Goal: Task Accomplishment & Management: Complete application form

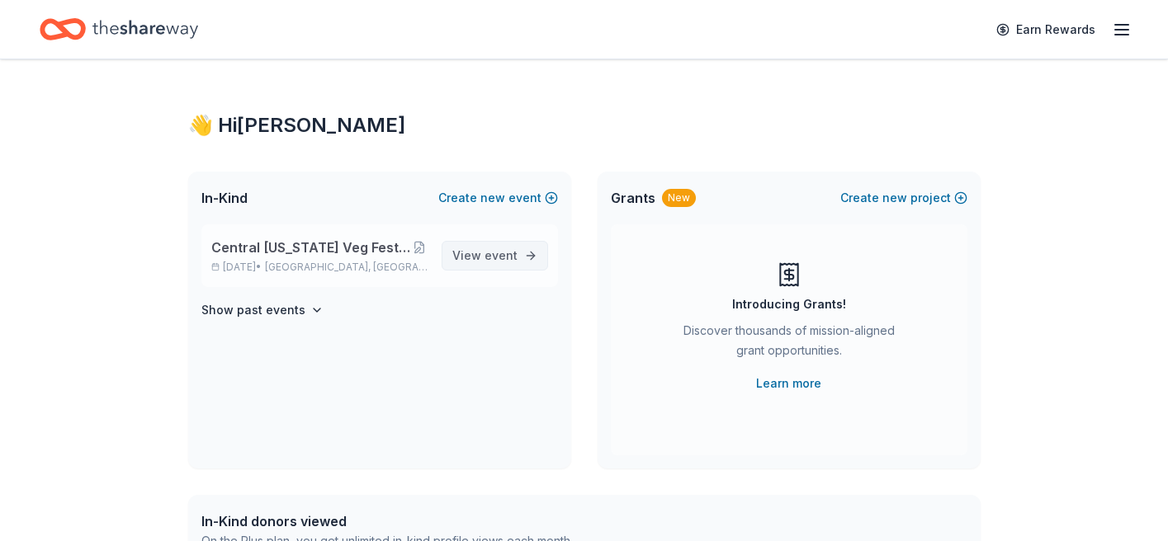
click at [530, 252] on link "View event" at bounding box center [495, 256] width 106 height 30
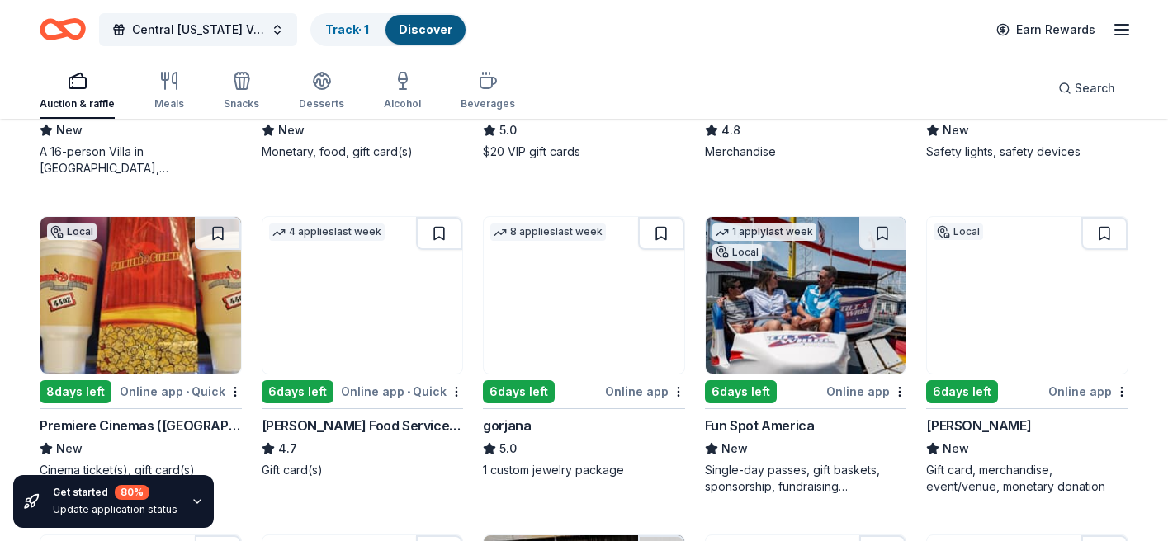
scroll to position [2697, 0]
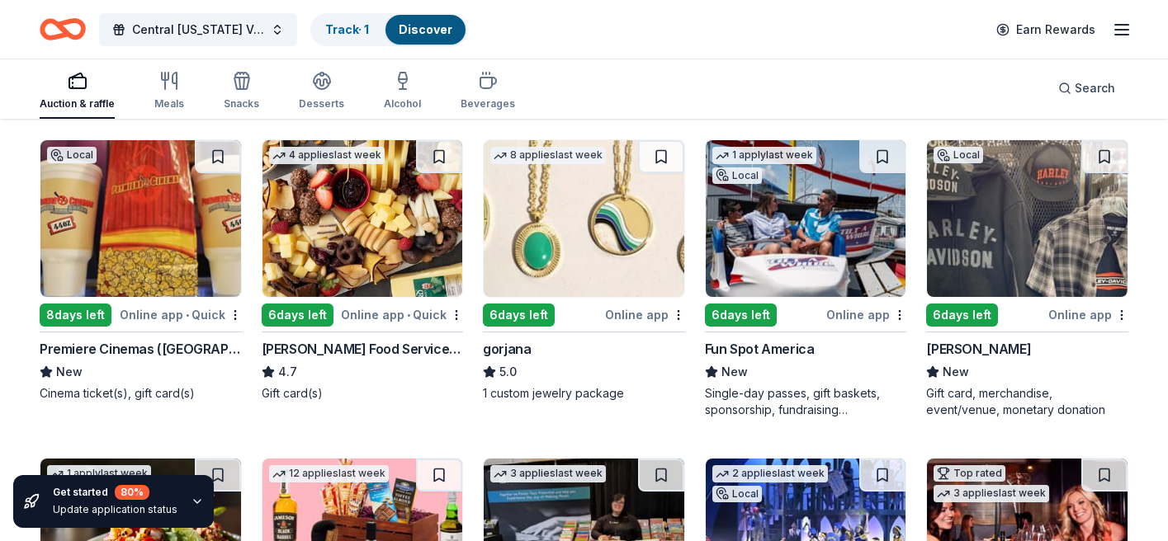
click at [768, 347] on div "Fun Spot America" at bounding box center [760, 349] width 110 height 20
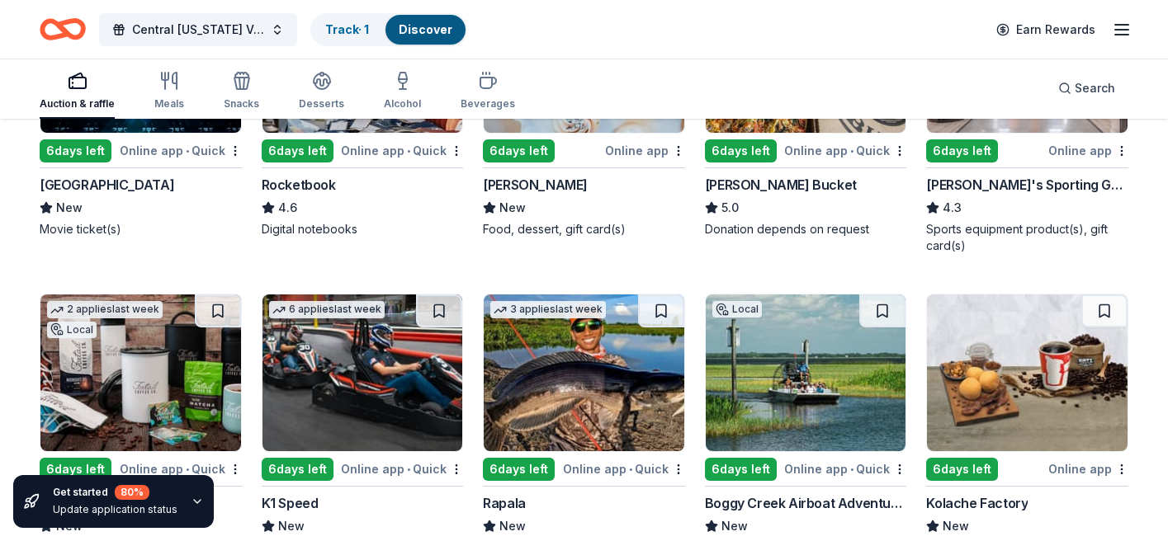
scroll to position [5556, 0]
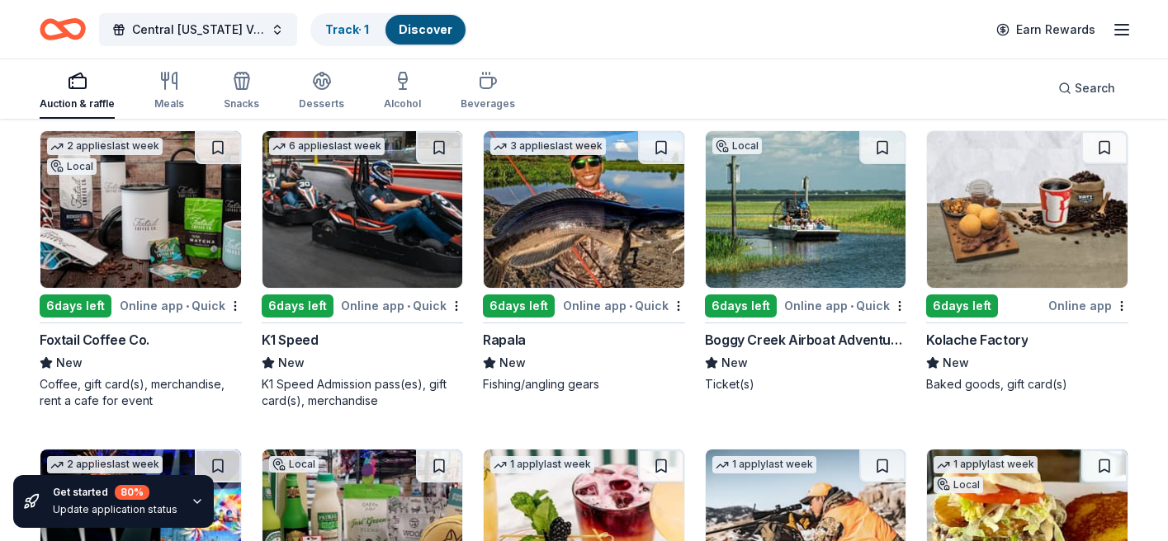
click at [107, 345] on div "Foxtail Coffee Co." at bounding box center [95, 340] width 110 height 20
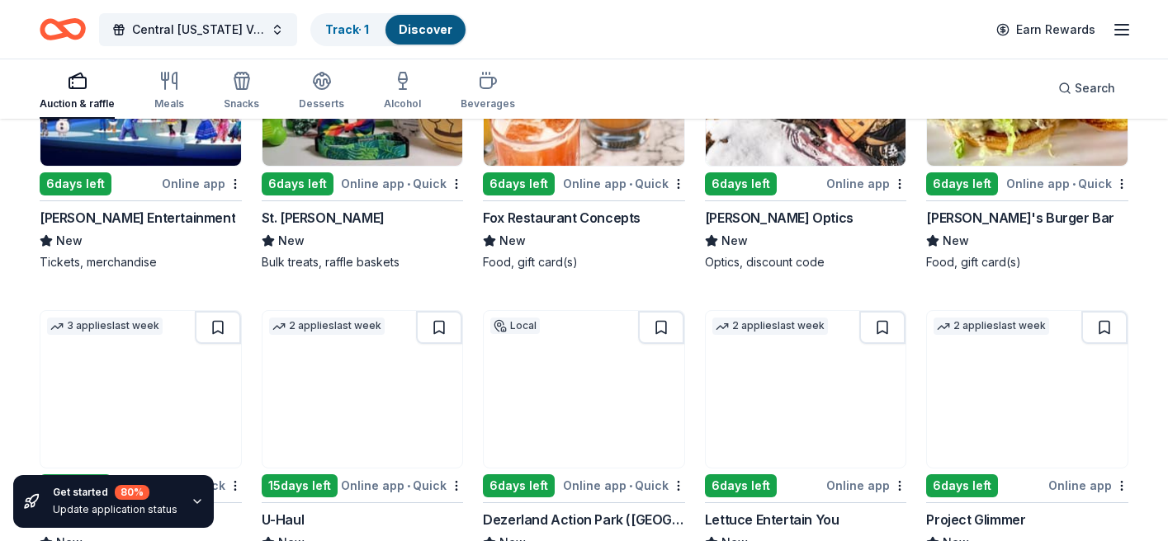
scroll to position [6140, 0]
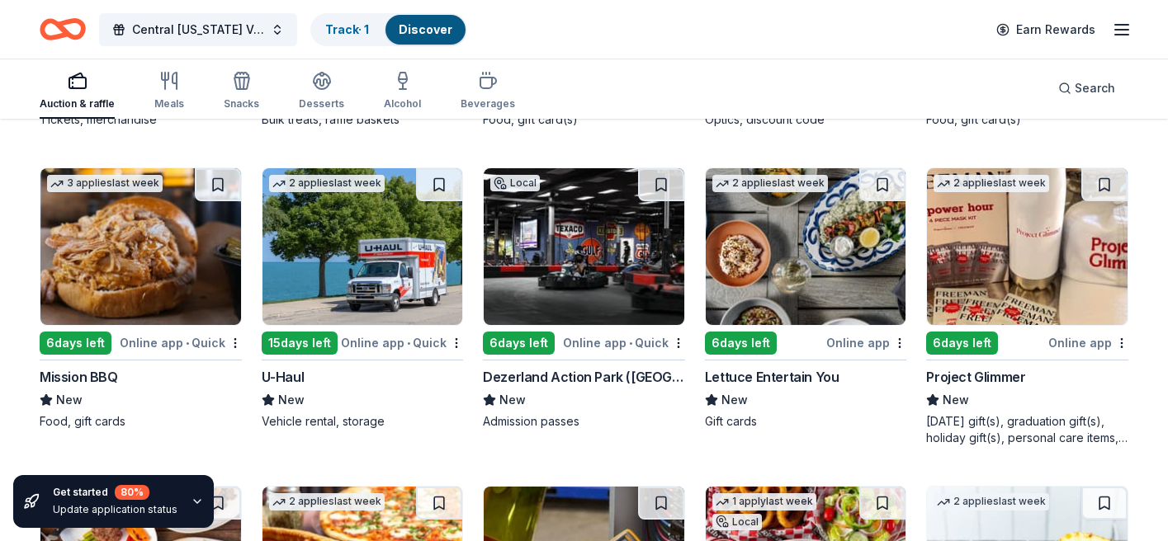
click at [772, 379] on div "Lettuce Entertain You" at bounding box center [772, 377] width 135 height 20
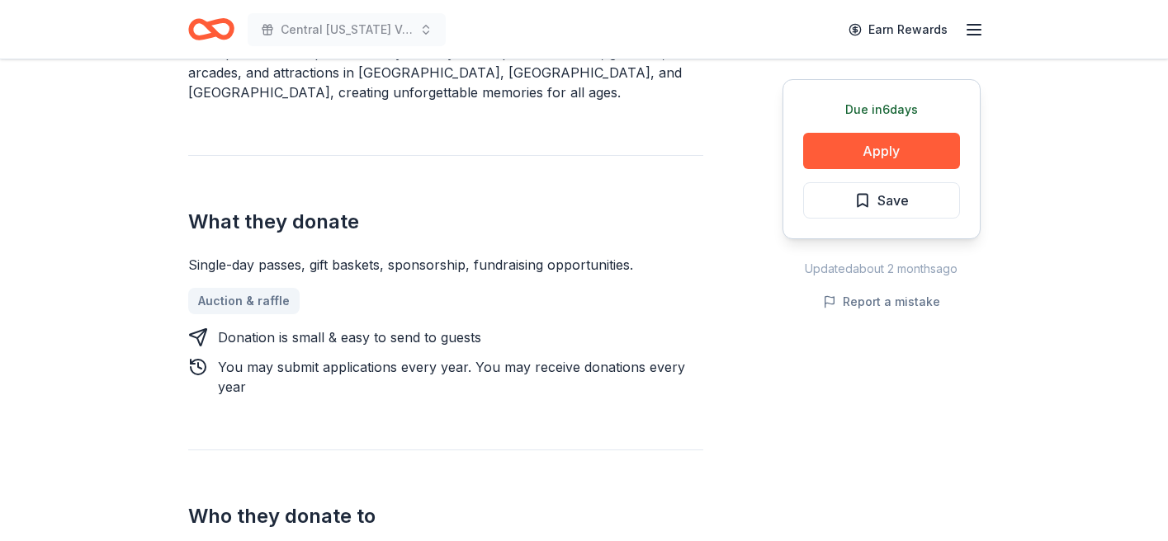
scroll to position [655, 0]
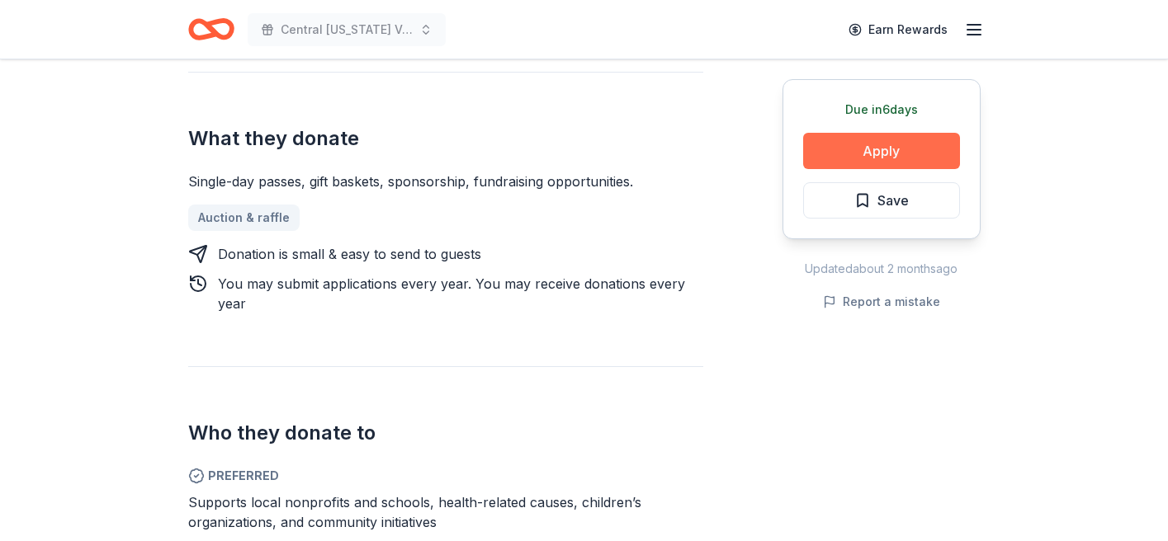
click at [880, 144] on button "Apply" at bounding box center [881, 151] width 157 height 36
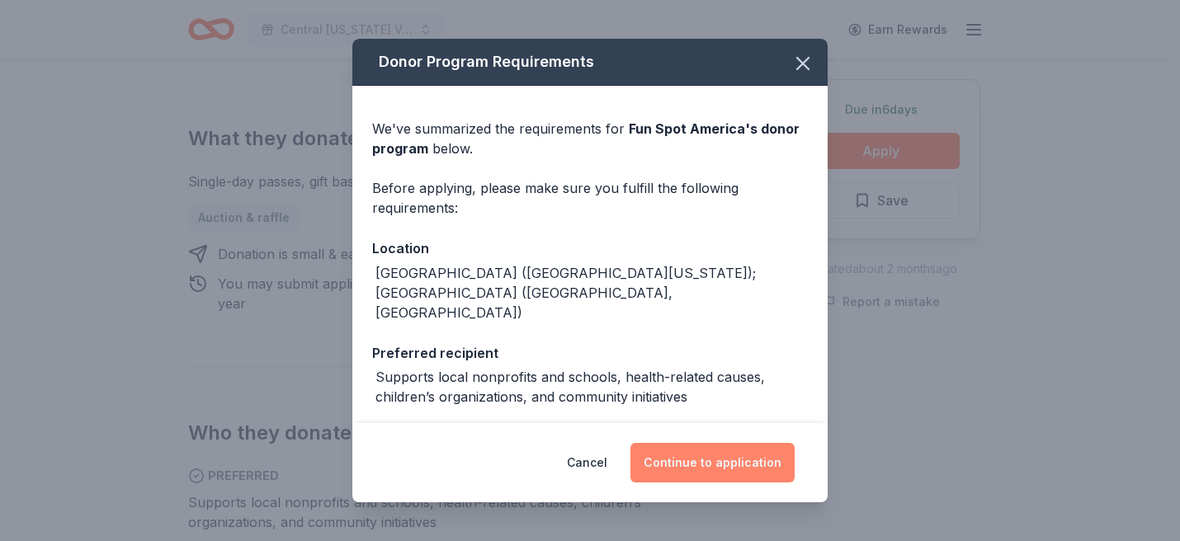
click at [731, 466] on button "Continue to application" at bounding box center [713, 463] width 164 height 40
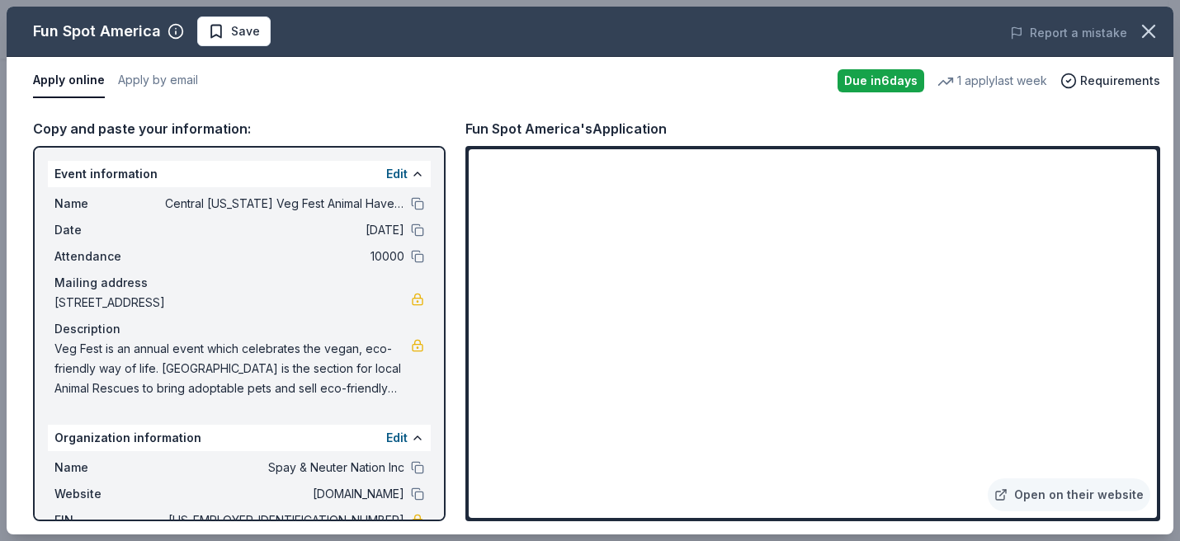
drag, startPoint x: 1177, startPoint y: 292, endPoint x: 1167, endPoint y: 456, distance: 164.5
click at [1167, 456] on div "Fun Spot America Save Report a mistake Apply online Apply by email Due in 6 day…" at bounding box center [590, 270] width 1180 height 541
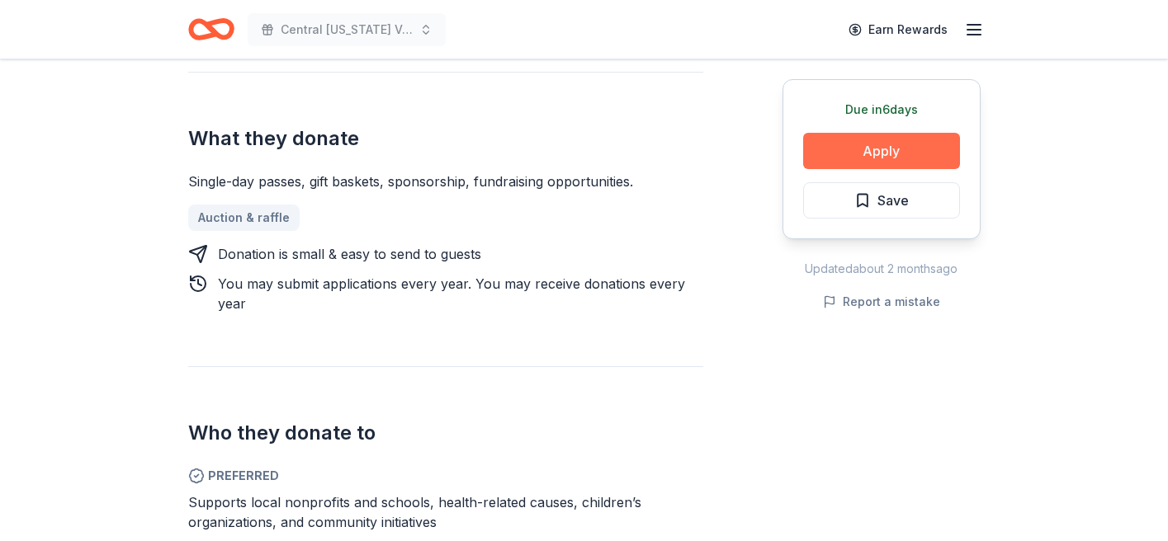
click at [908, 155] on button "Apply" at bounding box center [881, 151] width 157 height 36
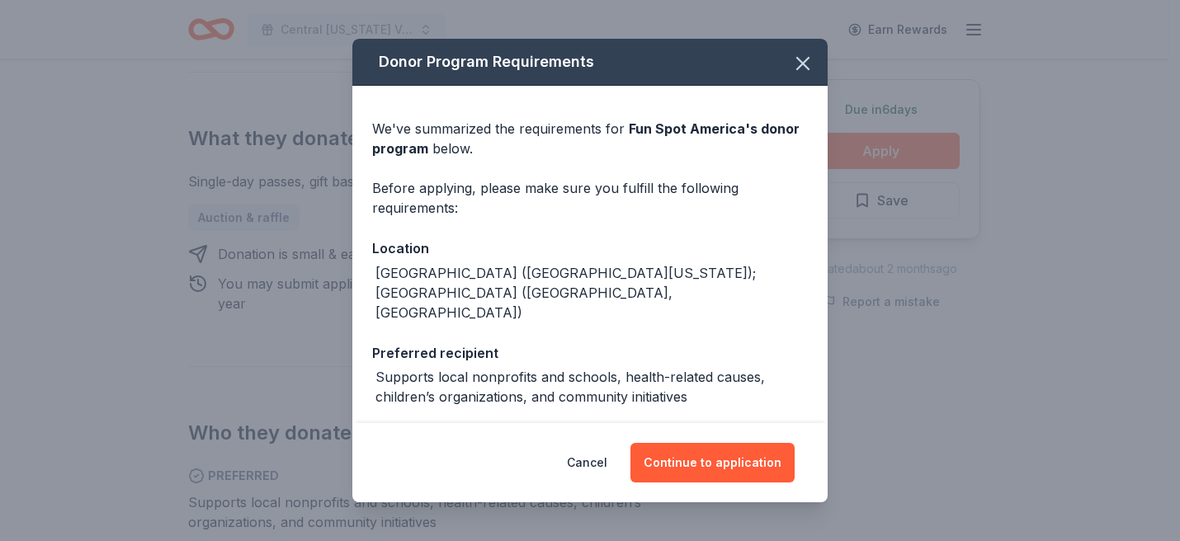
click at [908, 155] on div "Donor Program Requirements We've summarized the requirements for Fun Spot Ameri…" at bounding box center [590, 270] width 1180 height 541
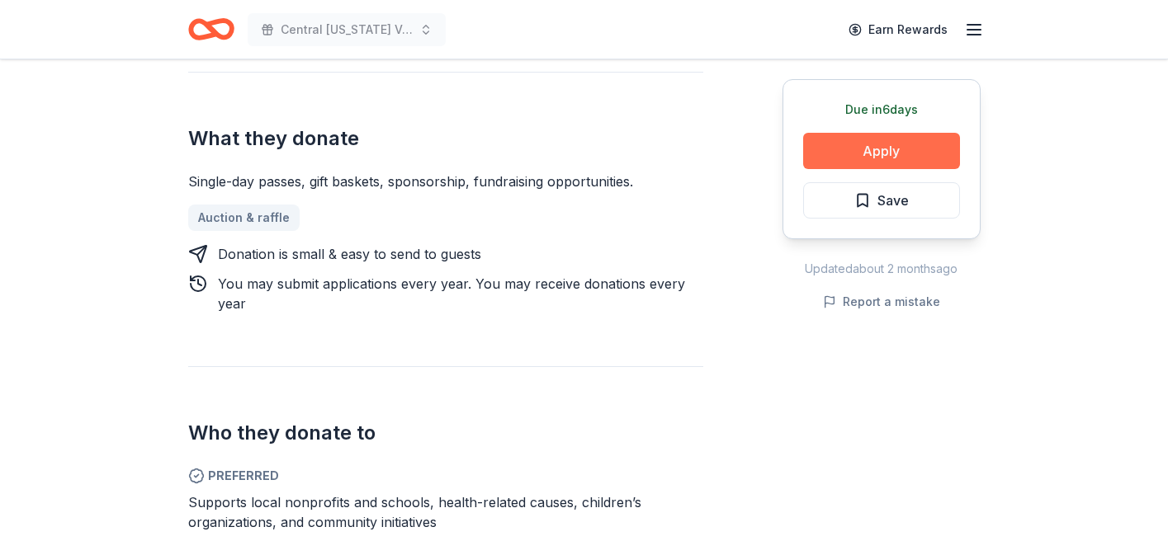
click at [908, 155] on button "Apply" at bounding box center [881, 151] width 157 height 36
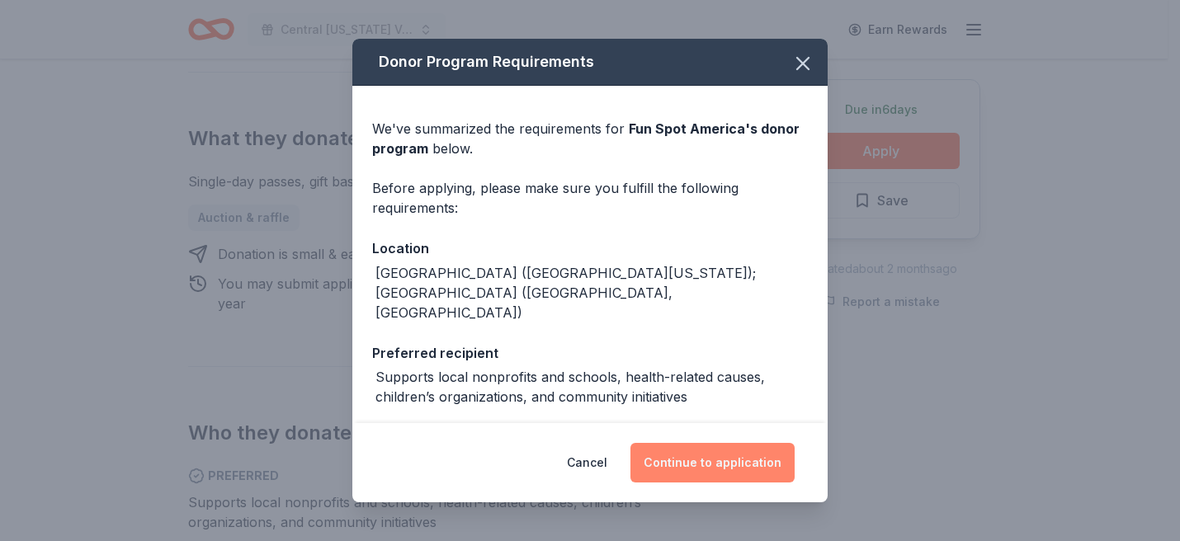
click at [665, 475] on button "Continue to application" at bounding box center [713, 463] width 164 height 40
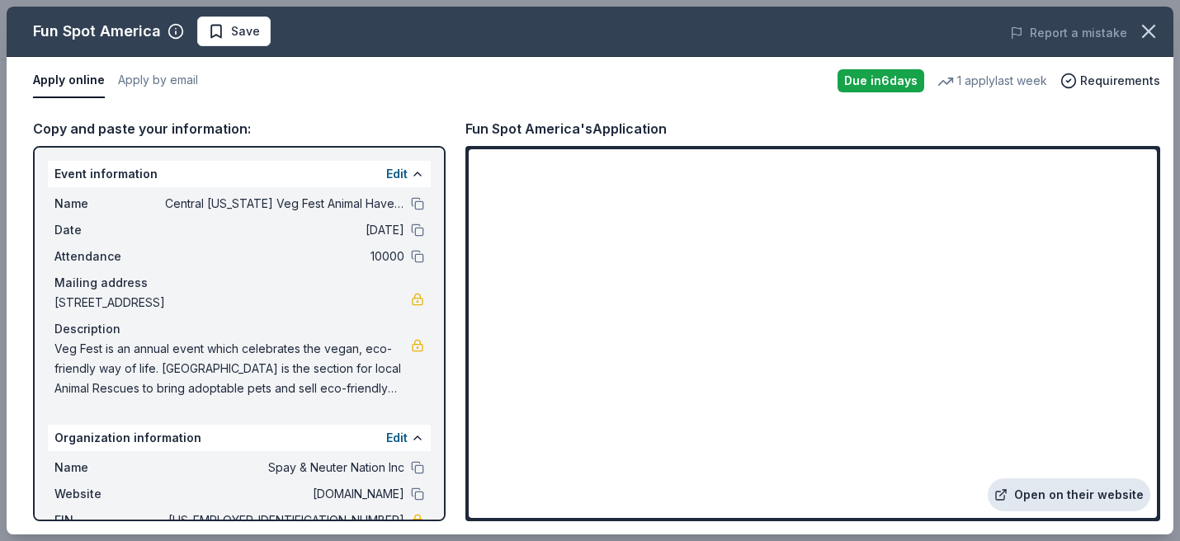
click at [1142, 507] on link "Open on their website" at bounding box center [1069, 495] width 163 height 33
click at [1147, 505] on link "Open on their website" at bounding box center [1069, 495] width 163 height 33
click at [1147, 29] on icon "button" at bounding box center [1149, 32] width 12 height 12
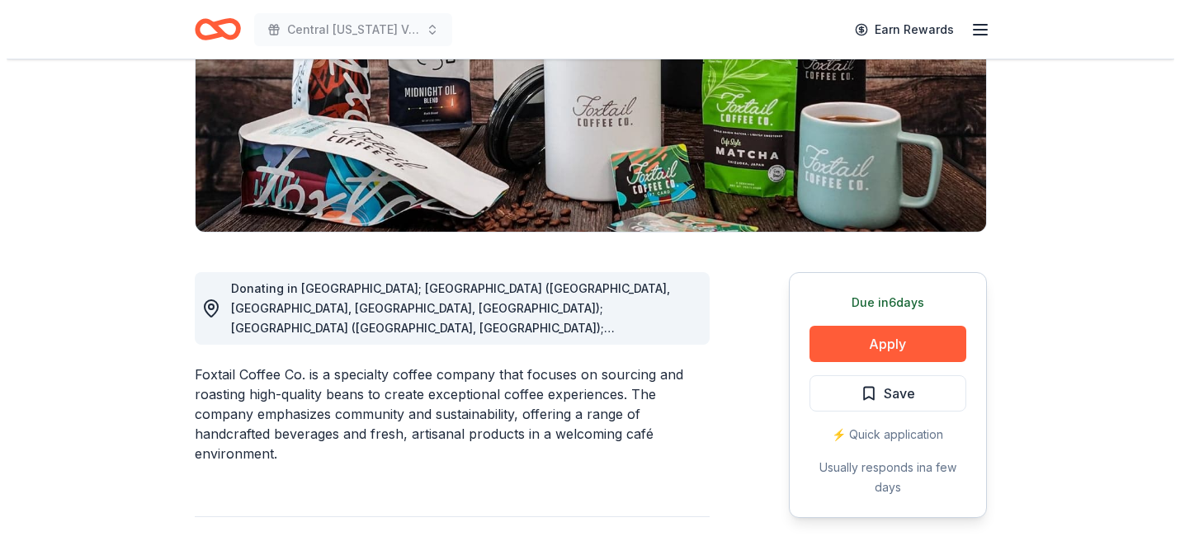
scroll to position [273, 0]
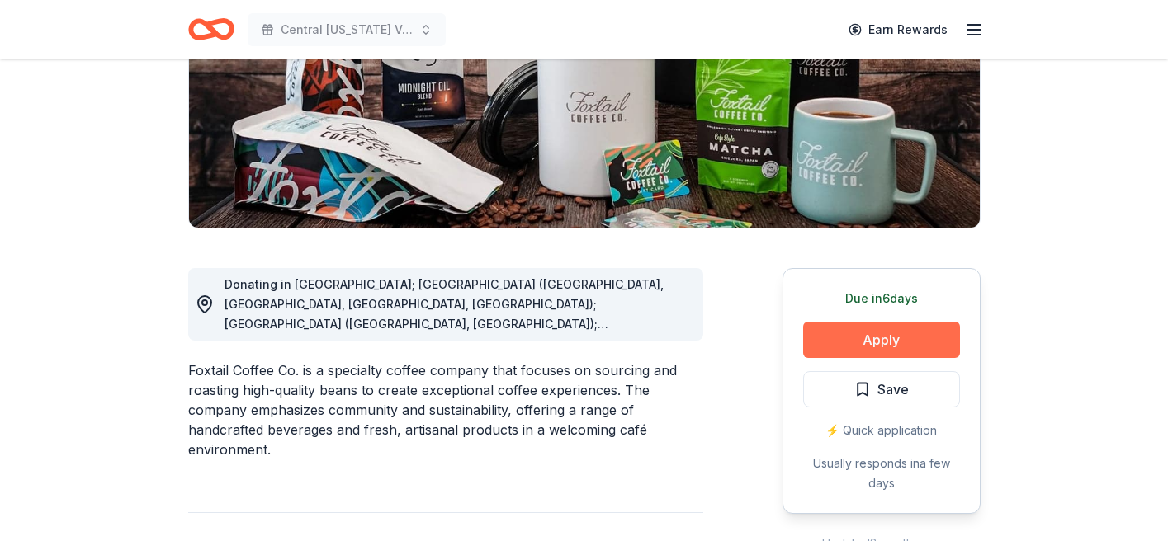
click at [885, 347] on button "Apply" at bounding box center [881, 340] width 157 height 36
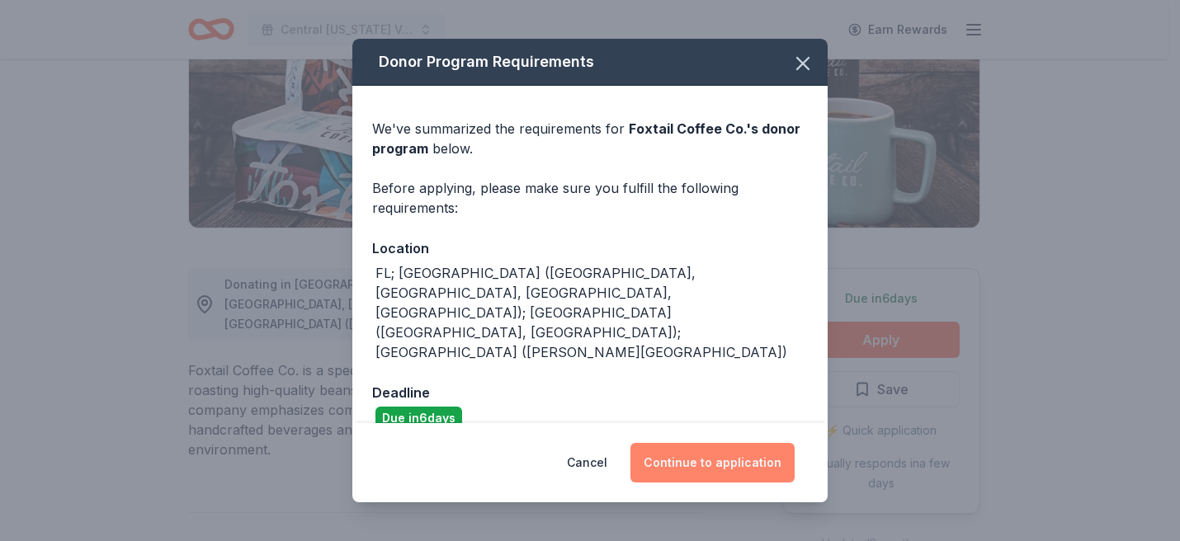
click at [682, 453] on button "Continue to application" at bounding box center [713, 463] width 164 height 40
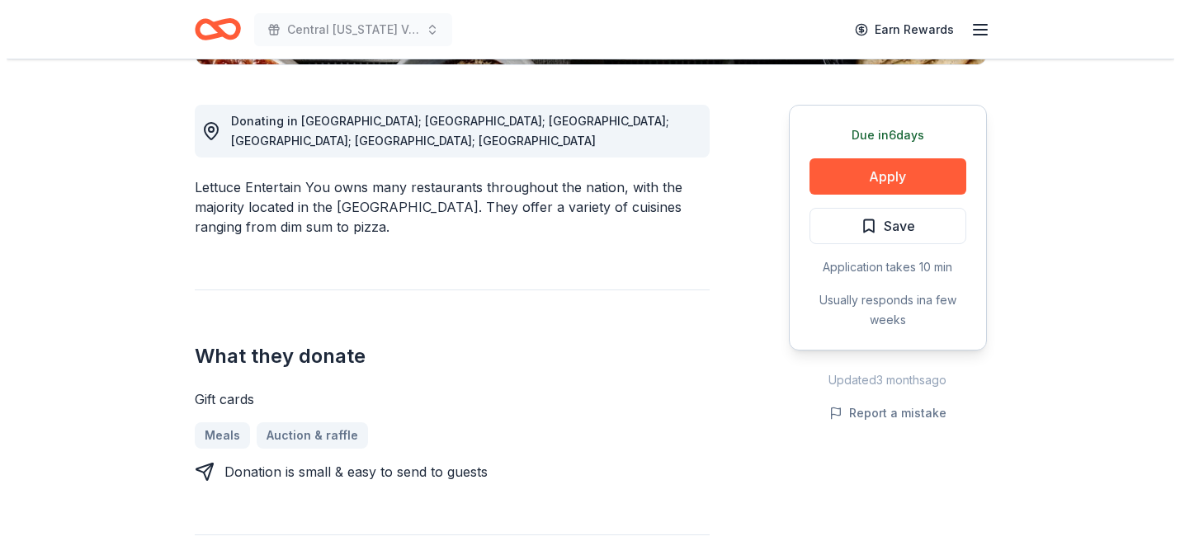
scroll to position [329, 0]
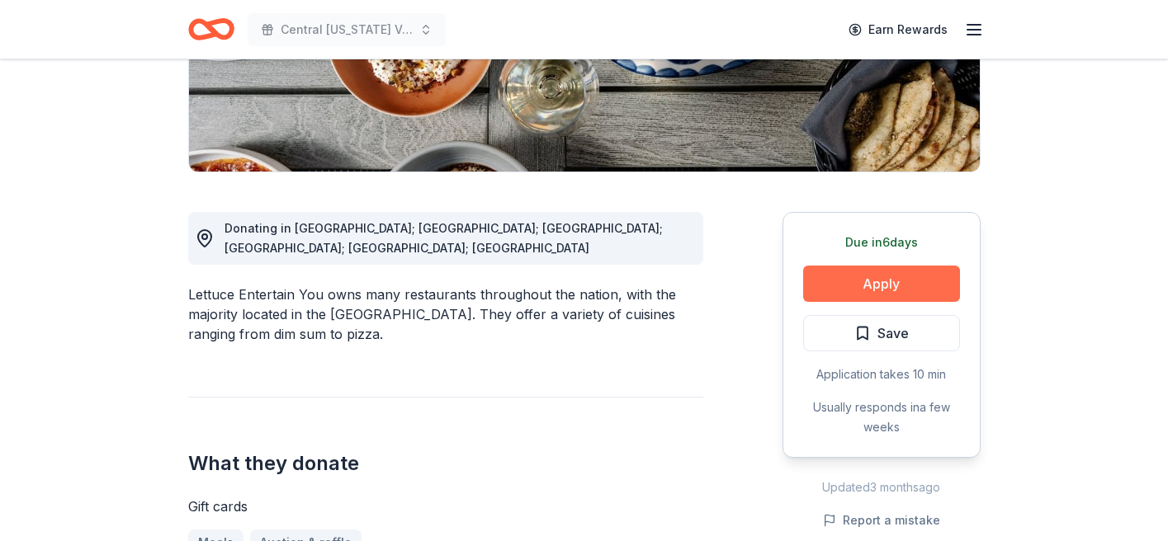
click at [846, 277] on button "Apply" at bounding box center [881, 284] width 157 height 36
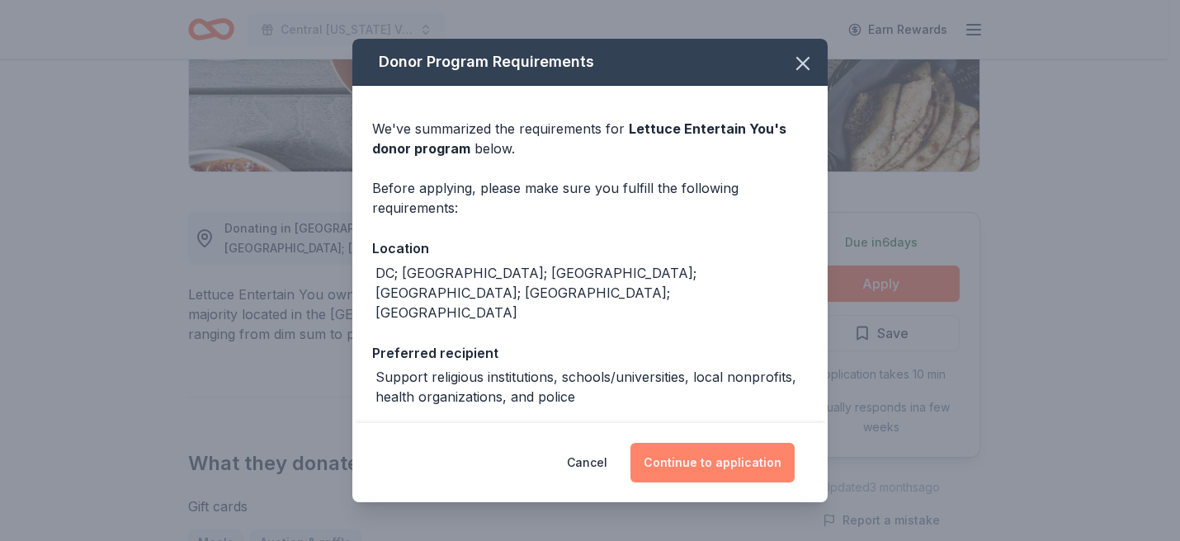
click at [698, 461] on button "Continue to application" at bounding box center [713, 463] width 164 height 40
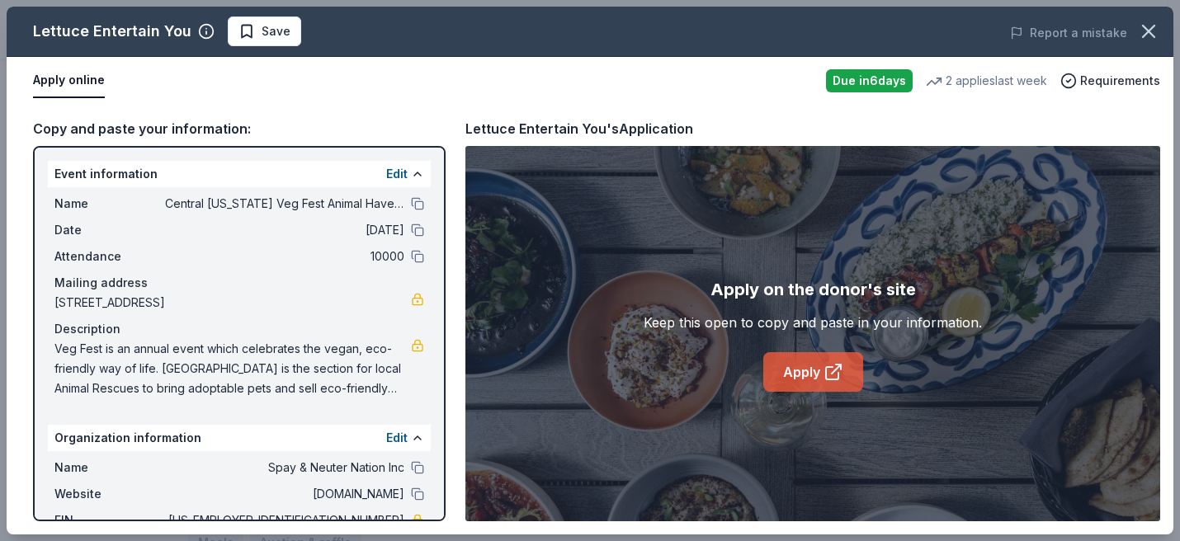
click at [816, 371] on link "Apply" at bounding box center [813, 372] width 100 height 40
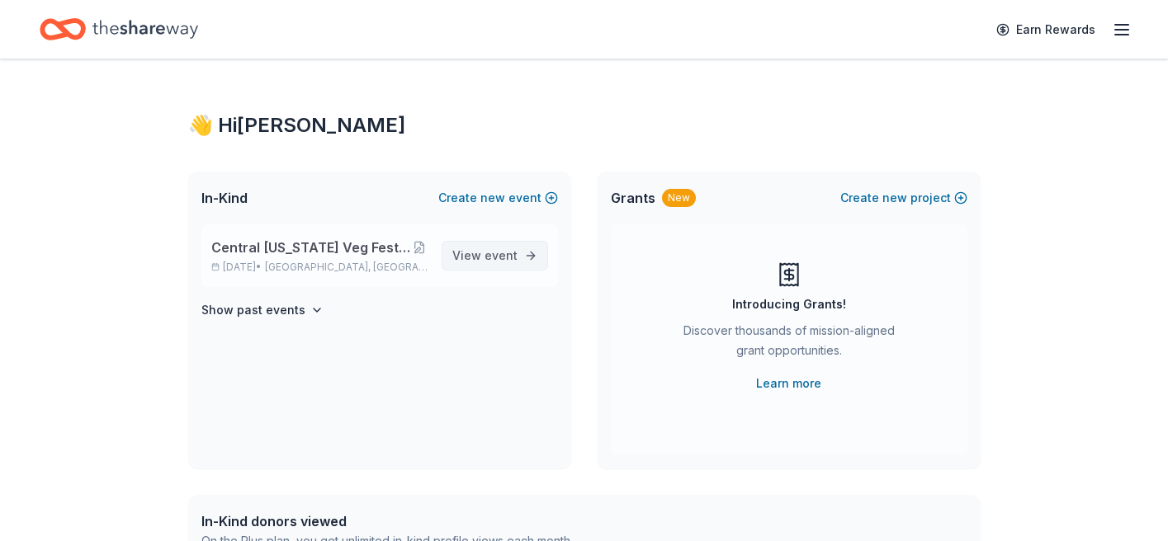
click at [529, 249] on link "View event" at bounding box center [495, 256] width 106 height 30
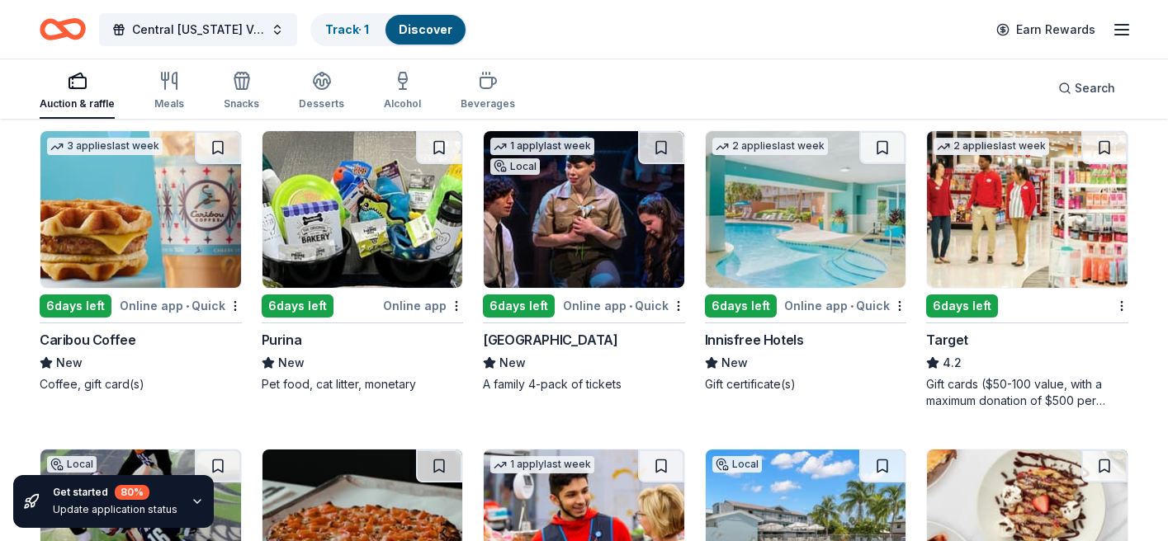
scroll to position [8265, 0]
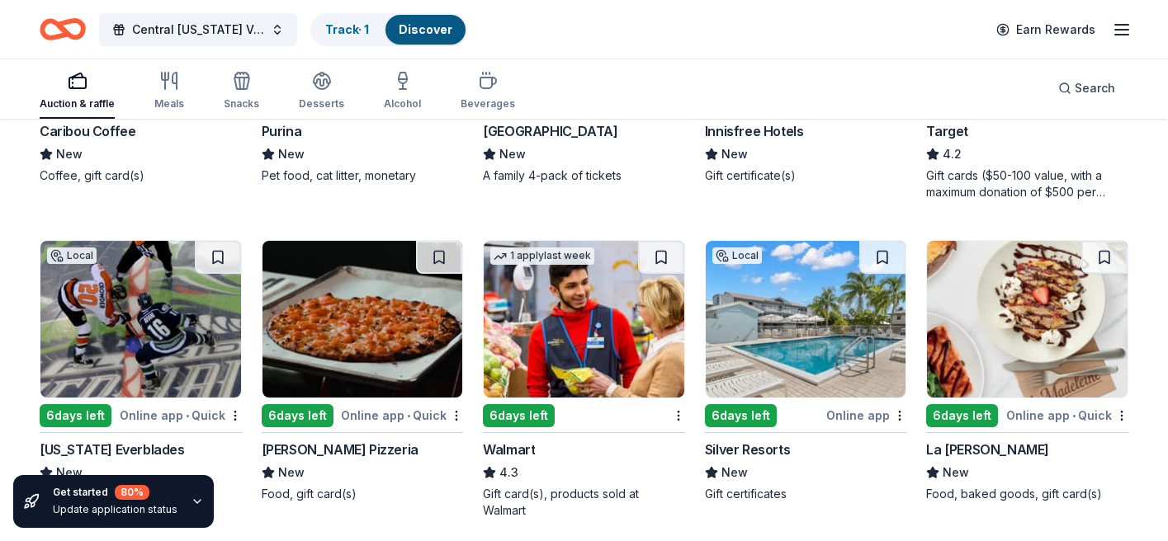
drag, startPoint x: 1171, startPoint y: 532, endPoint x: 916, endPoint y: 84, distance: 515.0
click at [916, 84] on div "Auction & raffle Meals Snacks Desserts Alcohol Beverages Search" at bounding box center [584, 88] width 1089 height 61
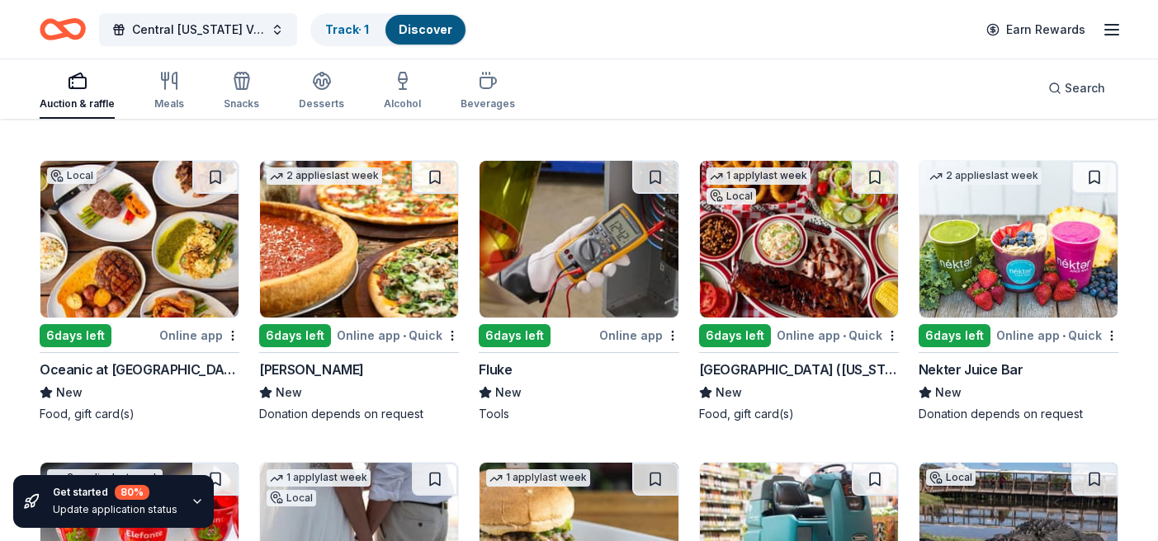
scroll to position [6179, 0]
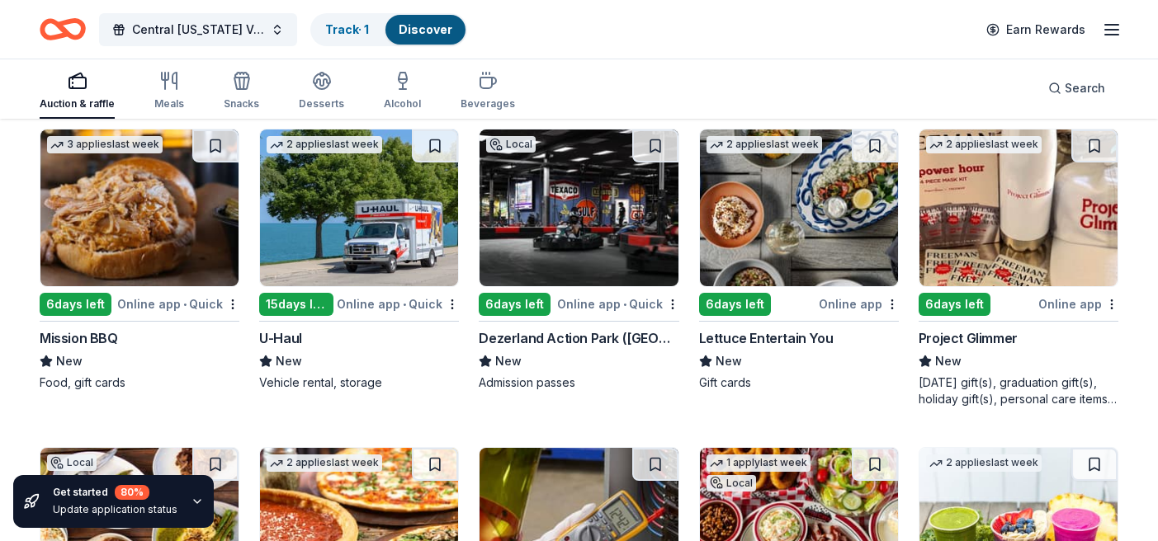
click at [971, 341] on div "Project Glimmer" at bounding box center [968, 339] width 99 height 20
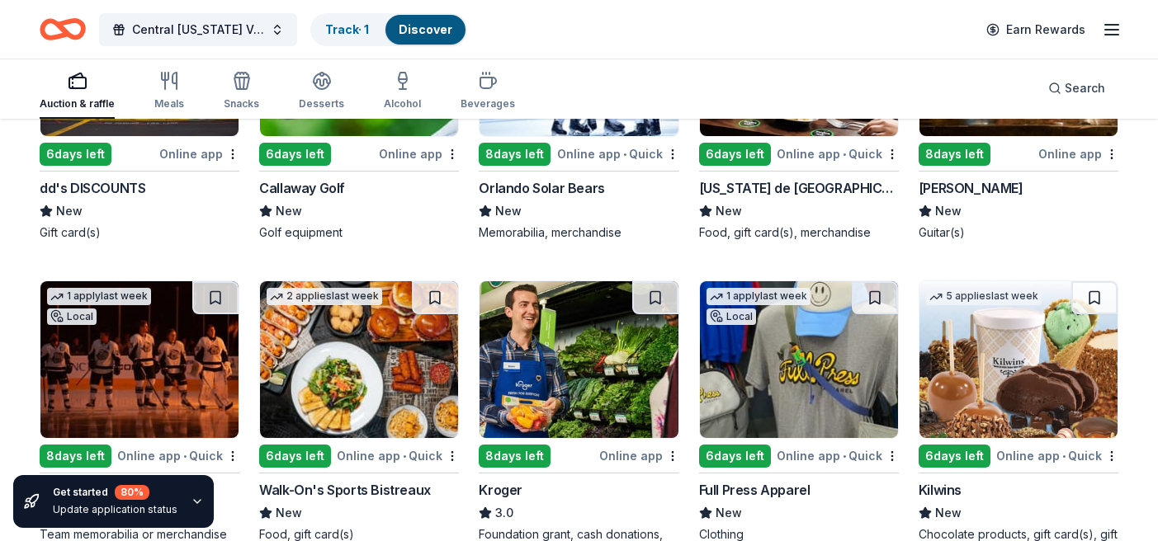
scroll to position [7280, 0]
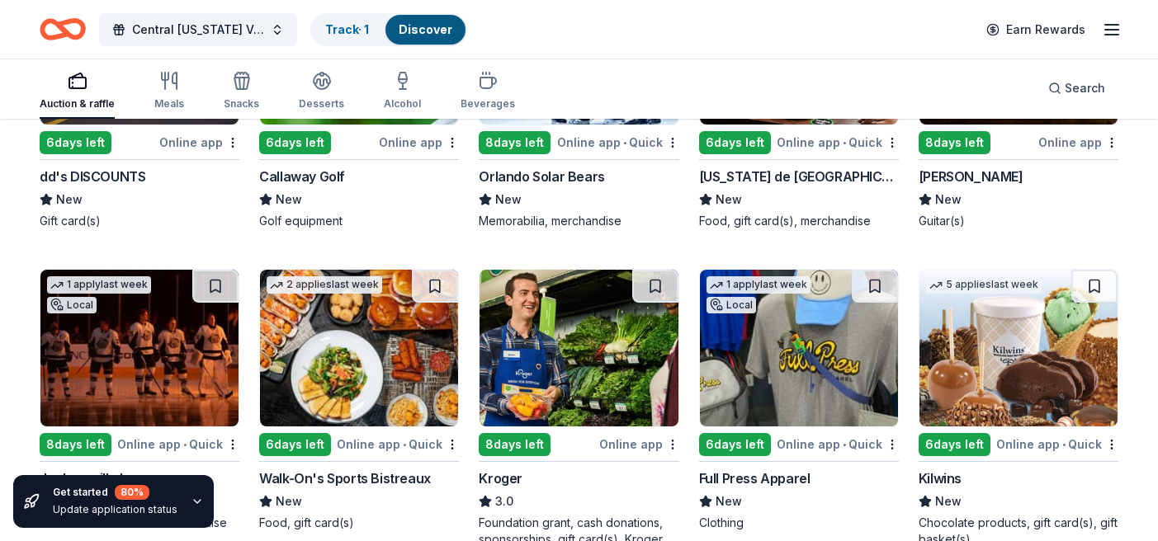
click at [194, 501] on icon "button" at bounding box center [197, 501] width 7 height 3
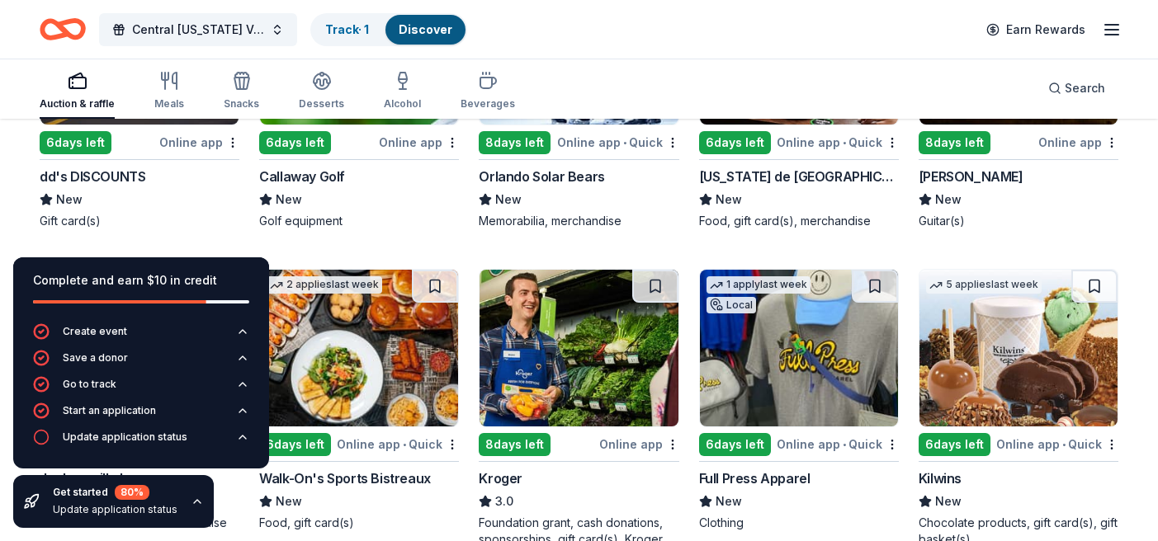
click at [168, 187] on div "dd's DISCOUNTS New Gift card(s)" at bounding box center [140, 198] width 200 height 63
click at [393, 485] on div "Walk-On's Sports Bistreaux" at bounding box center [345, 479] width 172 height 20
click at [423, 496] on div "New" at bounding box center [359, 502] width 200 height 20
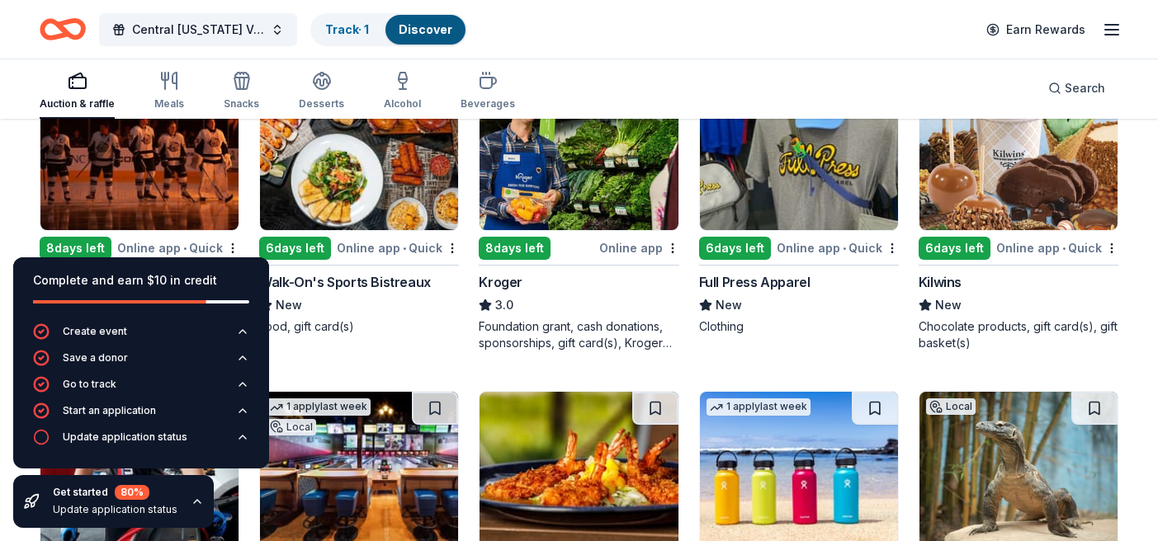
scroll to position [7566, 0]
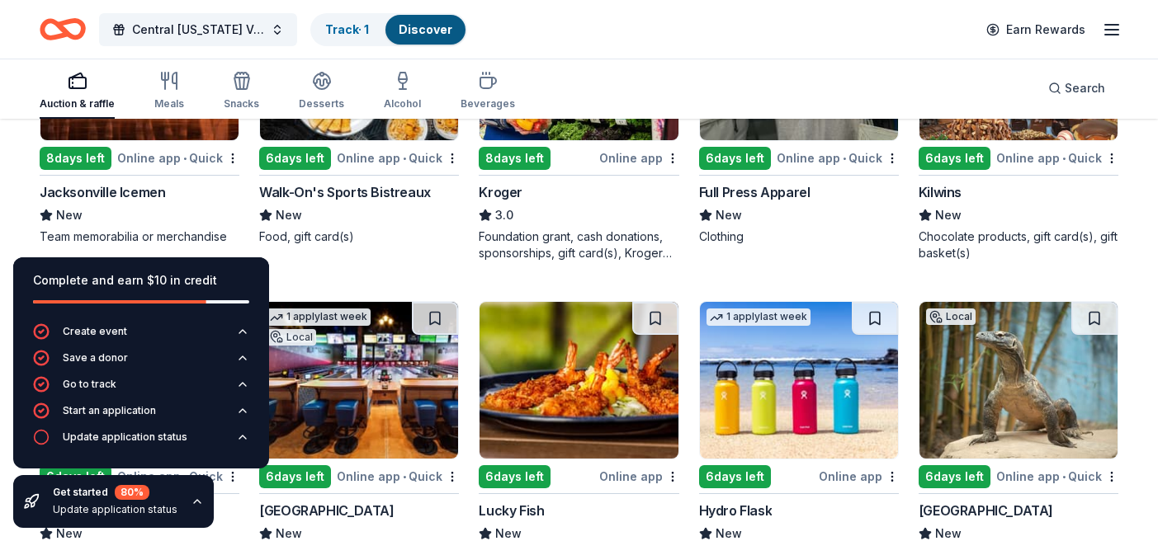
click at [499, 191] on div "Kroger" at bounding box center [501, 192] width 44 height 20
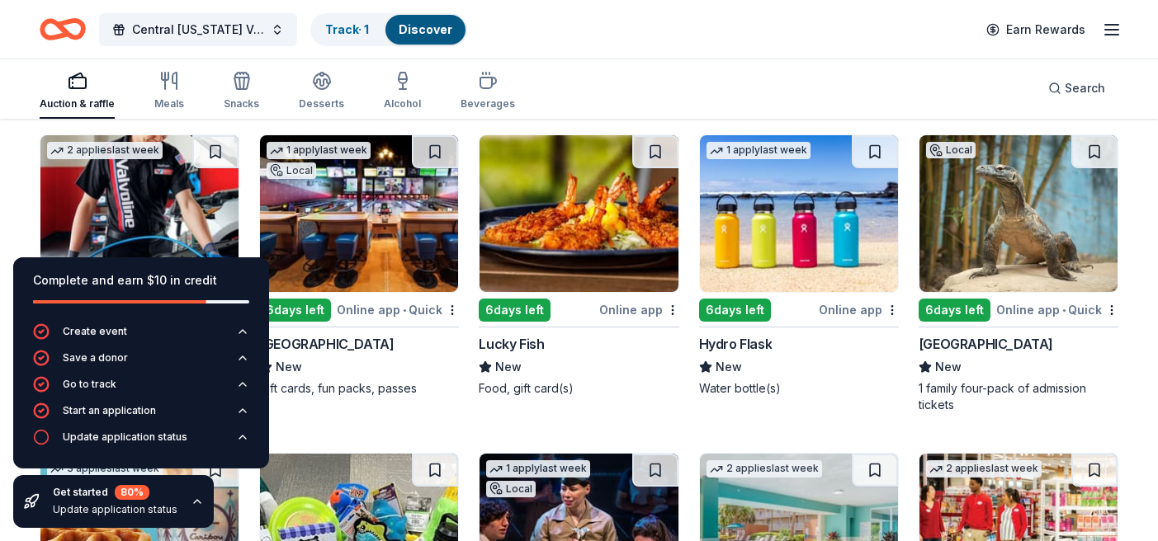
scroll to position [7854, 0]
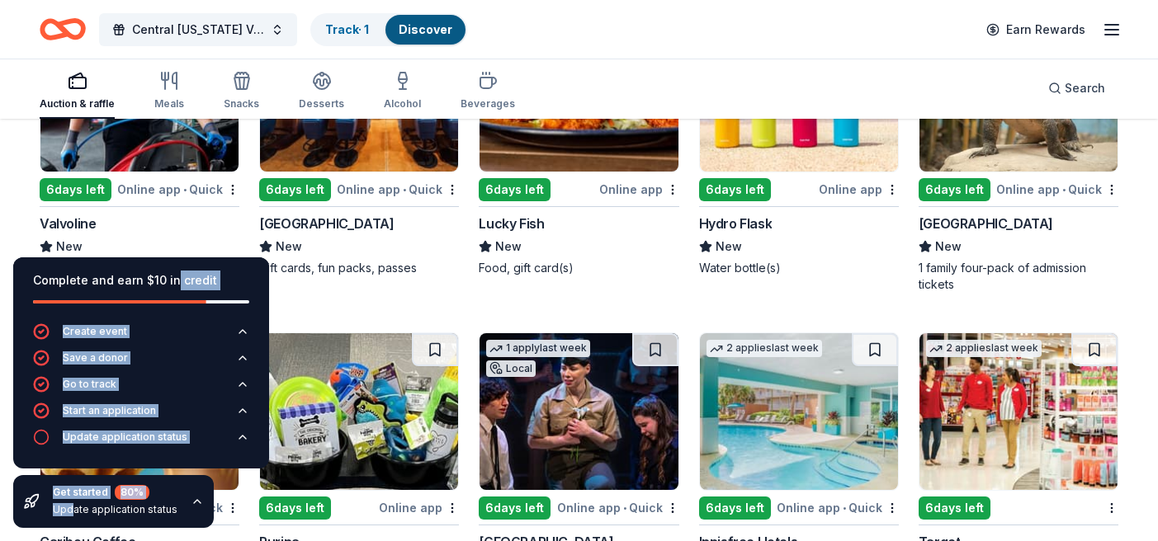
drag, startPoint x: 171, startPoint y: 262, endPoint x: 70, endPoint y: 527, distance: 282.7
click at [70, 527] on div "Complete and earn $10 in credit Create event Save a donor Go to track Start an …" at bounding box center [141, 392] width 282 height 297
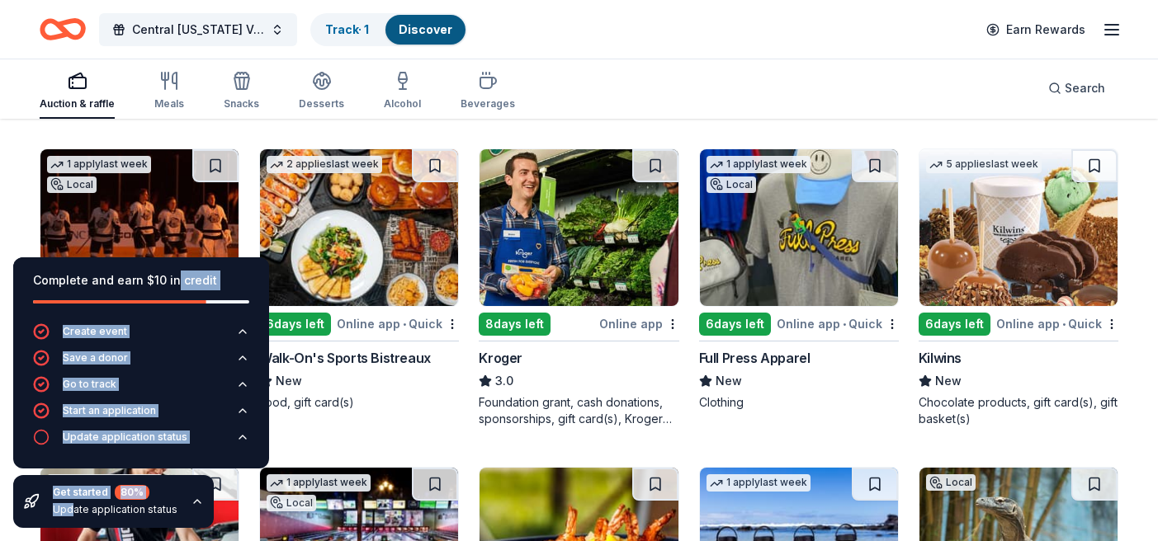
scroll to position [7673, 0]
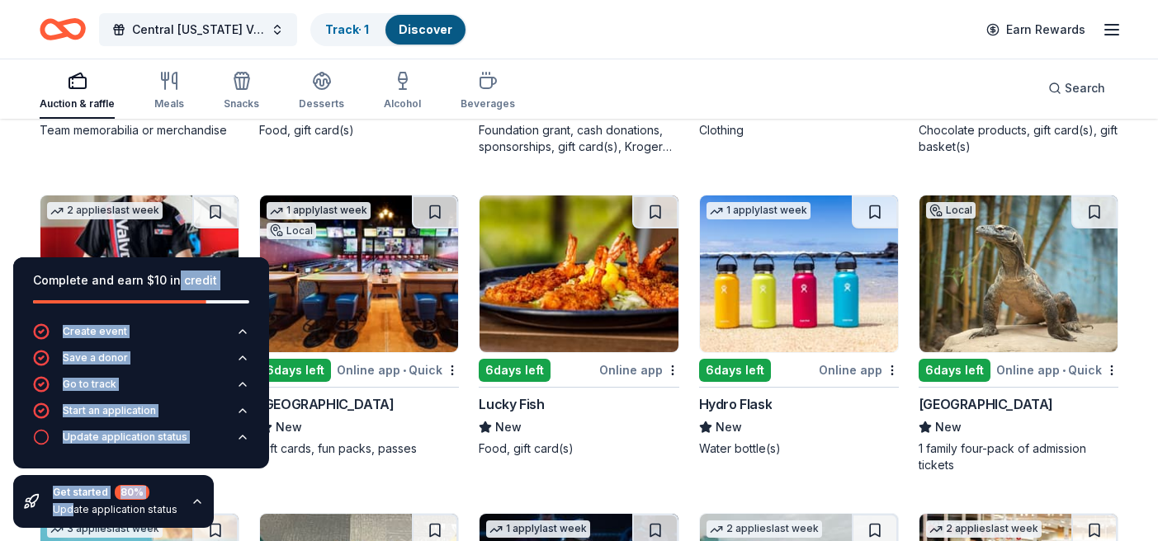
click at [746, 410] on div "Hydro Flask" at bounding box center [735, 405] width 73 height 20
click at [1027, 408] on div "Jacksonville Zoo and Gardens" at bounding box center [986, 405] width 135 height 20
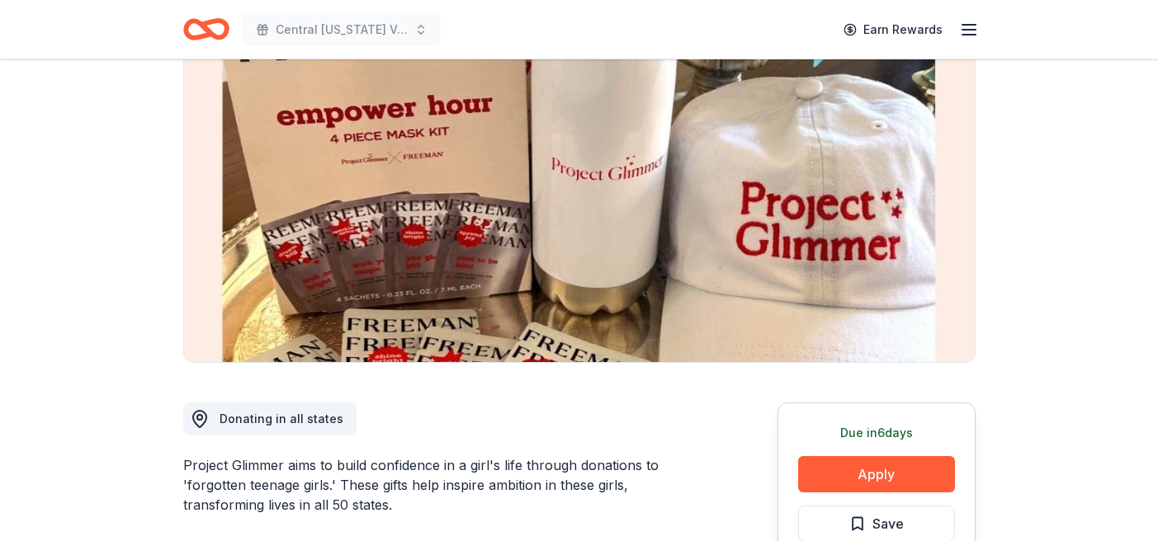
scroll to position [203, 0]
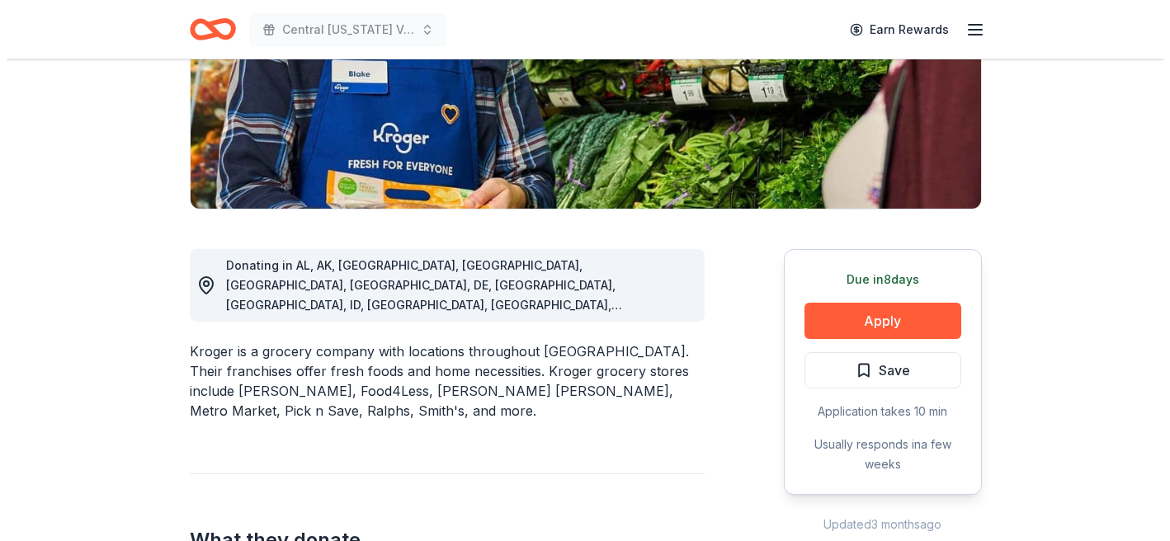
scroll to position [350, 0]
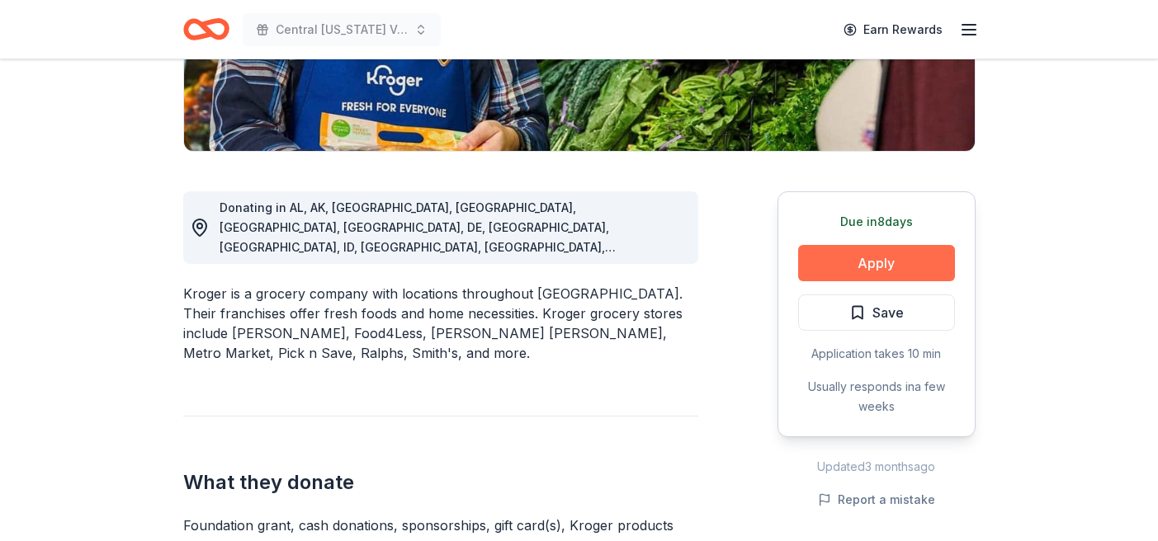
click at [834, 259] on button "Apply" at bounding box center [876, 263] width 157 height 36
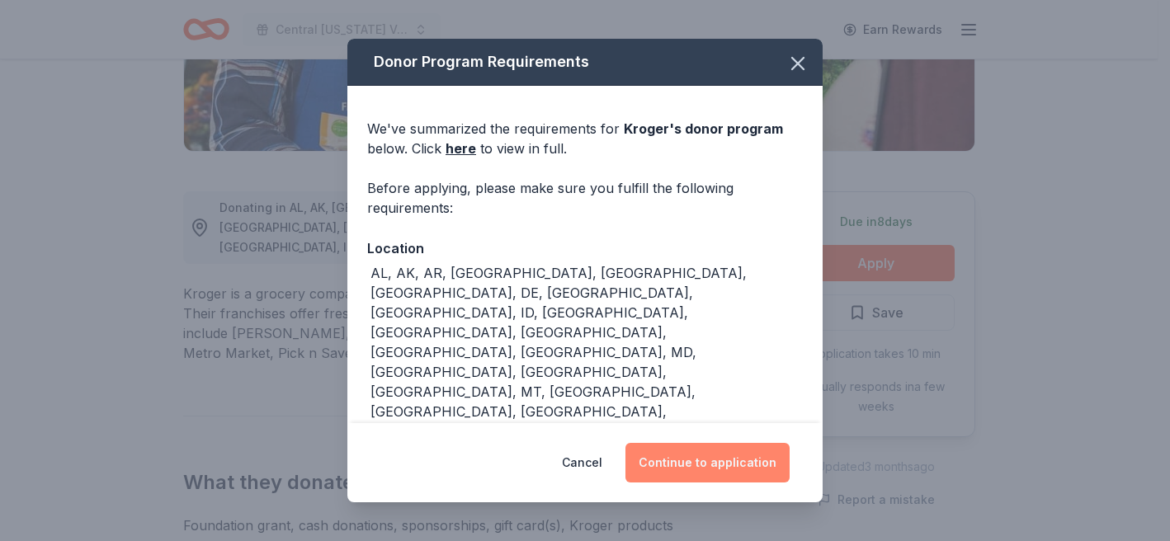
click at [729, 460] on button "Continue to application" at bounding box center [708, 463] width 164 height 40
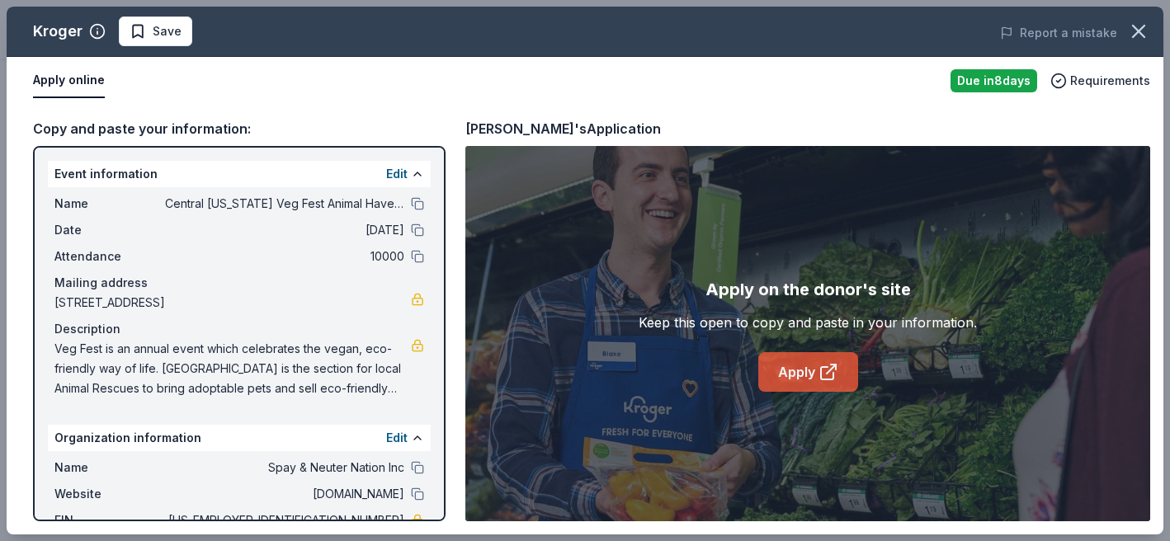
click at [806, 382] on link "Apply" at bounding box center [809, 372] width 100 height 40
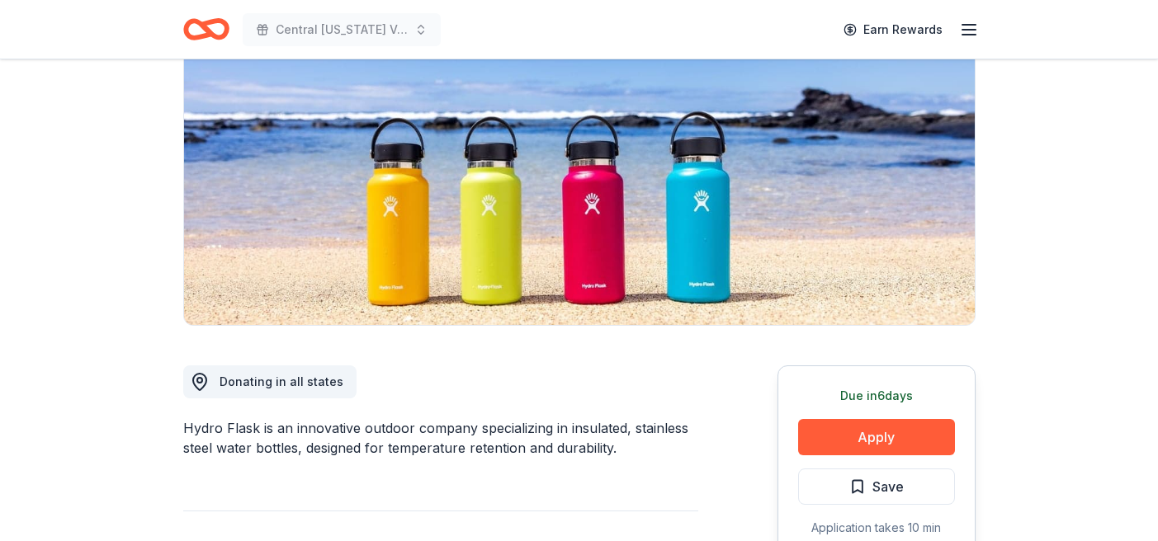
scroll to position [196, 0]
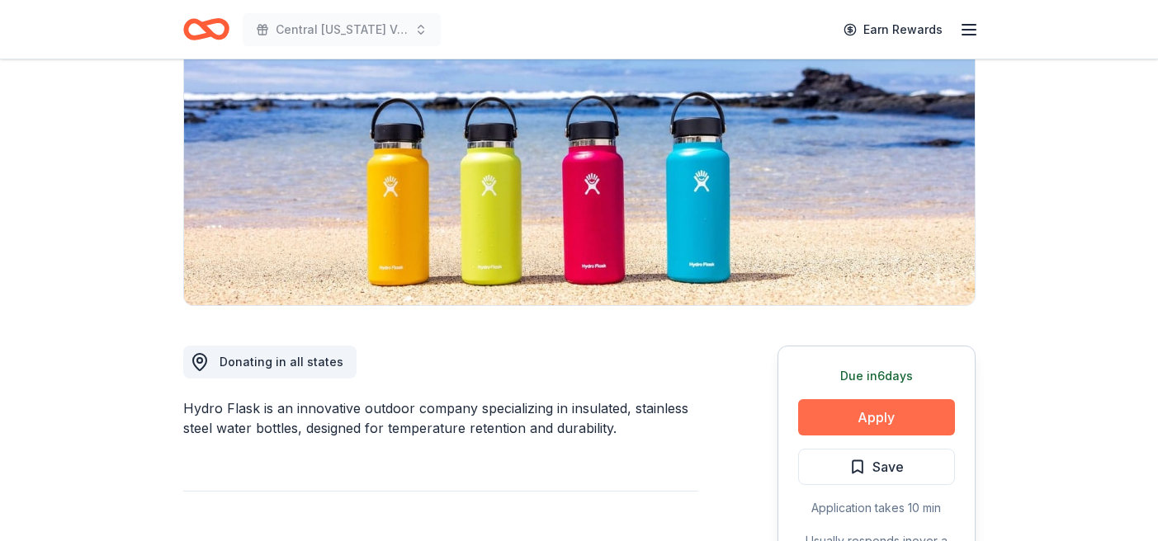
click at [881, 412] on button "Apply" at bounding box center [876, 417] width 157 height 36
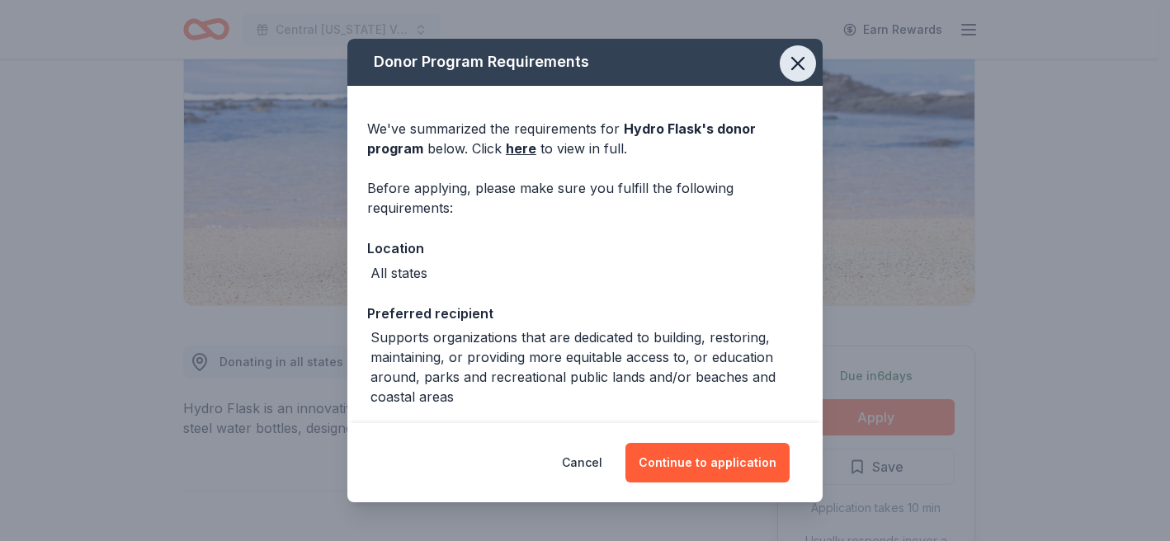
click at [789, 56] on icon "button" at bounding box center [798, 63] width 23 height 23
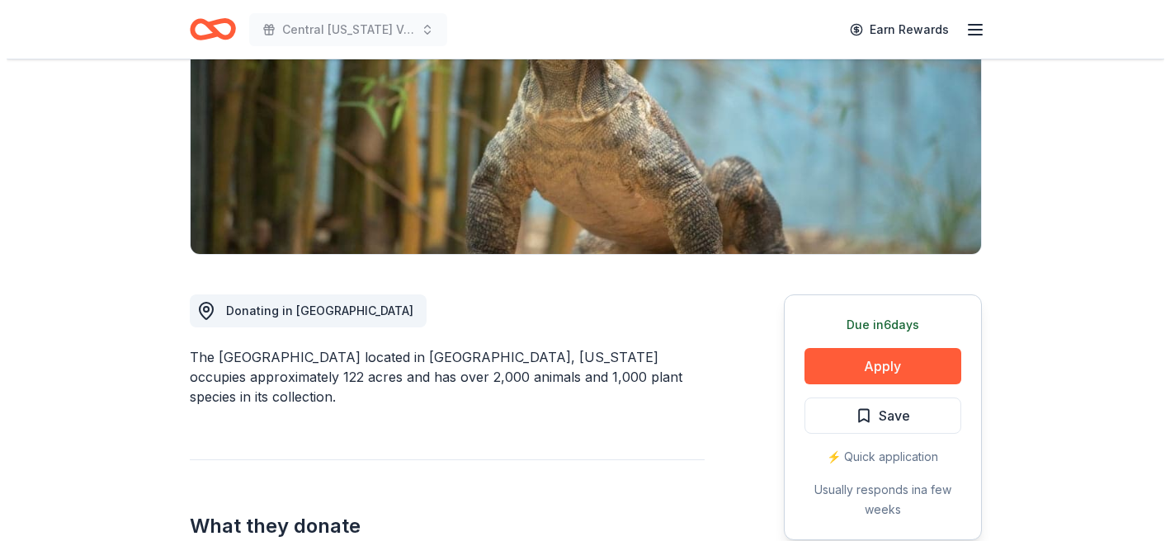
scroll to position [281, 0]
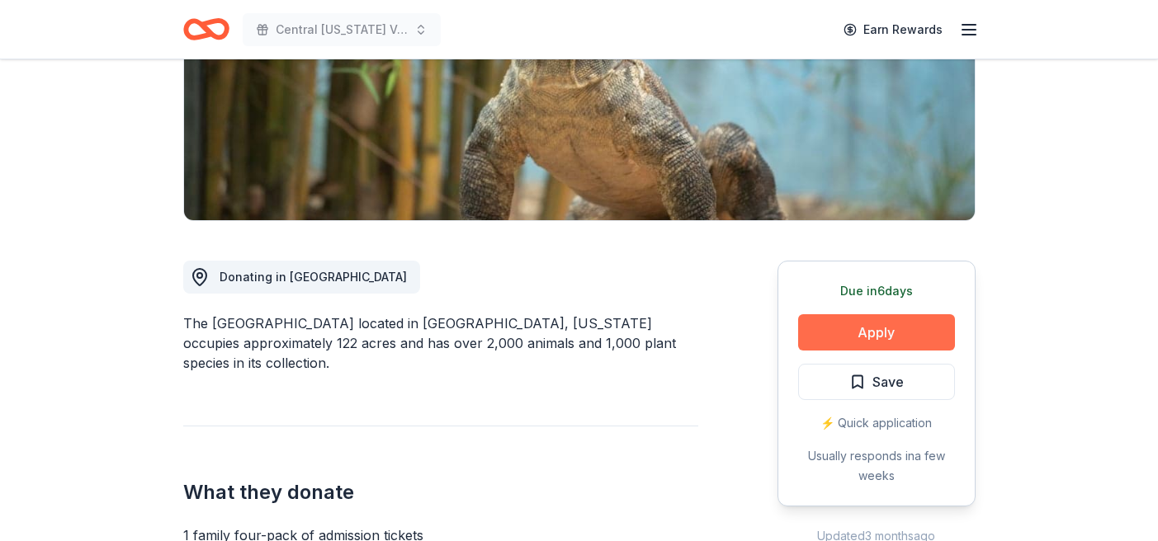
click at [876, 335] on button "Apply" at bounding box center [876, 332] width 157 height 36
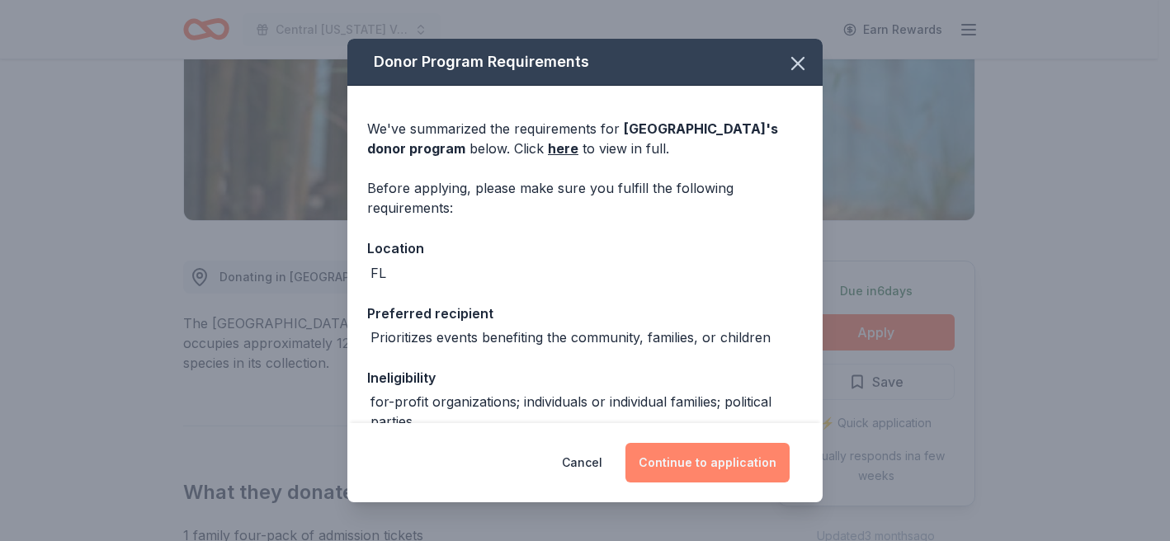
click at [716, 458] on button "Continue to application" at bounding box center [708, 463] width 164 height 40
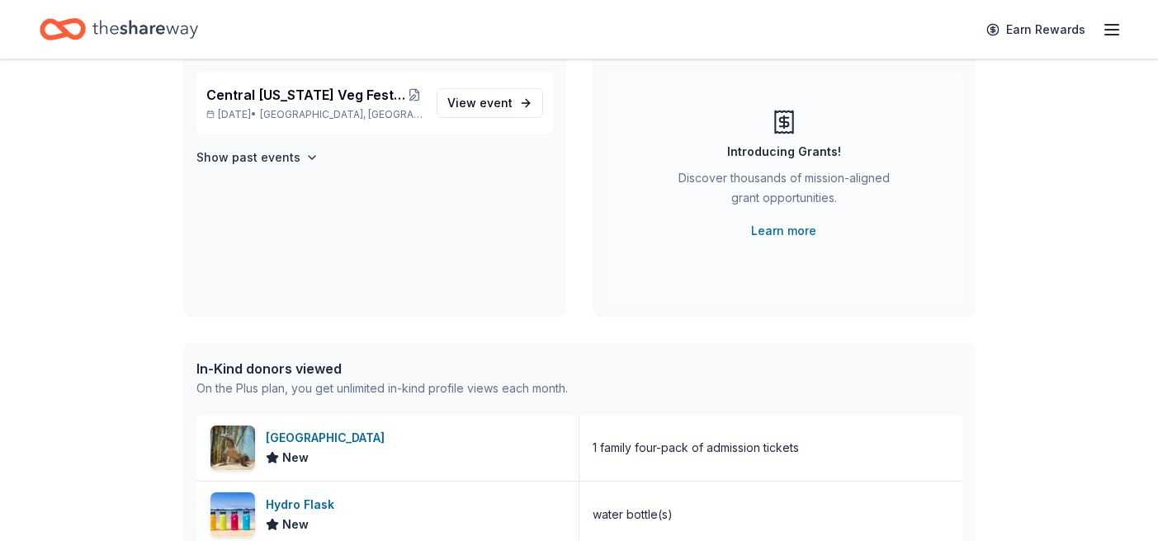
scroll to position [161, 0]
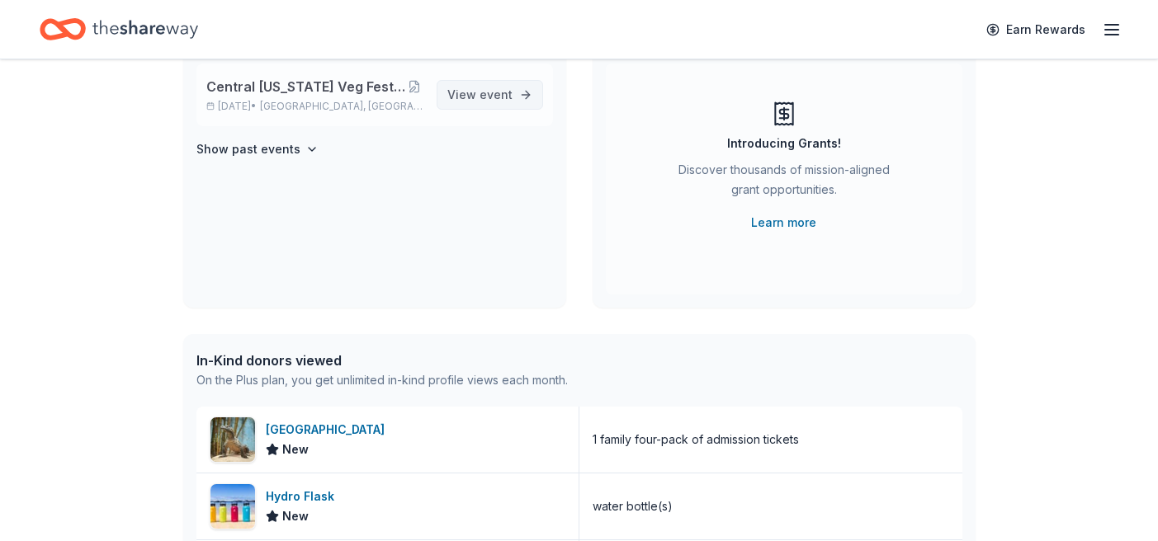
click at [502, 89] on span "event" at bounding box center [496, 94] width 33 height 14
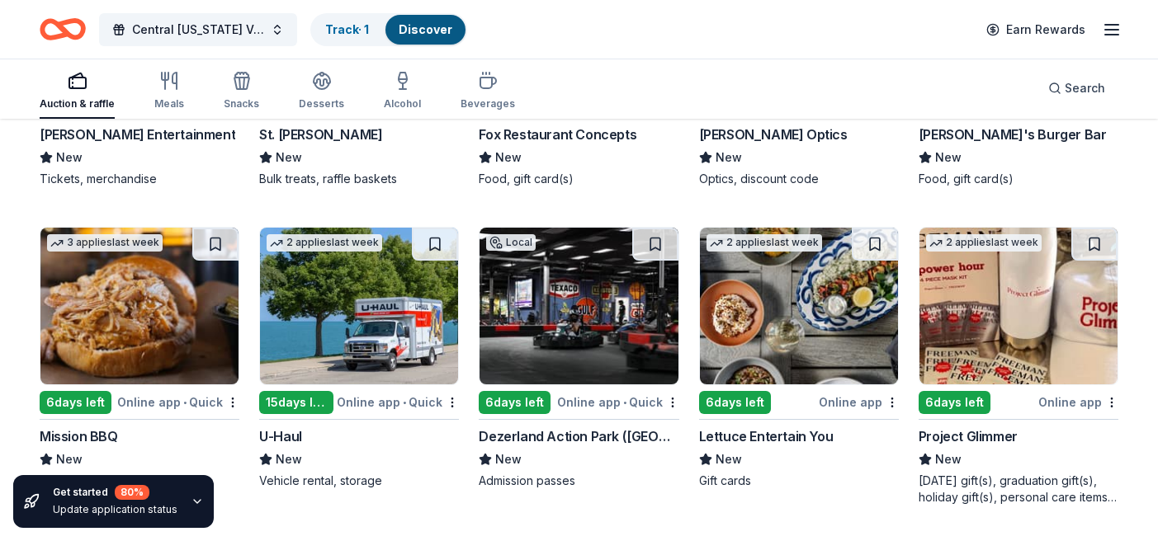
scroll to position [6329, 0]
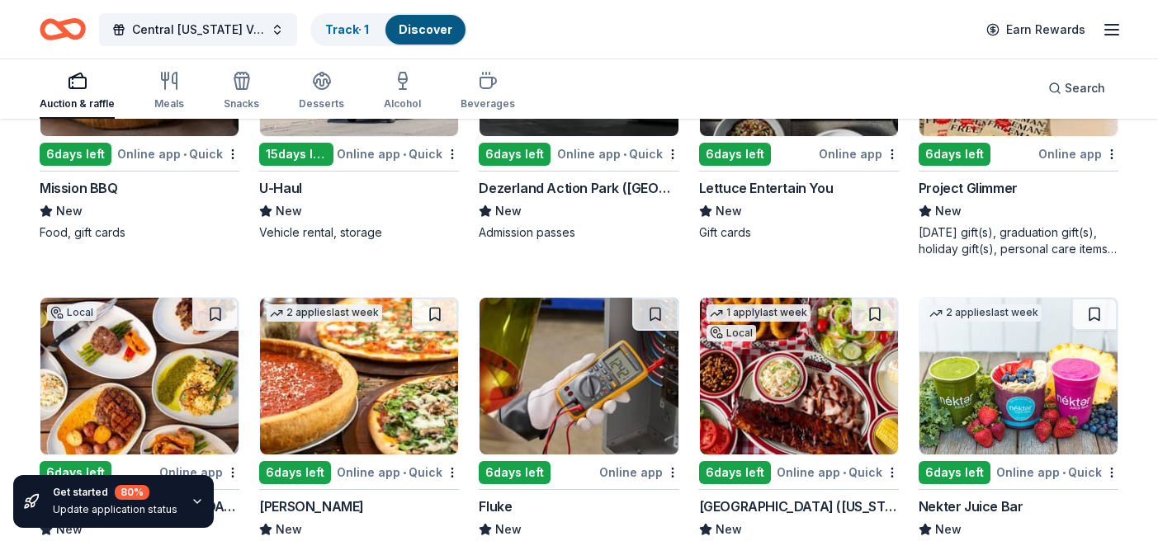
click at [996, 505] on div "Nekter Juice Bar" at bounding box center [971, 507] width 105 height 20
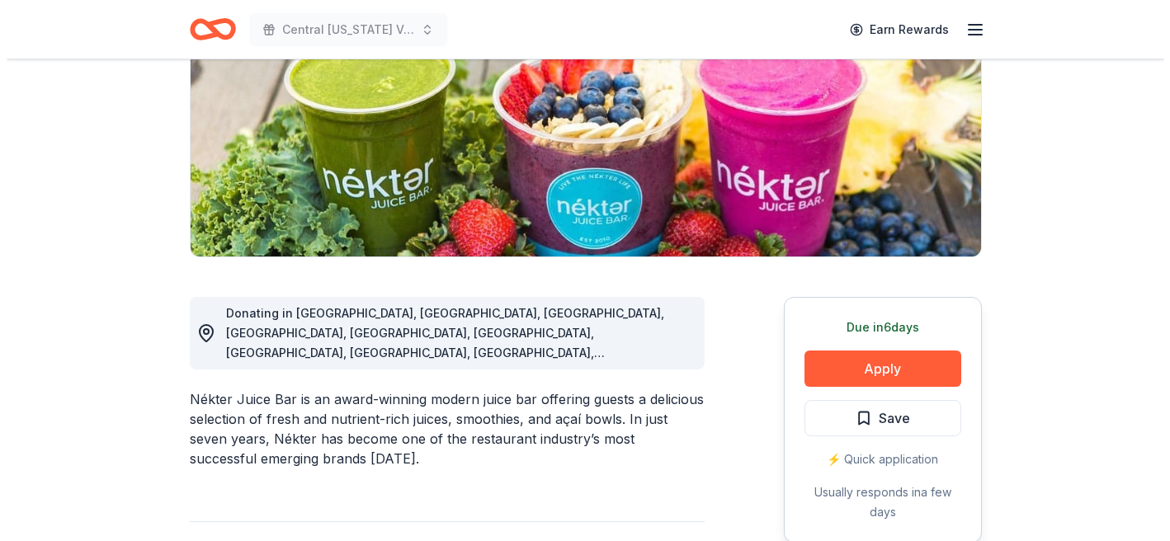
scroll to position [385, 0]
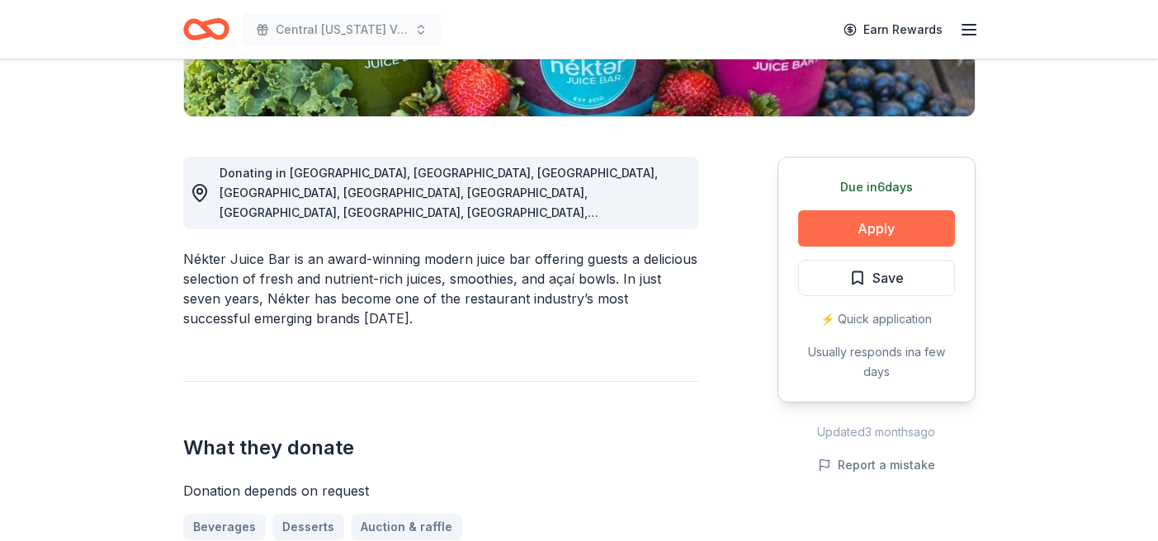
click at [883, 236] on button "Apply" at bounding box center [876, 228] width 157 height 36
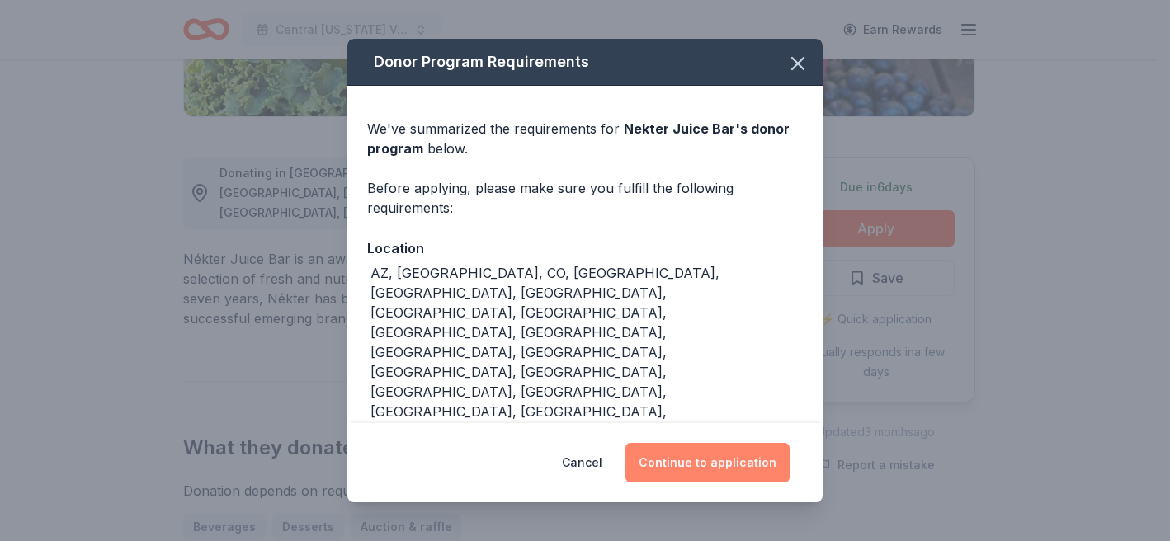
click at [707, 456] on button "Continue to application" at bounding box center [708, 463] width 164 height 40
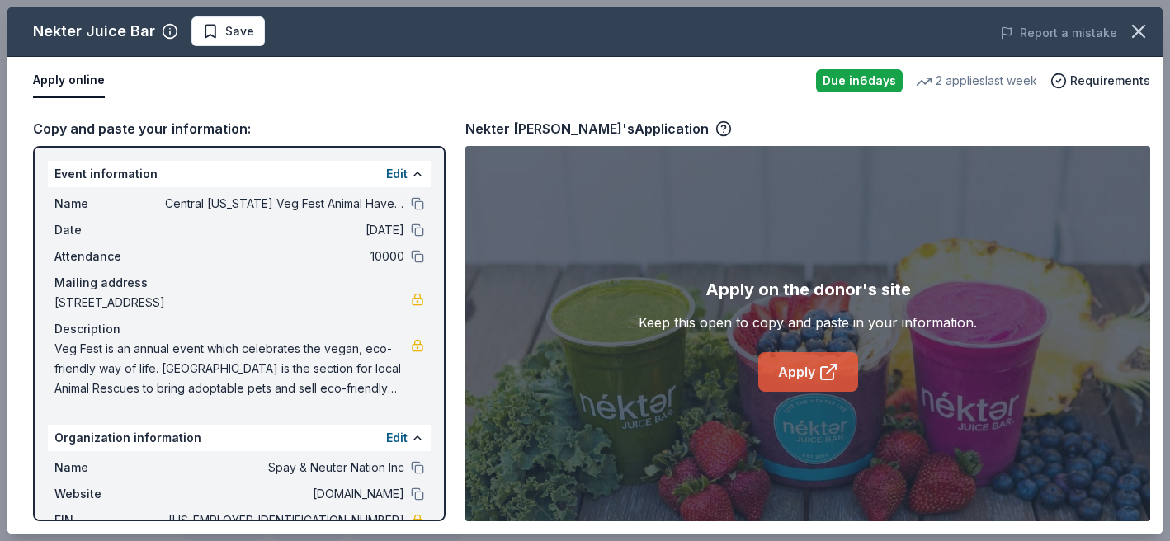
click at [801, 369] on link "Apply" at bounding box center [809, 372] width 100 height 40
click at [778, 368] on link "Apply" at bounding box center [809, 372] width 100 height 40
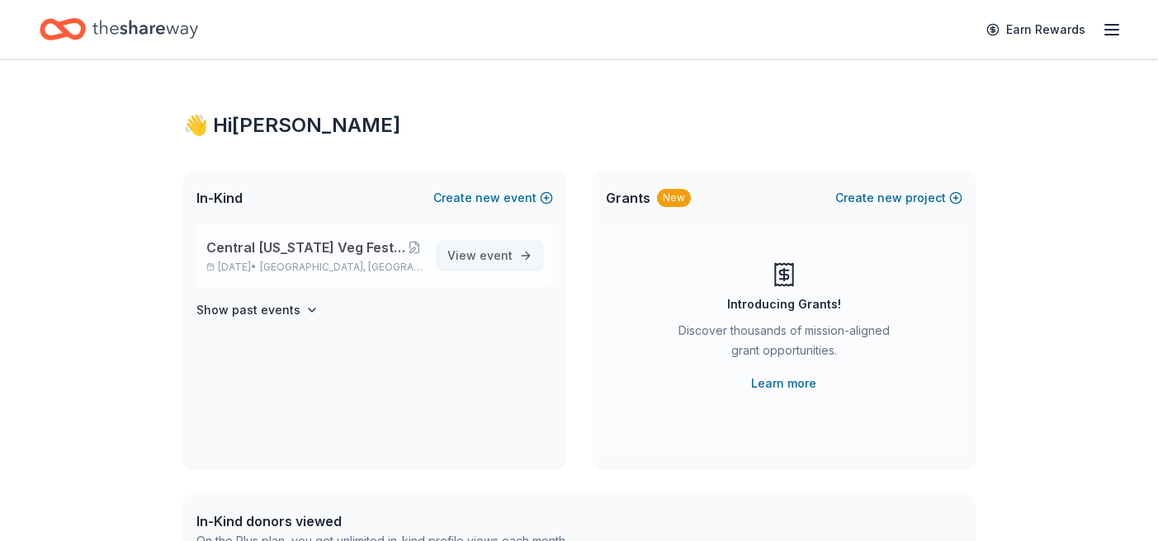
click at [485, 252] on span "event" at bounding box center [496, 255] width 33 height 14
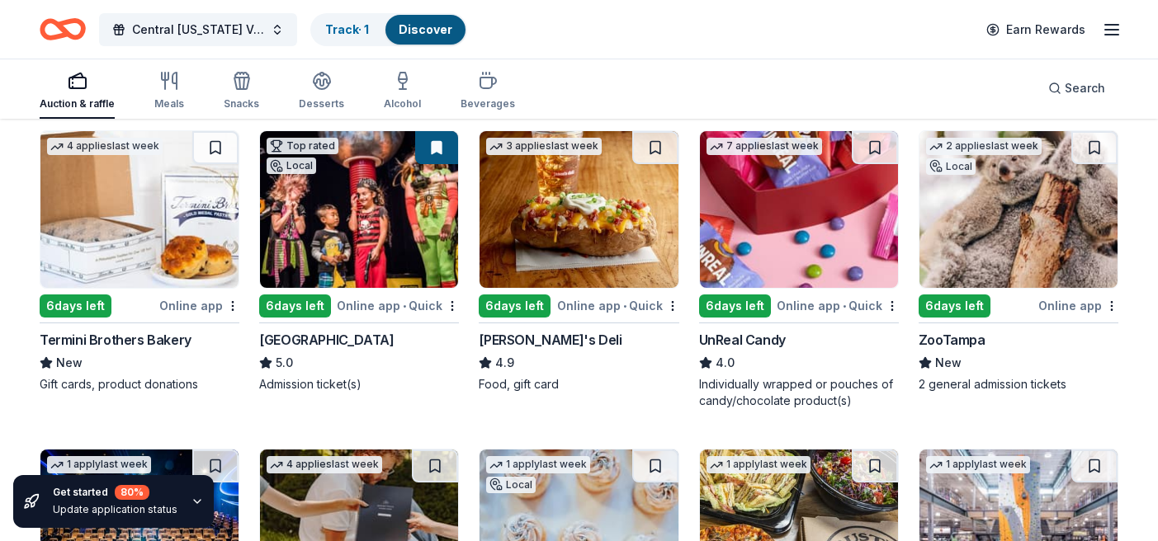
scroll to position [4282, 0]
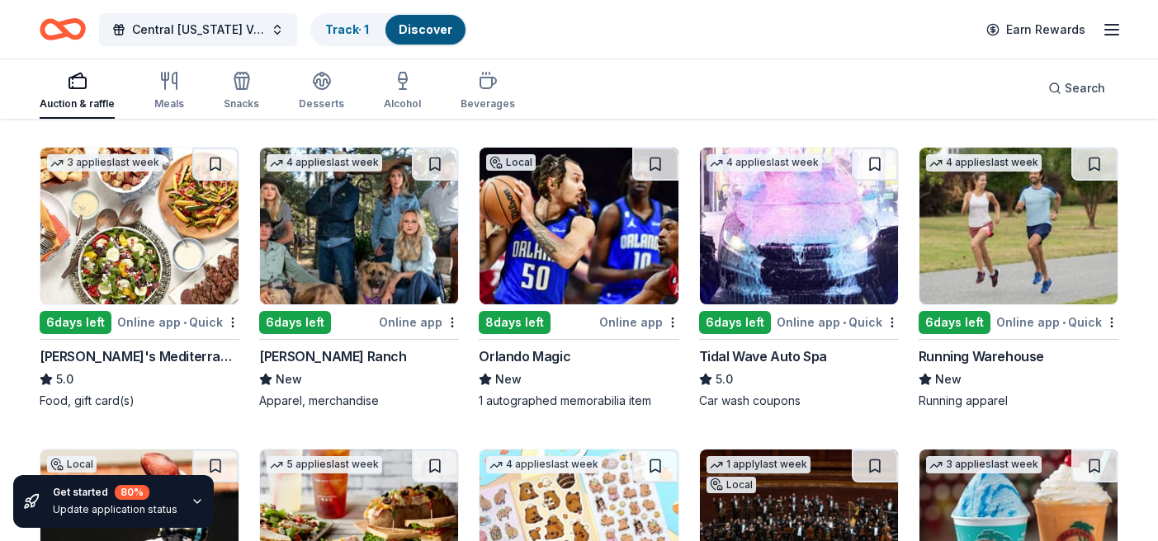
drag, startPoint x: 1153, startPoint y: 537, endPoint x: 848, endPoint y: 385, distance: 340.0
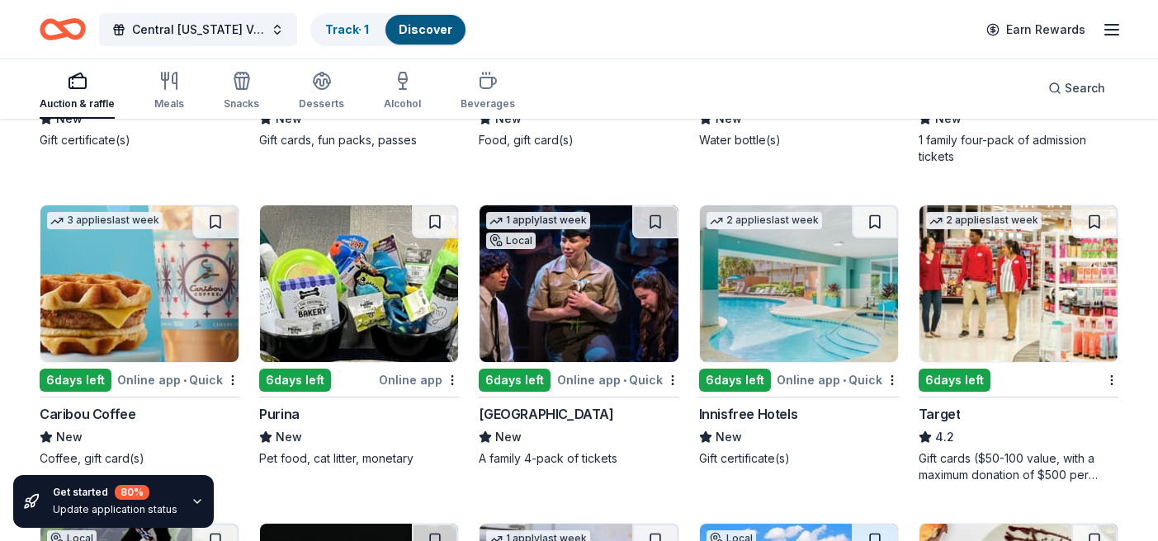
scroll to position [8011, 0]
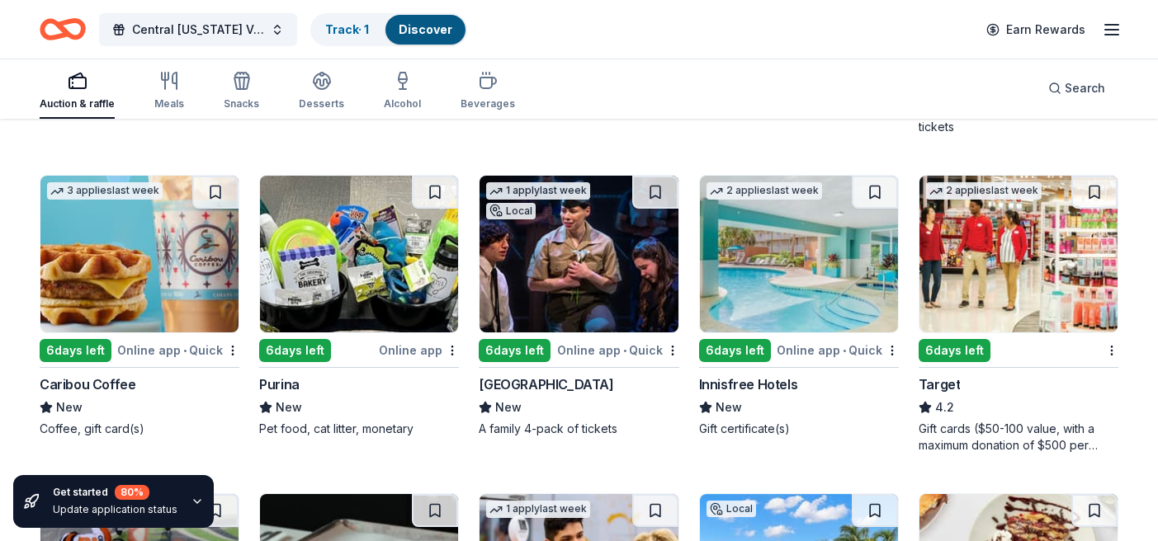
click at [97, 387] on div "Caribou Coffee" at bounding box center [88, 385] width 96 height 20
click at [295, 383] on div "Purina" at bounding box center [279, 385] width 40 height 20
click at [598, 385] on div "[GEOGRAPHIC_DATA]" at bounding box center [546, 385] width 135 height 20
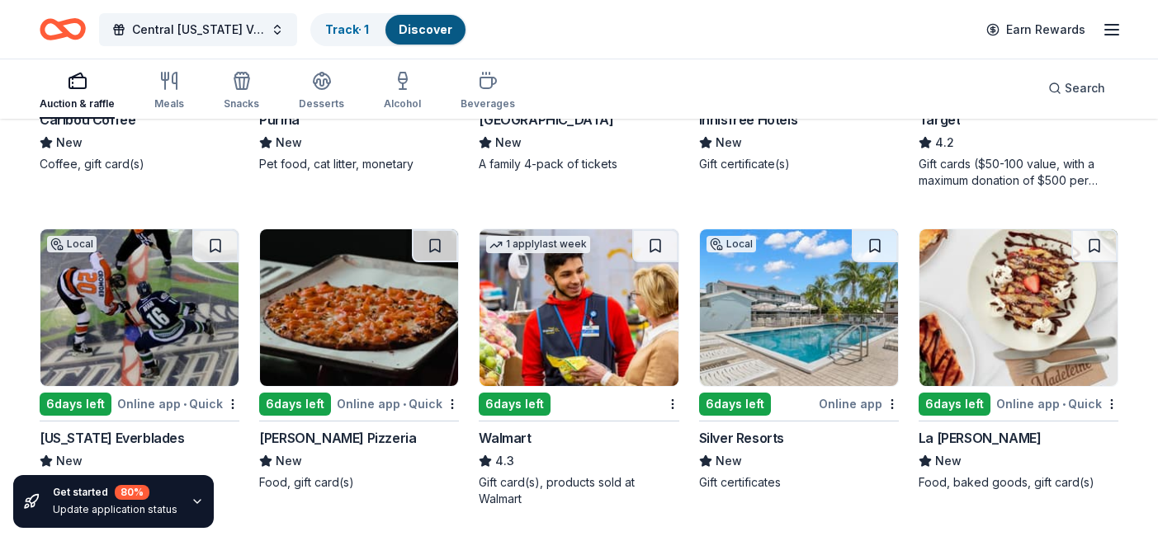
scroll to position [8309, 0]
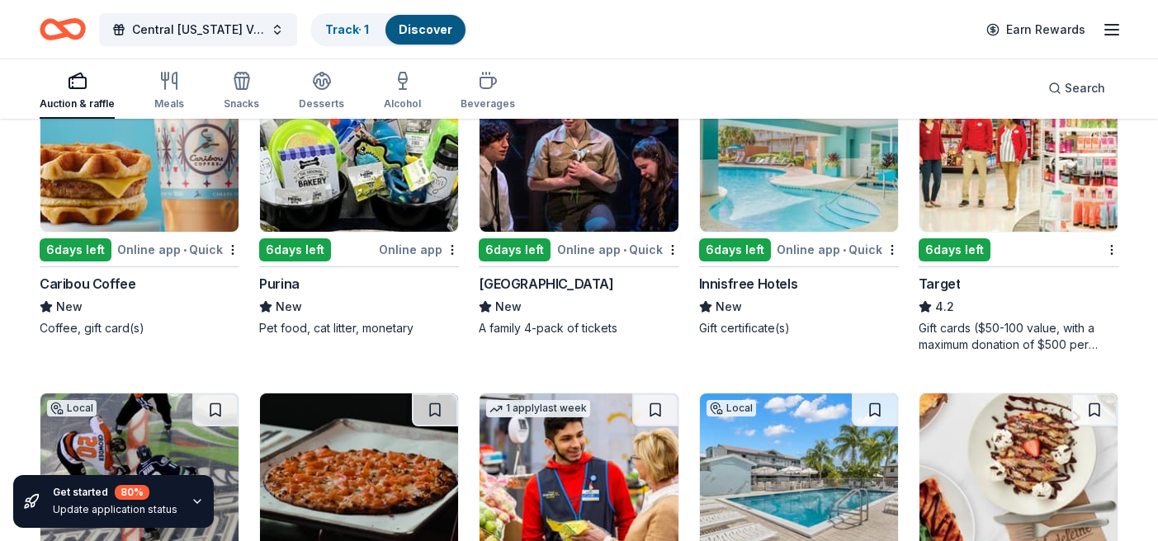
scroll to position [7991, 0]
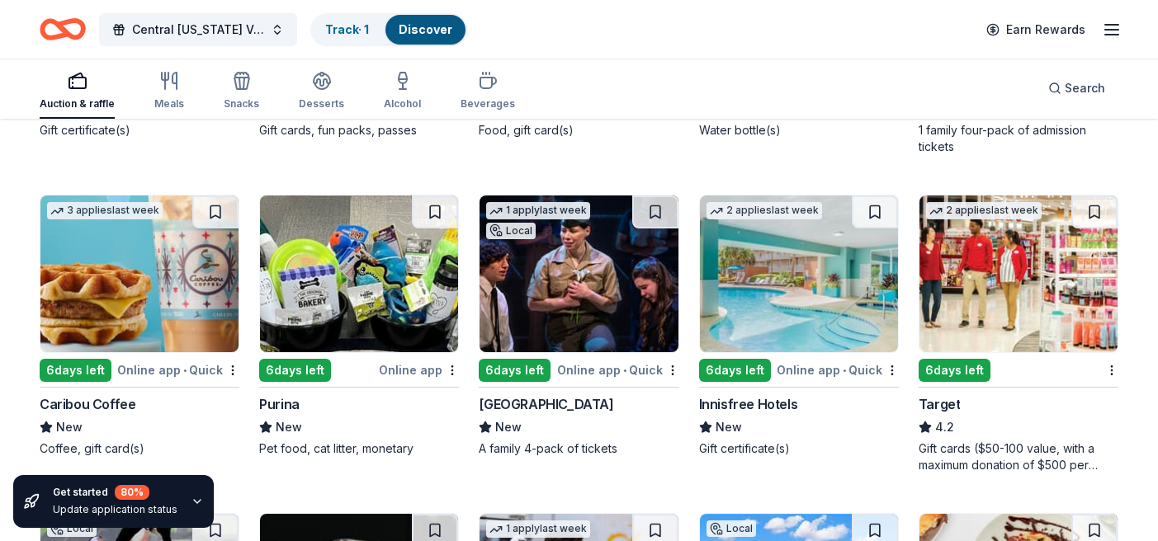
click at [952, 399] on div "Target" at bounding box center [940, 405] width 42 height 20
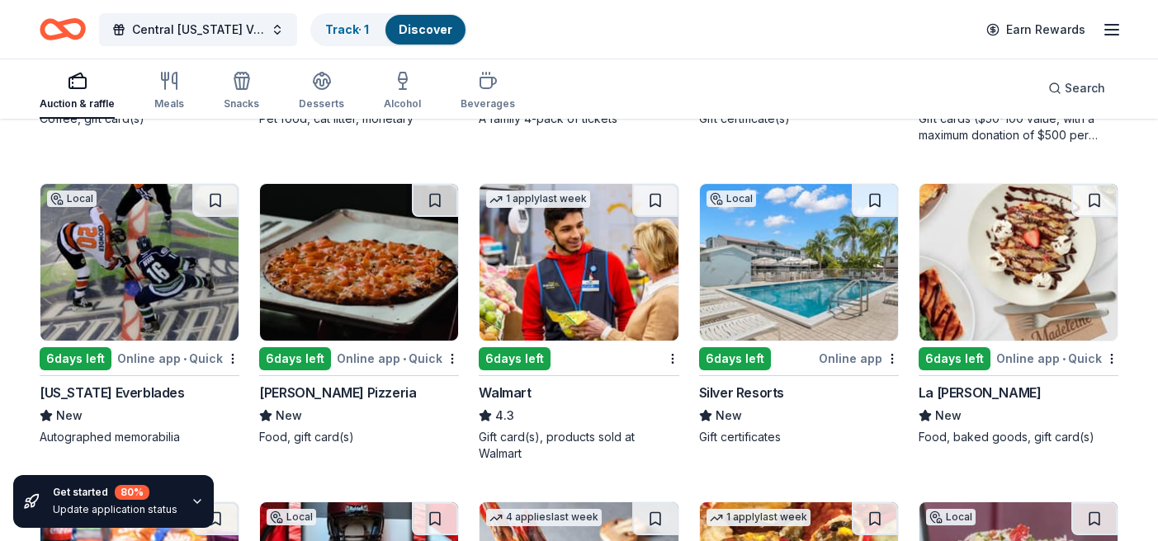
scroll to position [8355, 0]
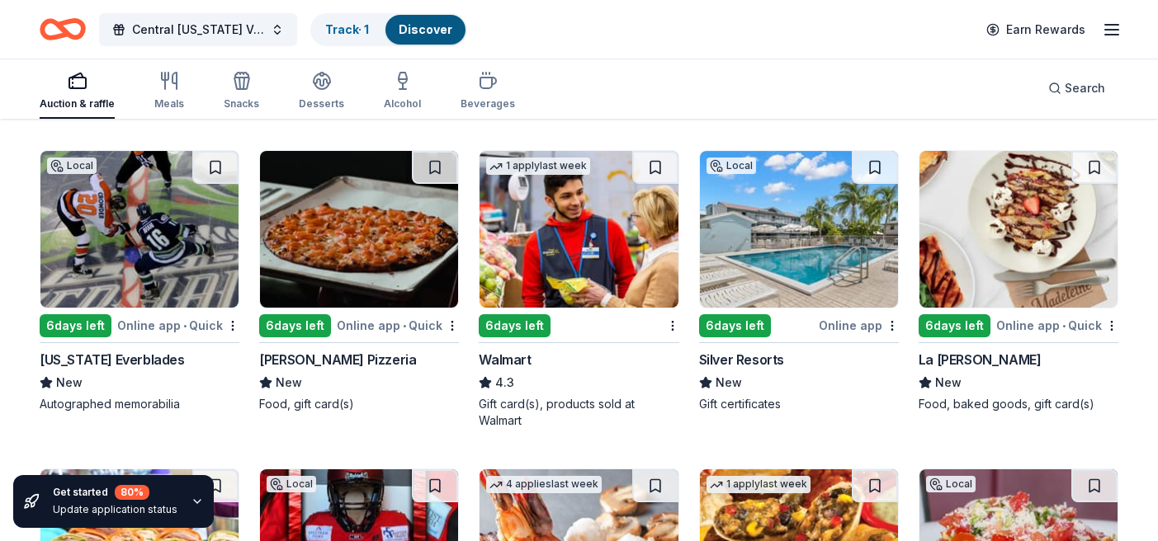
click at [512, 358] on div "Walmart" at bounding box center [505, 360] width 52 height 20
click at [975, 357] on div "La Madeleine" at bounding box center [980, 360] width 123 height 20
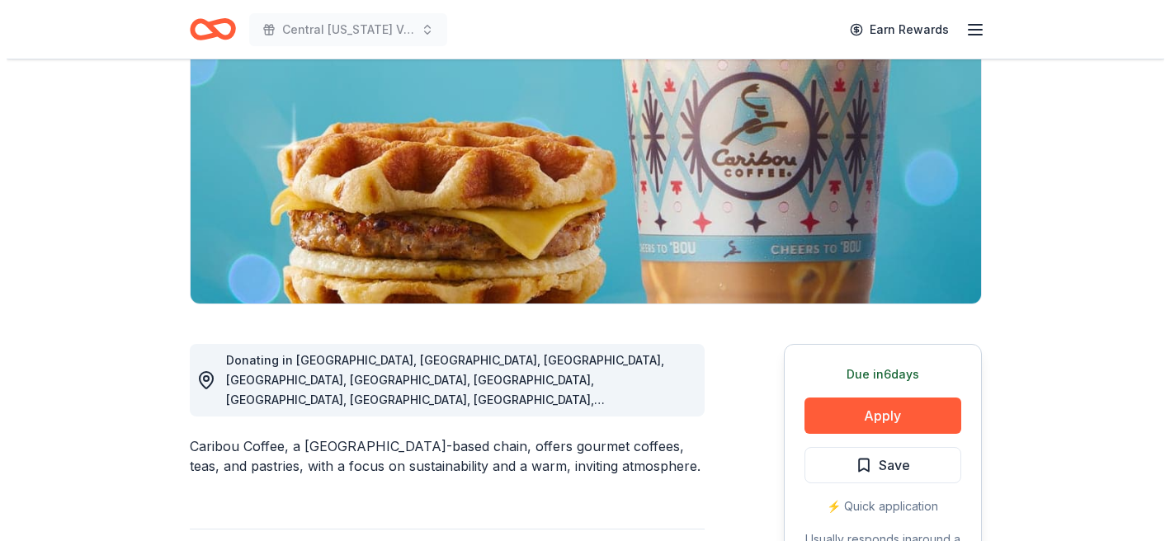
scroll to position [243, 0]
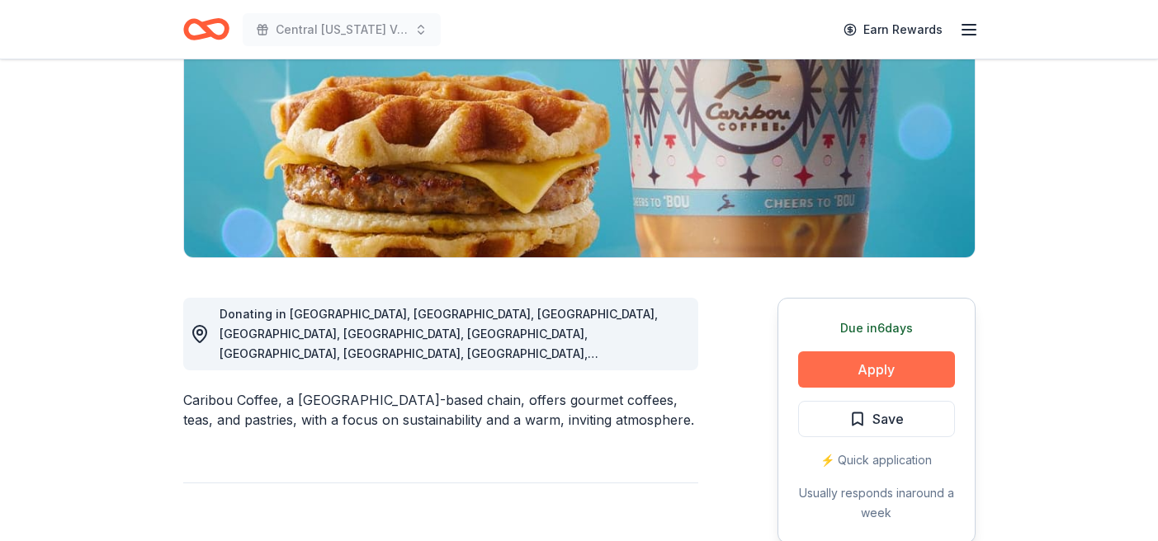
click at [885, 366] on button "Apply" at bounding box center [876, 370] width 157 height 36
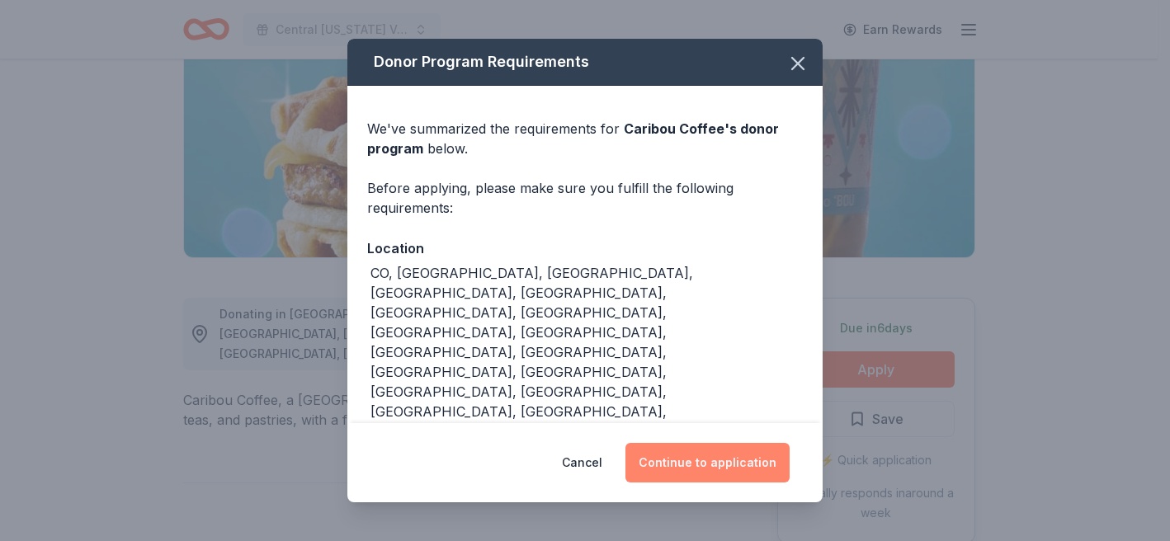
click at [743, 466] on button "Continue to application" at bounding box center [708, 463] width 164 height 40
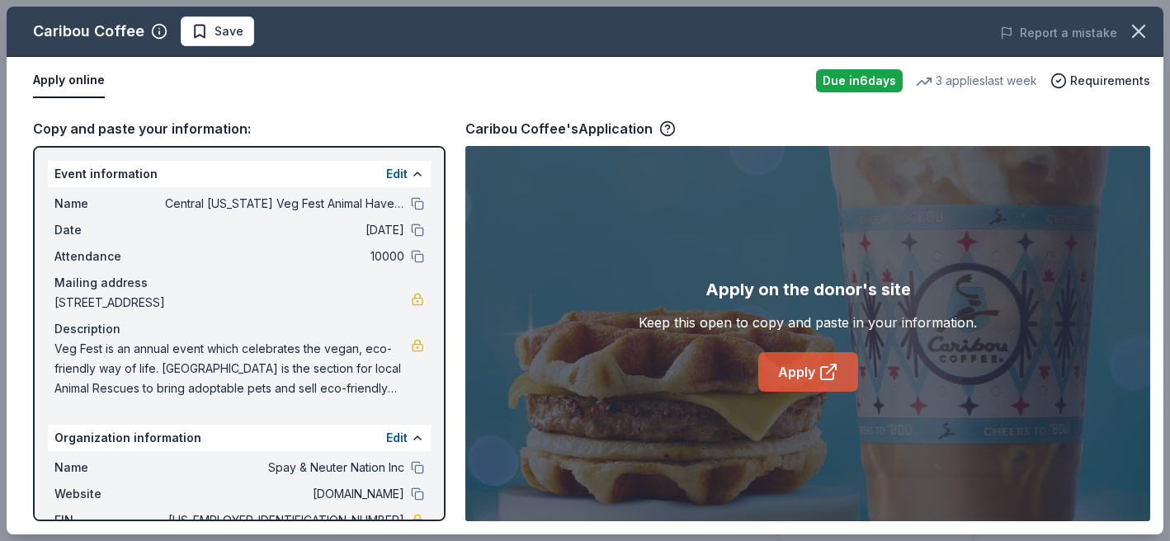
click at [813, 366] on link "Apply" at bounding box center [809, 372] width 100 height 40
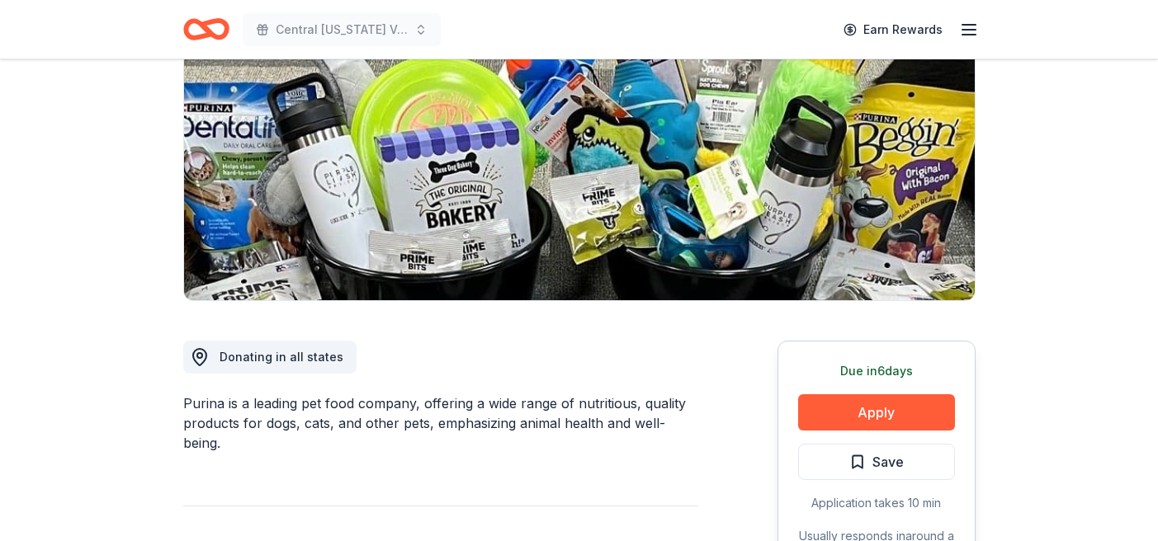
scroll to position [265, 0]
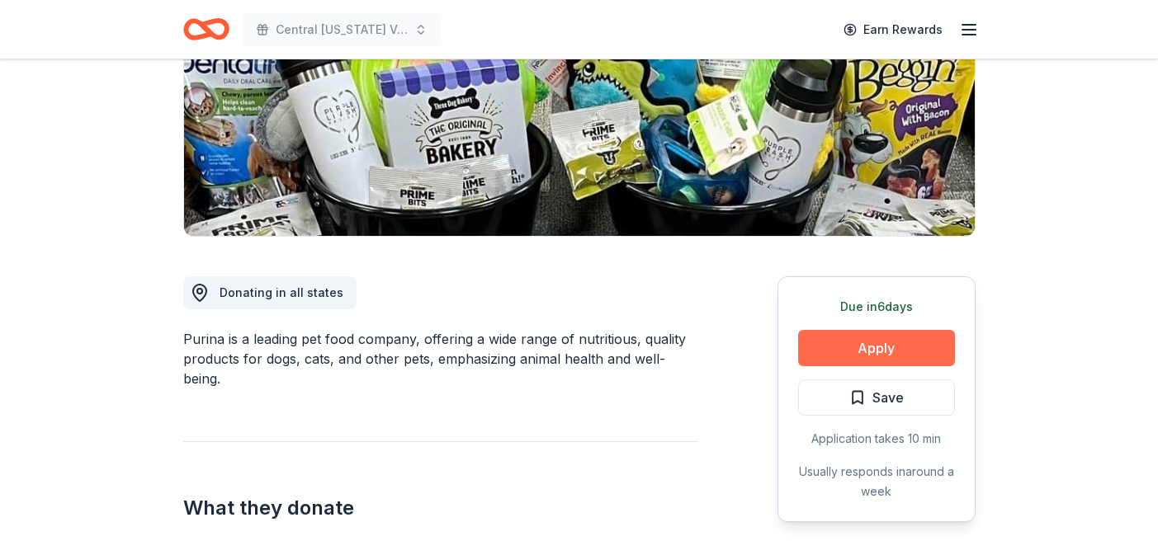
click at [882, 346] on button "Apply" at bounding box center [876, 348] width 157 height 36
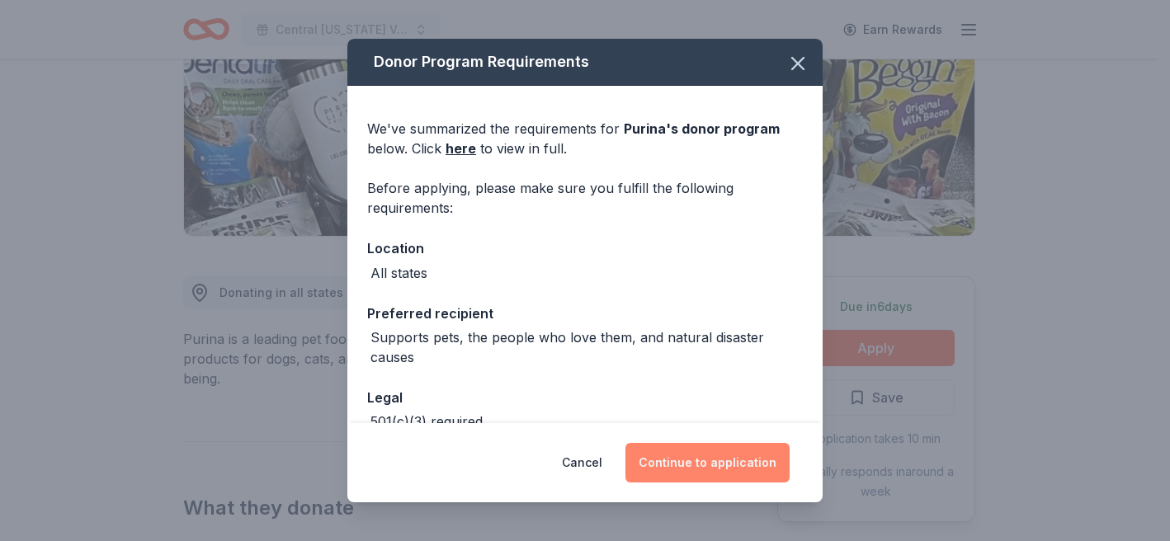
click at [684, 458] on button "Continue to application" at bounding box center [708, 463] width 164 height 40
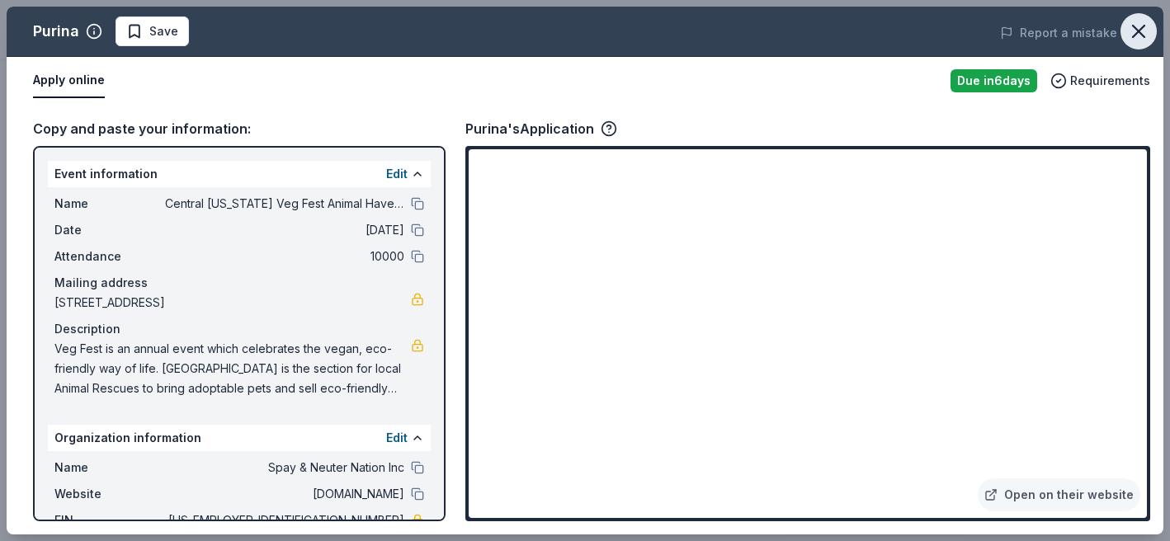
click at [1145, 29] on icon "button" at bounding box center [1138, 31] width 23 height 23
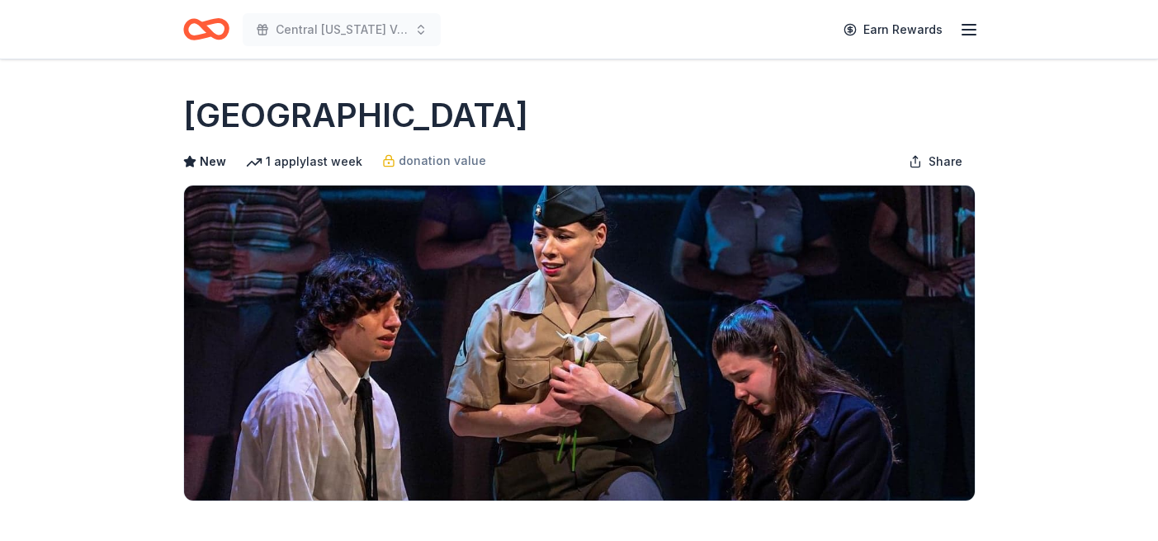
drag, startPoint x: 1156, startPoint y: 102, endPoint x: 1152, endPoint y: 154, distance: 51.3
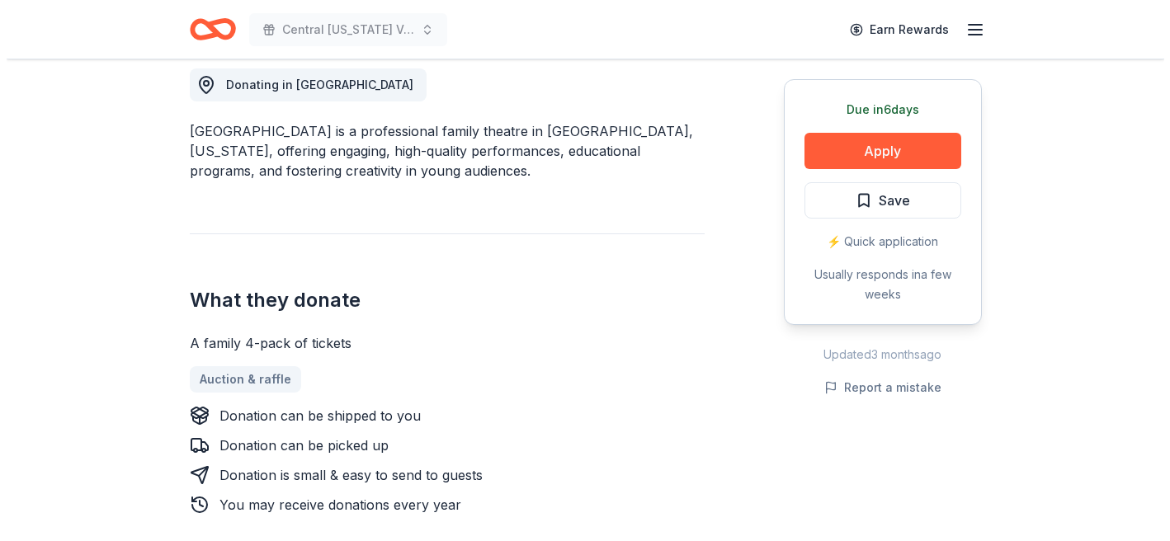
scroll to position [477, 0]
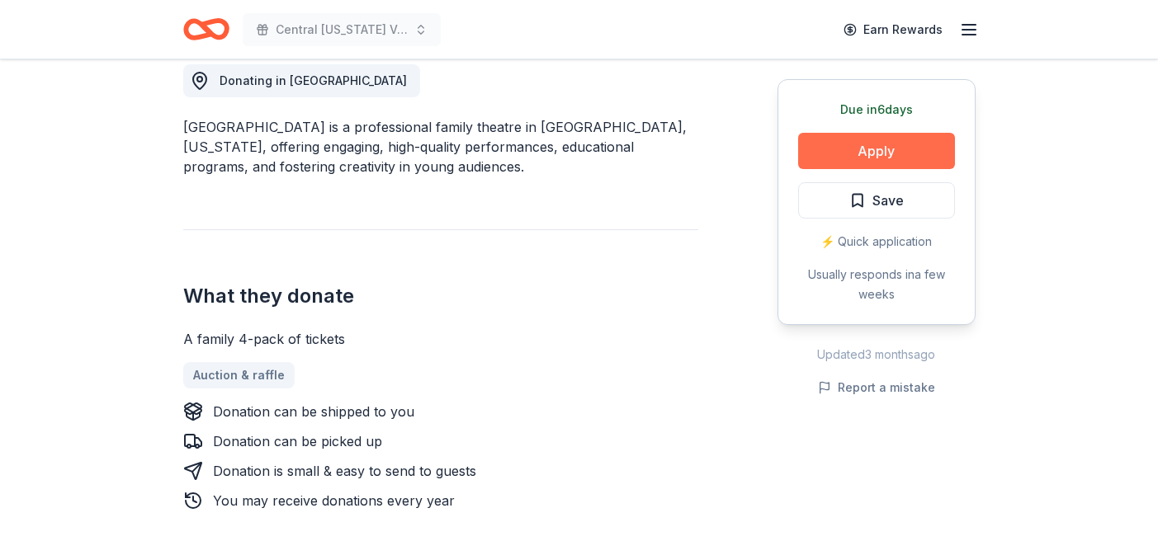
click at [844, 152] on button "Apply" at bounding box center [876, 151] width 157 height 36
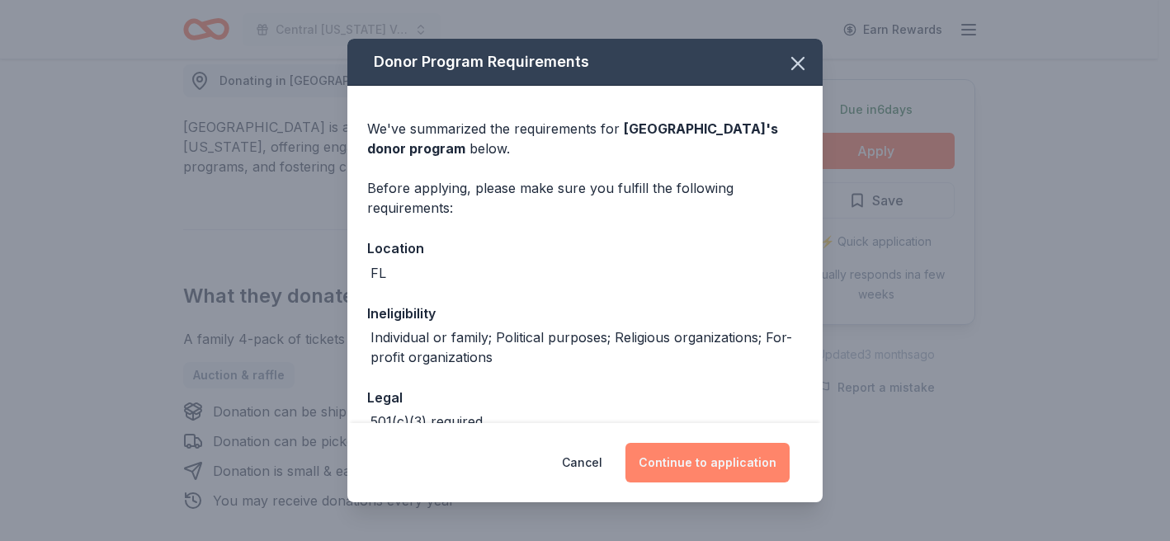
click at [737, 470] on button "Continue to application" at bounding box center [708, 463] width 164 height 40
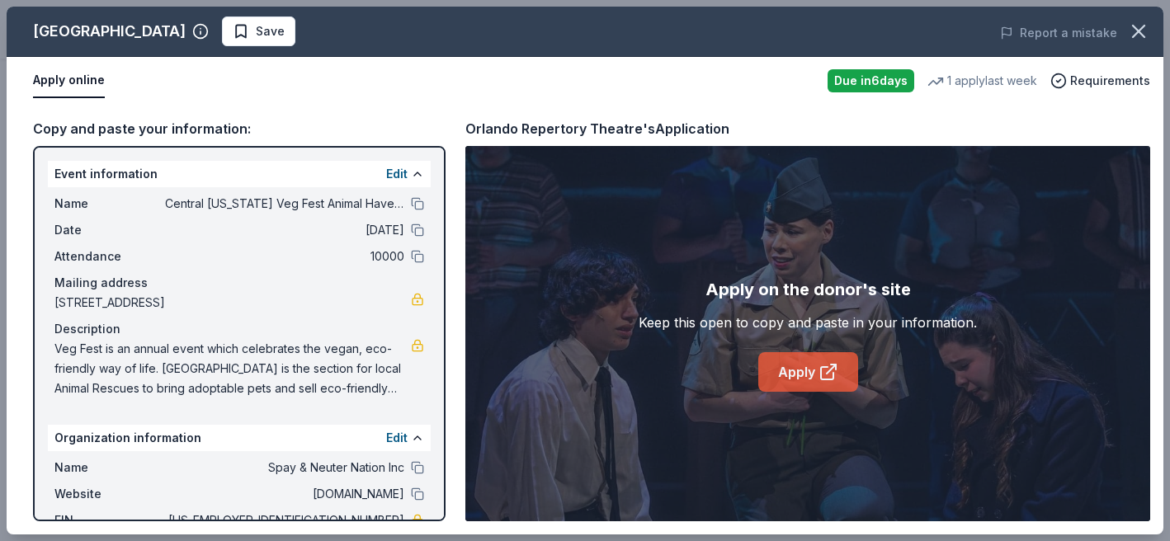
click at [802, 375] on link "Apply" at bounding box center [809, 372] width 100 height 40
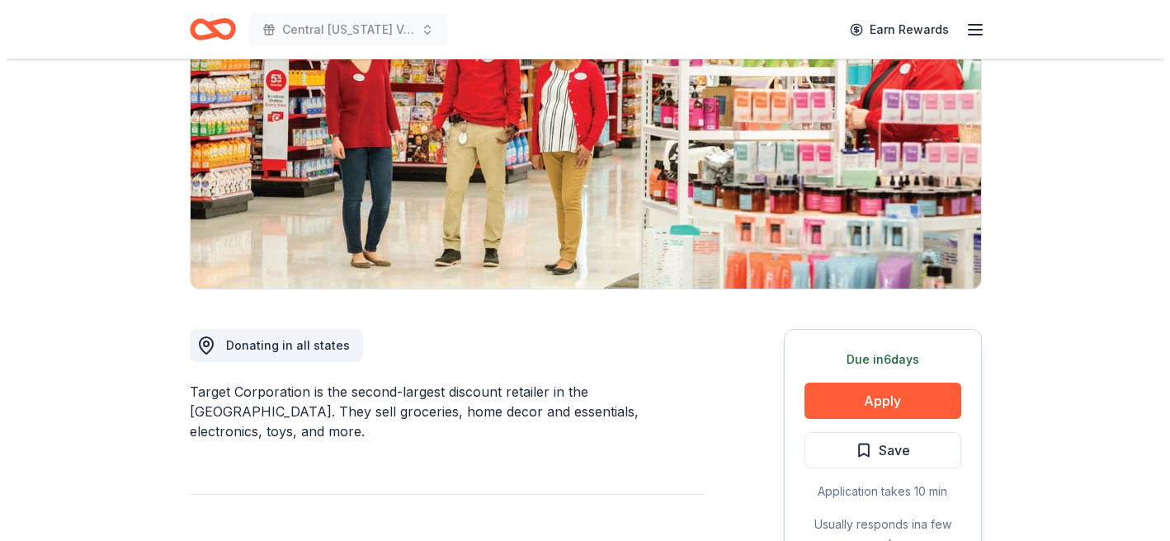
scroll to position [287, 0]
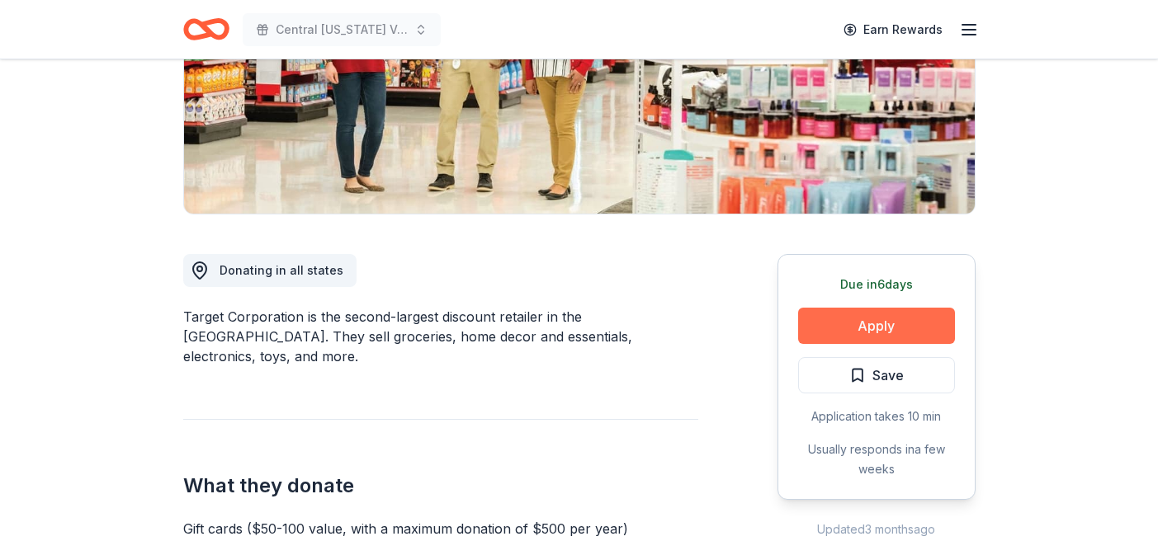
click at [908, 322] on button "Apply" at bounding box center [876, 326] width 157 height 36
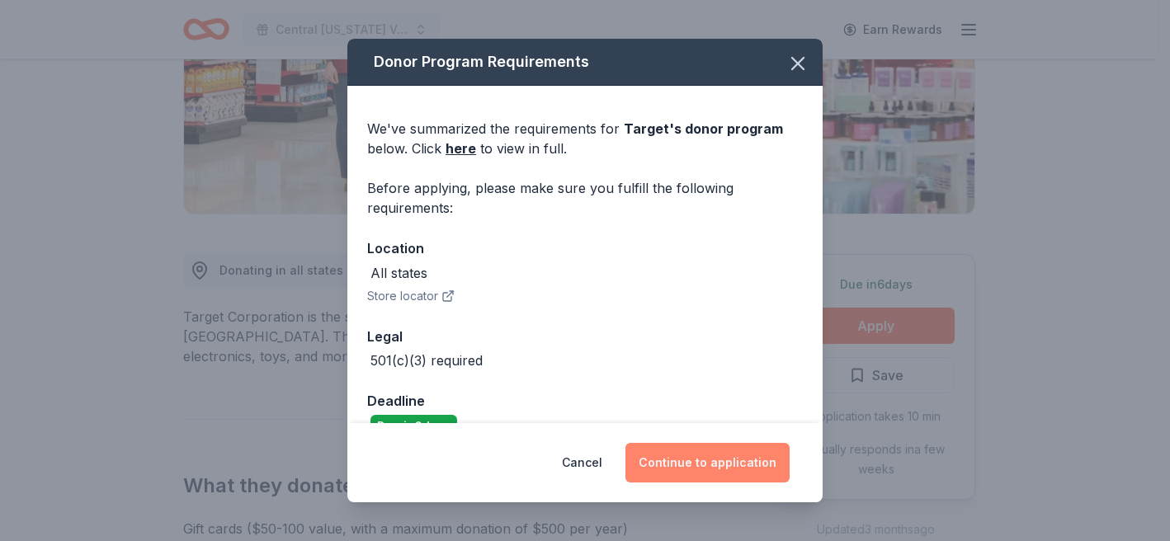
click at [726, 457] on button "Continue to application" at bounding box center [708, 463] width 164 height 40
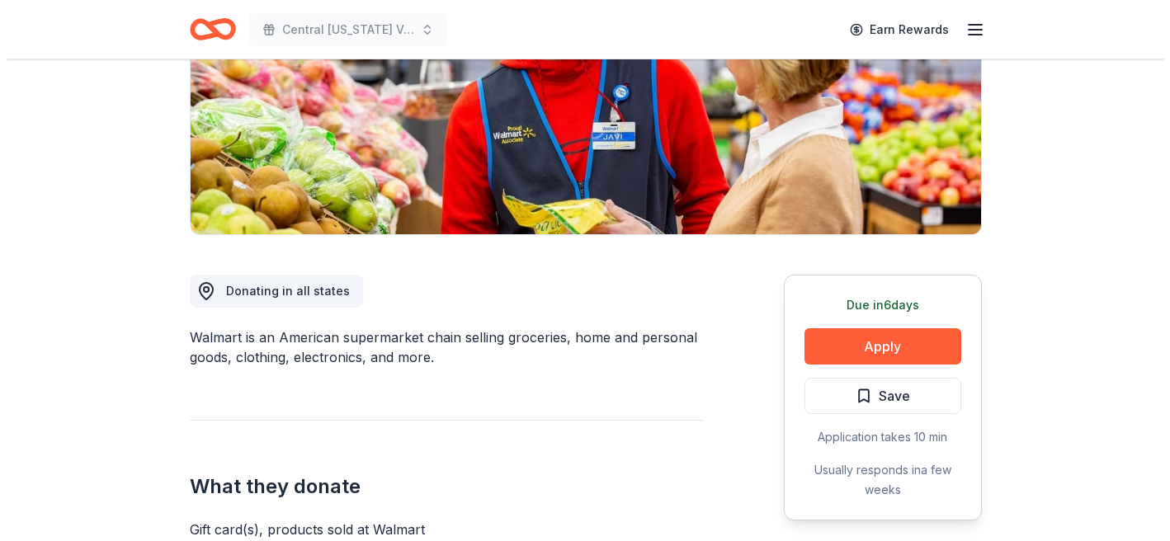
scroll to position [391, 0]
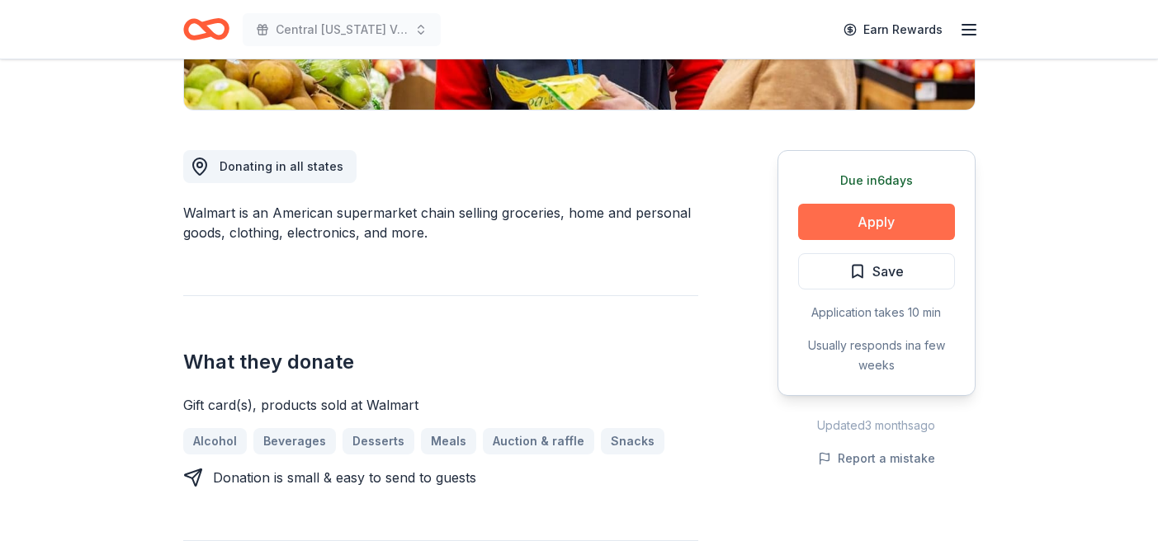
click at [860, 223] on button "Apply" at bounding box center [876, 222] width 157 height 36
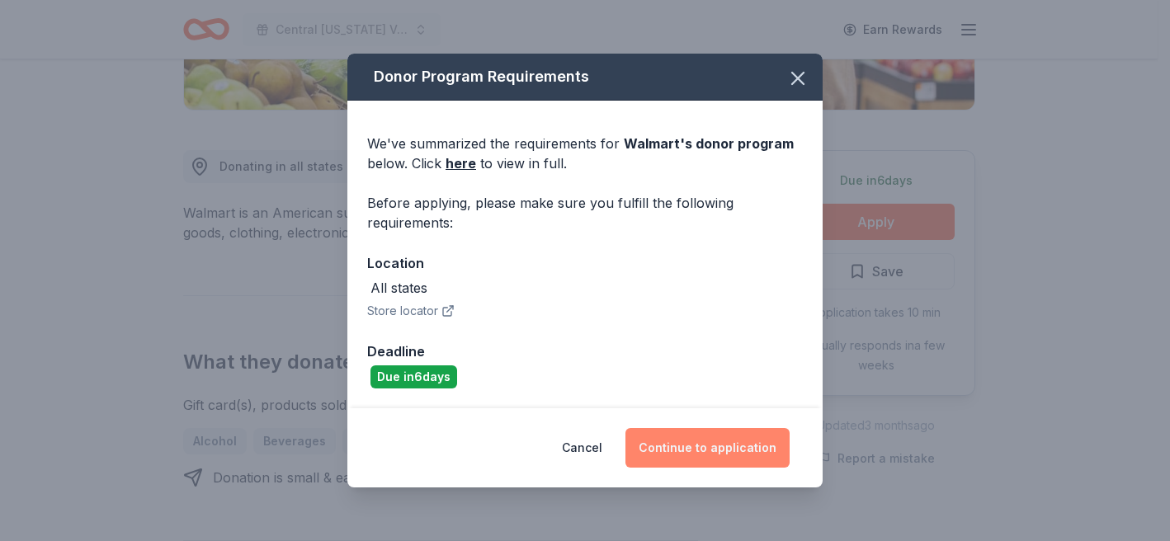
click at [692, 441] on button "Continue to application" at bounding box center [708, 448] width 164 height 40
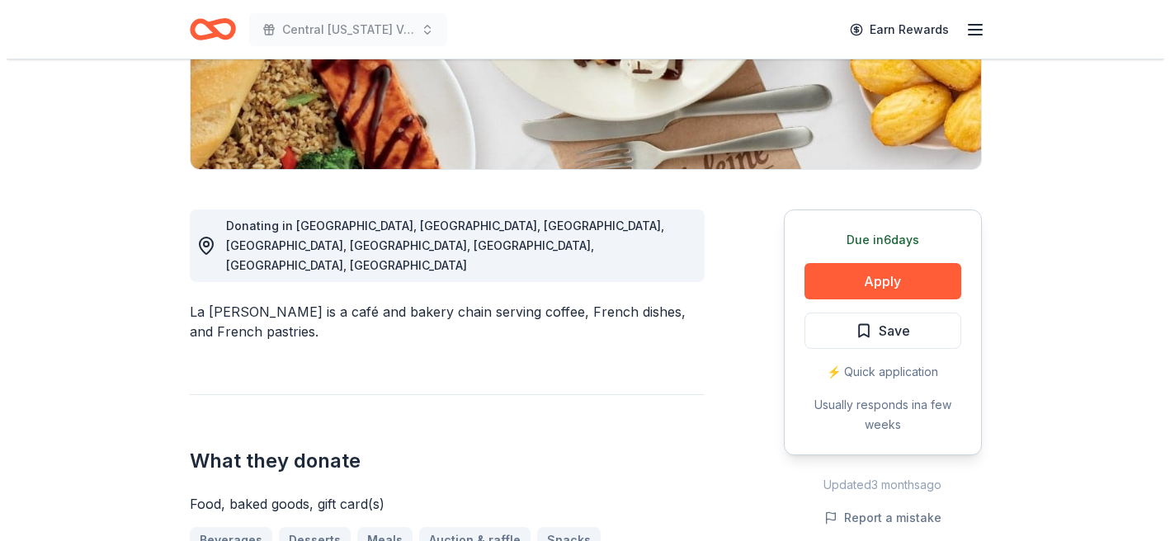
scroll to position [377, 0]
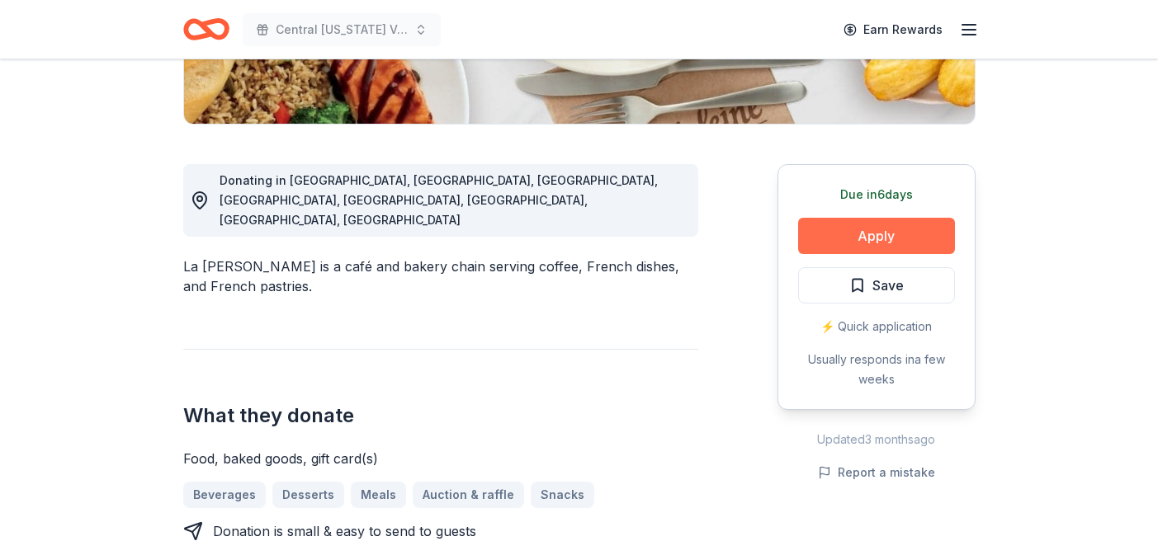
click at [881, 242] on button "Apply" at bounding box center [876, 236] width 157 height 36
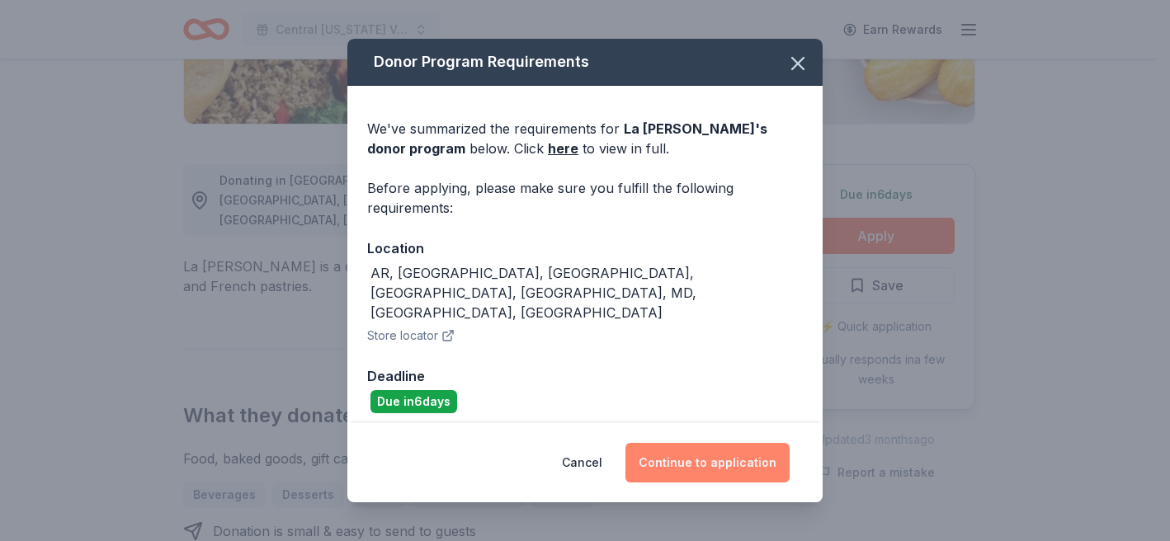
click at [688, 462] on button "Continue to application" at bounding box center [708, 463] width 164 height 40
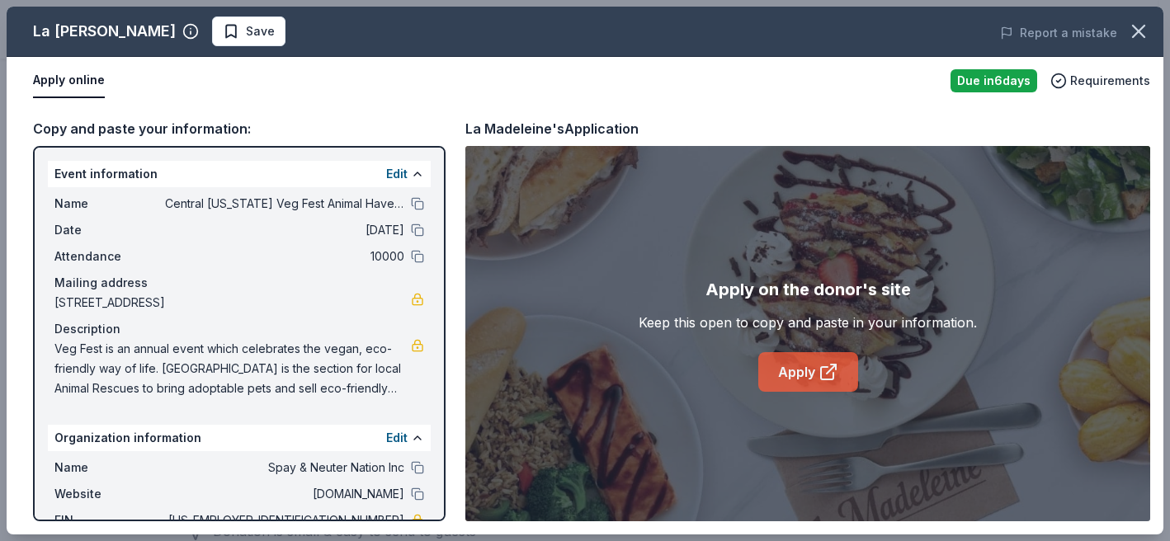
click at [805, 381] on link "Apply" at bounding box center [809, 372] width 100 height 40
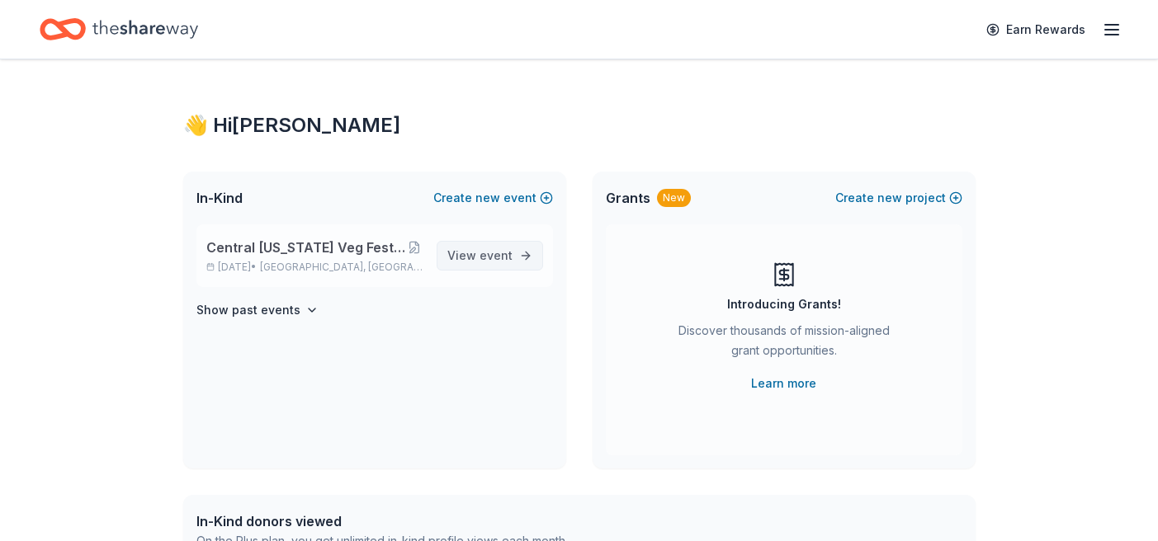
click at [487, 253] on span "event" at bounding box center [496, 255] width 33 height 14
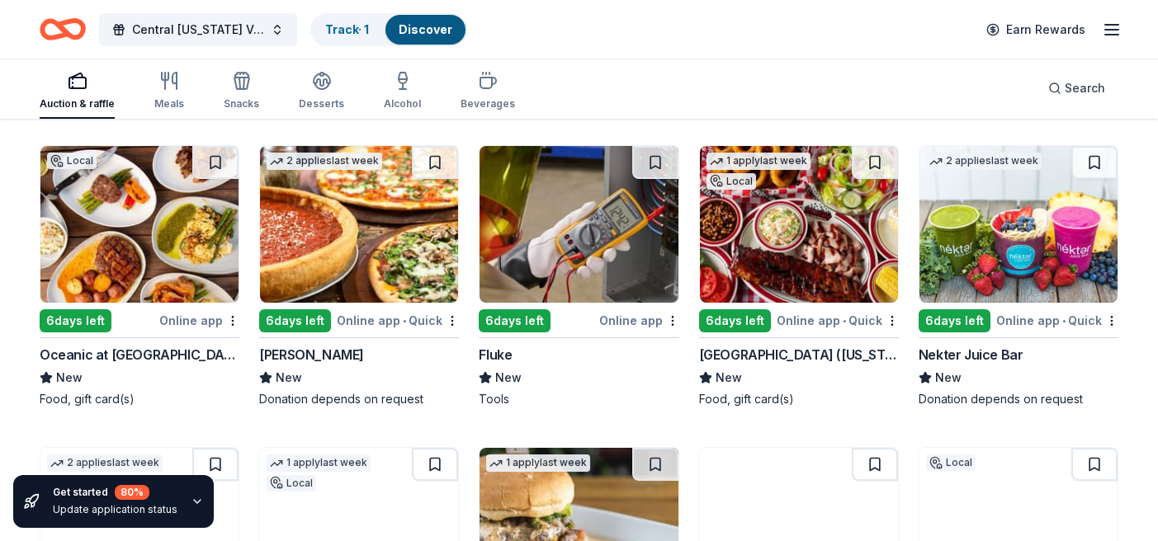
scroll to position [6602, 0]
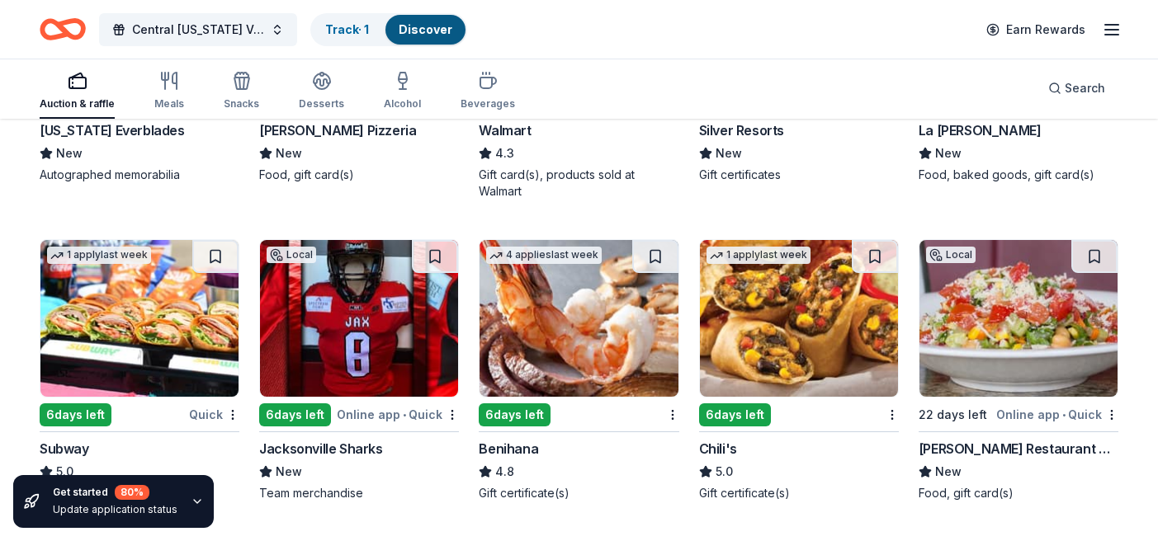
scroll to position [8628, 0]
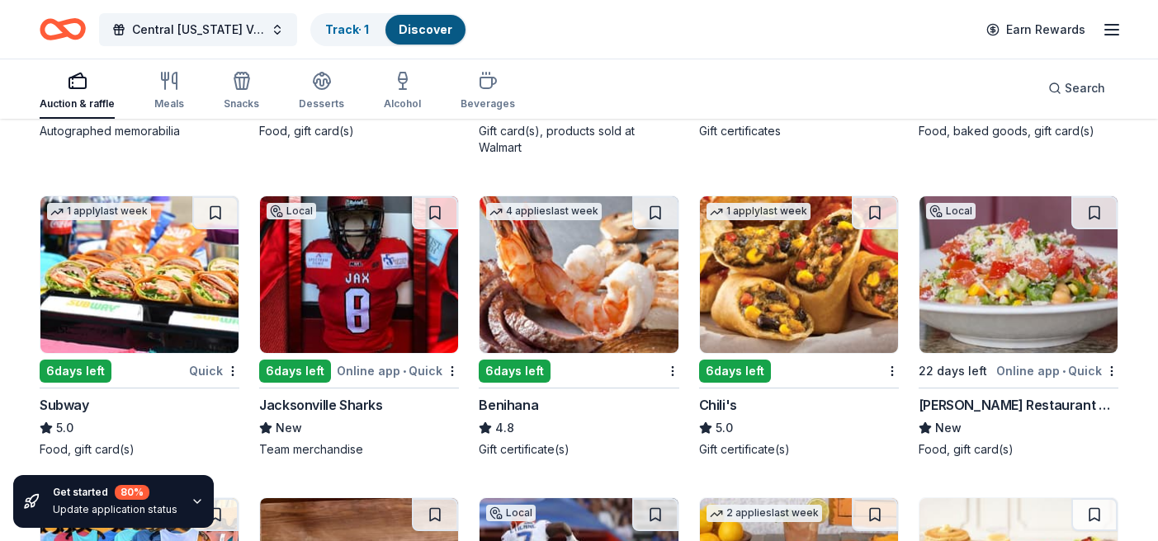
click at [78, 404] on div "Subway" at bounding box center [65, 405] width 50 height 20
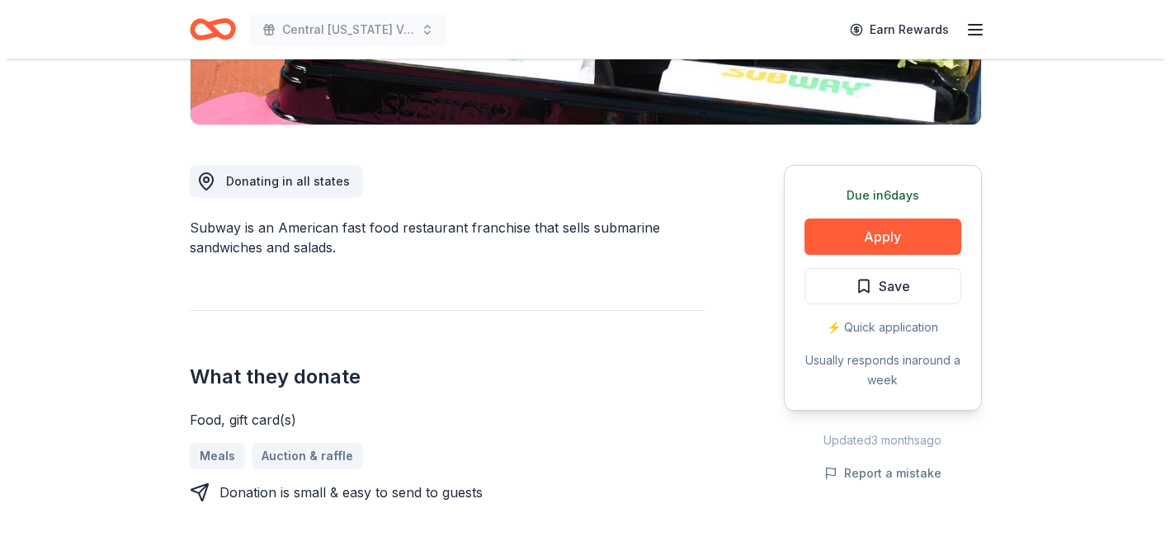
scroll to position [402, 0]
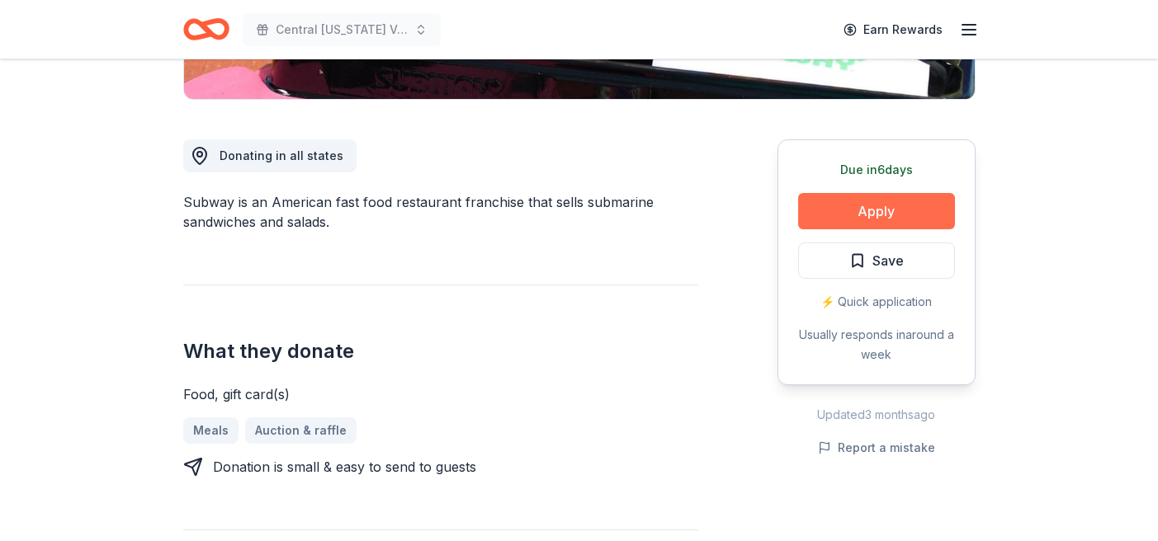
click at [865, 213] on button "Apply" at bounding box center [876, 211] width 157 height 36
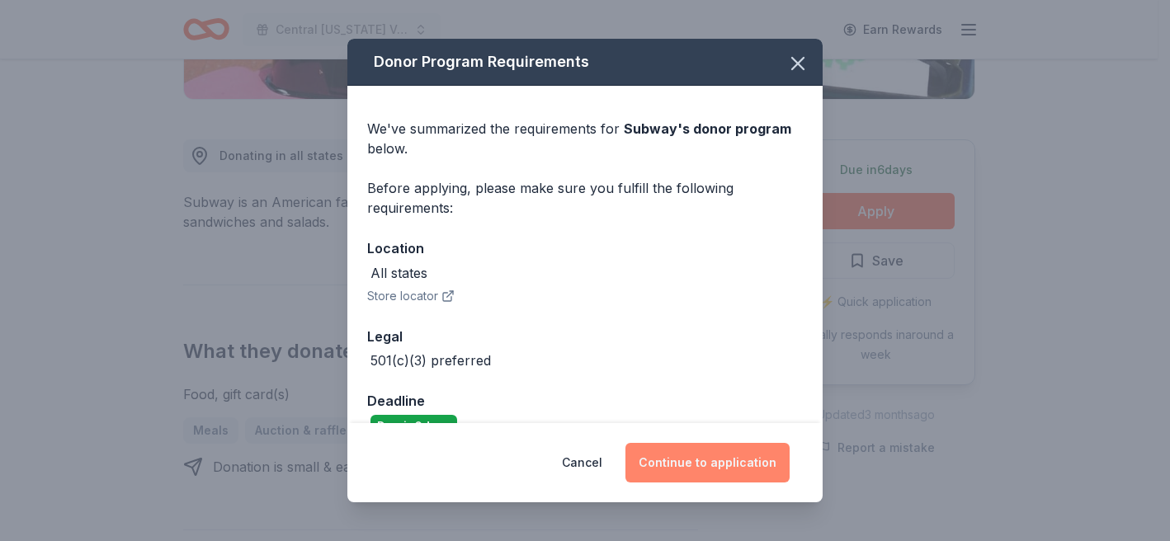
click at [733, 465] on button "Continue to application" at bounding box center [708, 463] width 164 height 40
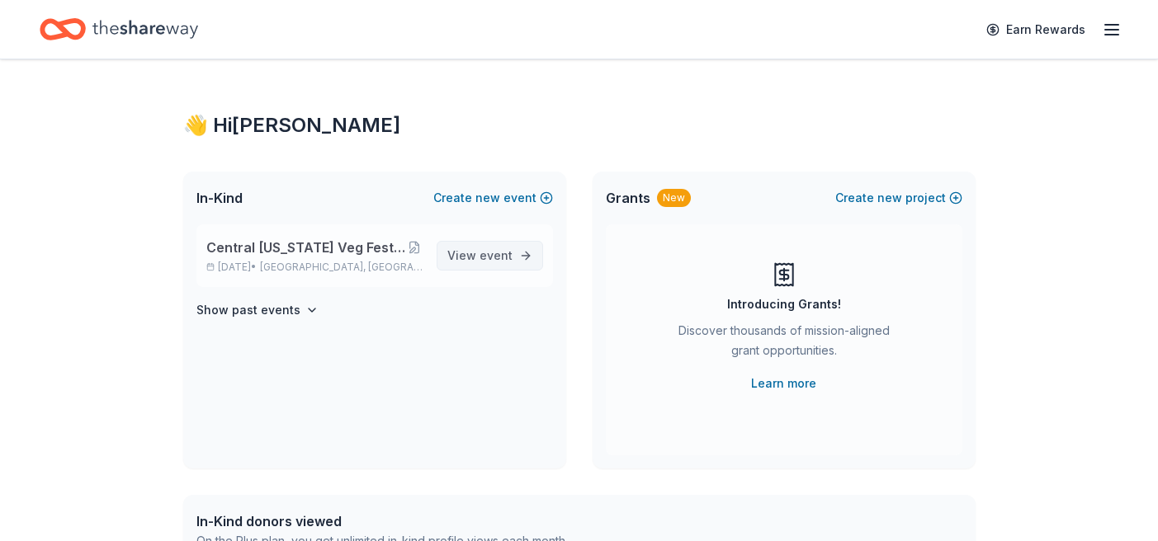
click at [513, 249] on link "View event" at bounding box center [490, 256] width 106 height 30
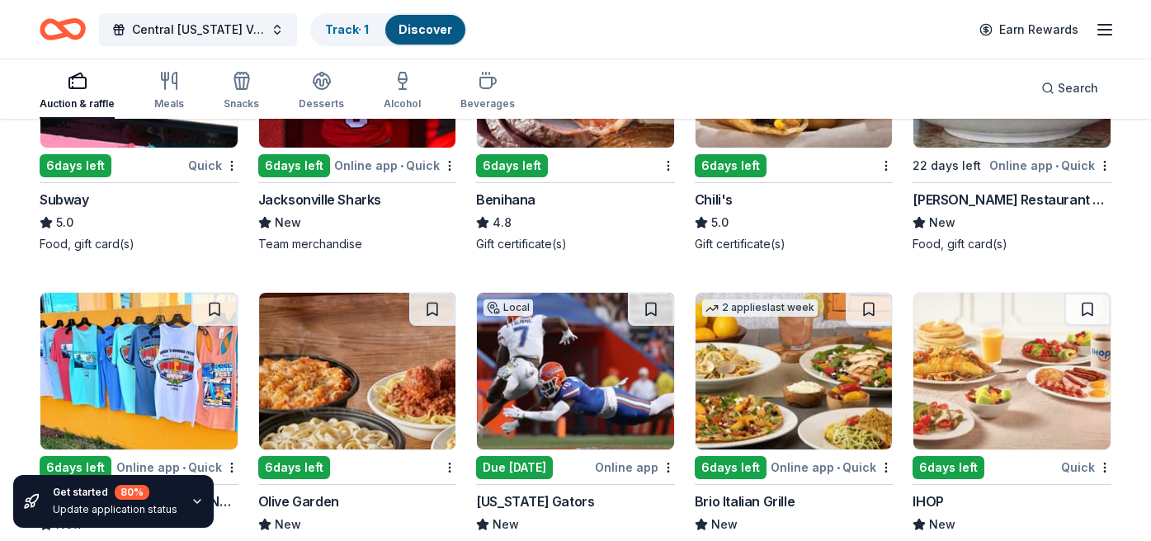
scroll to position [9027, 0]
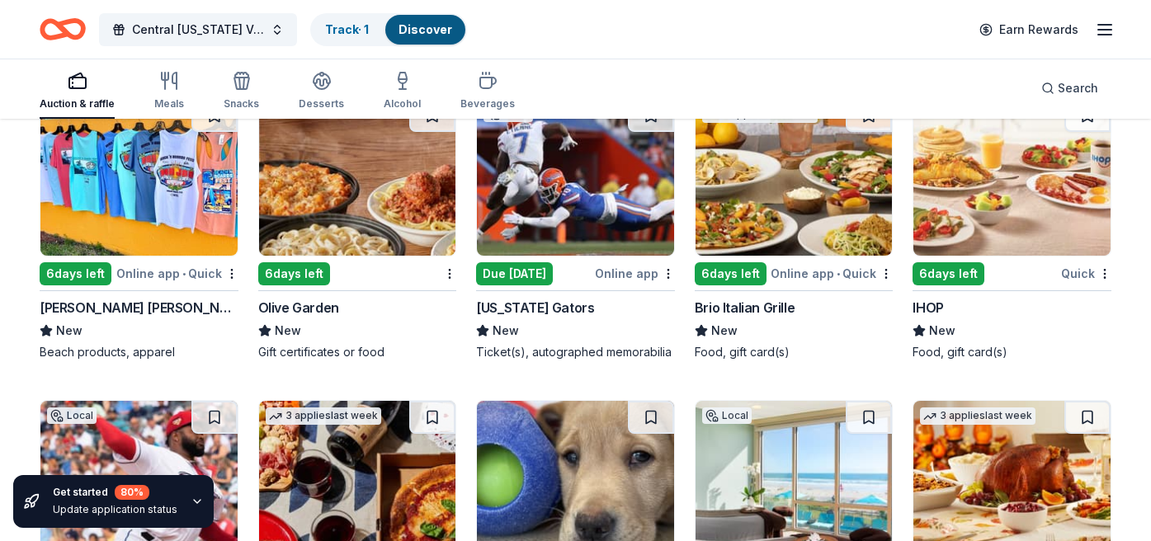
click at [309, 303] on div "Olive Garden" at bounding box center [298, 308] width 81 height 20
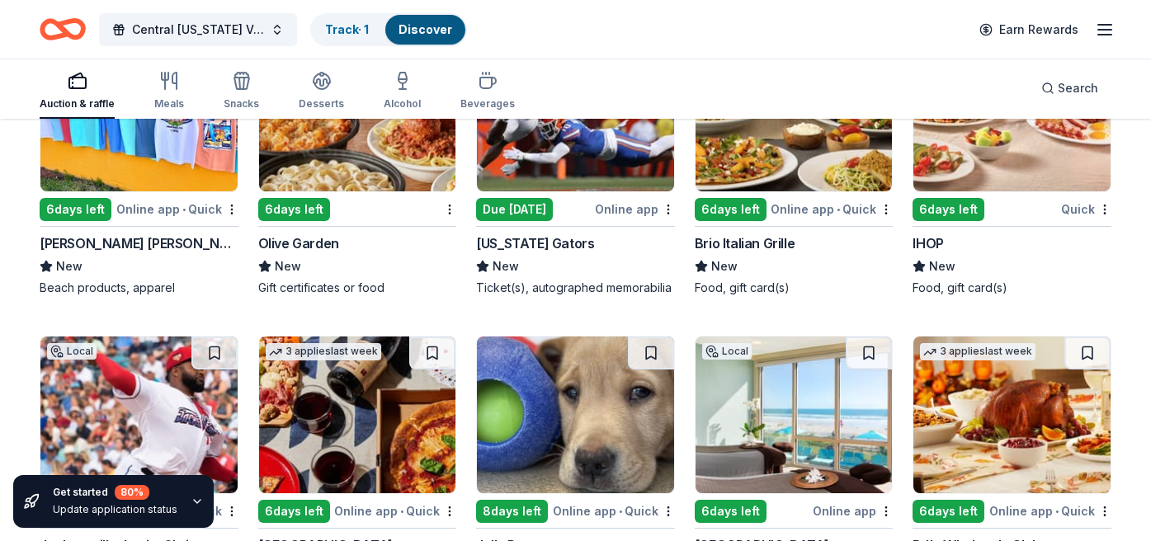
scroll to position [9281, 0]
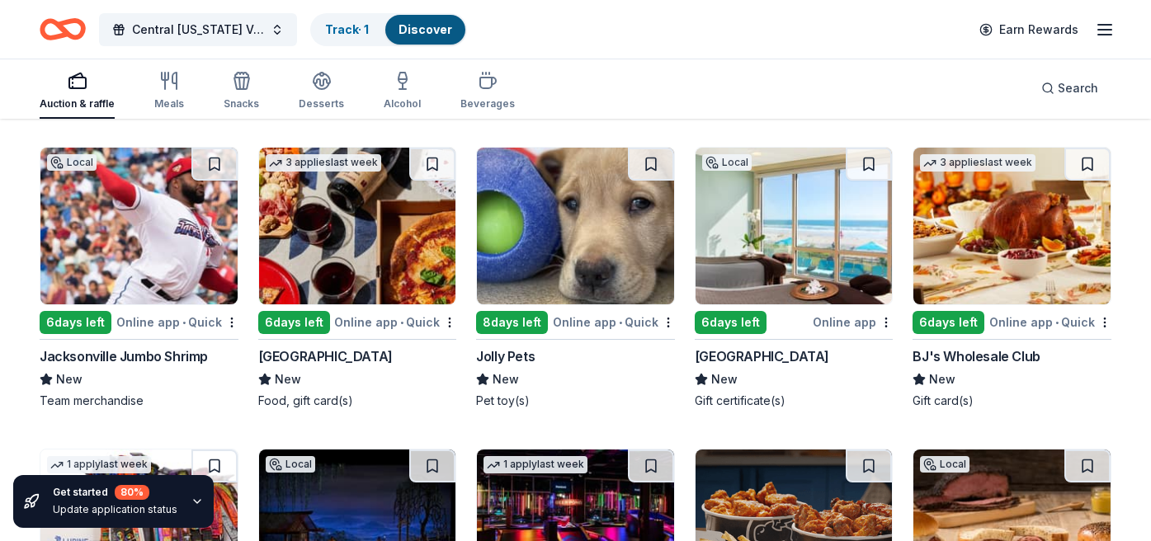
click at [491, 352] on div "Jolly Pets" at bounding box center [505, 357] width 59 height 20
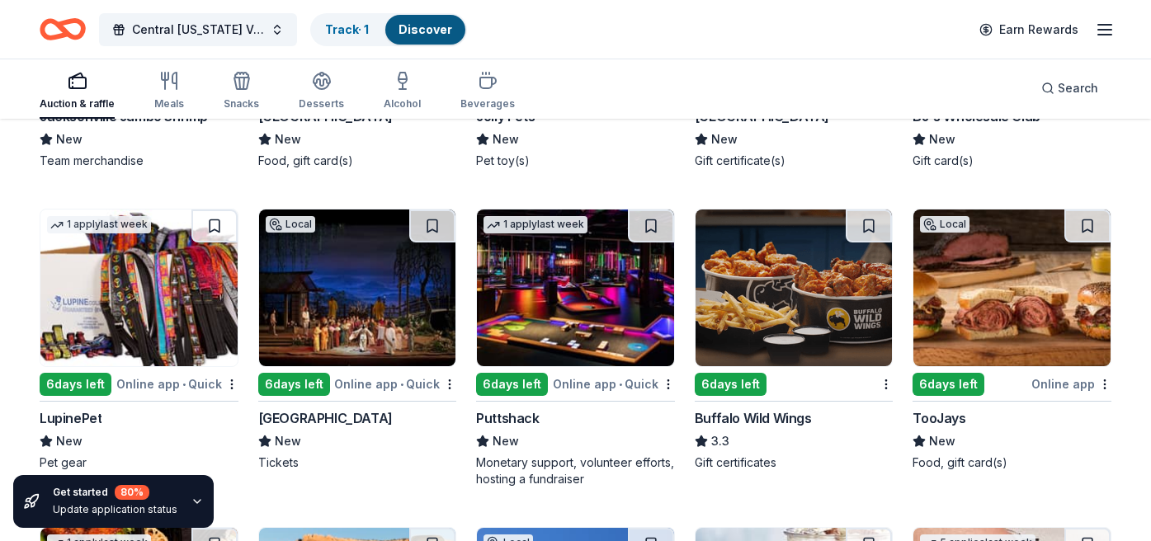
scroll to position [9486, 0]
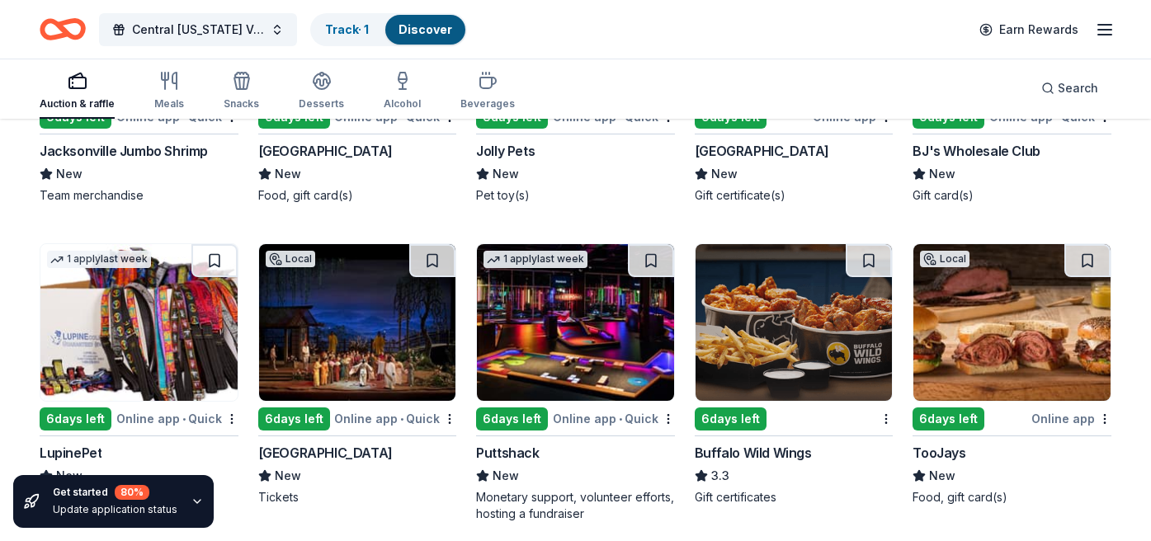
click at [63, 458] on div "LupinePet" at bounding box center [71, 453] width 62 height 20
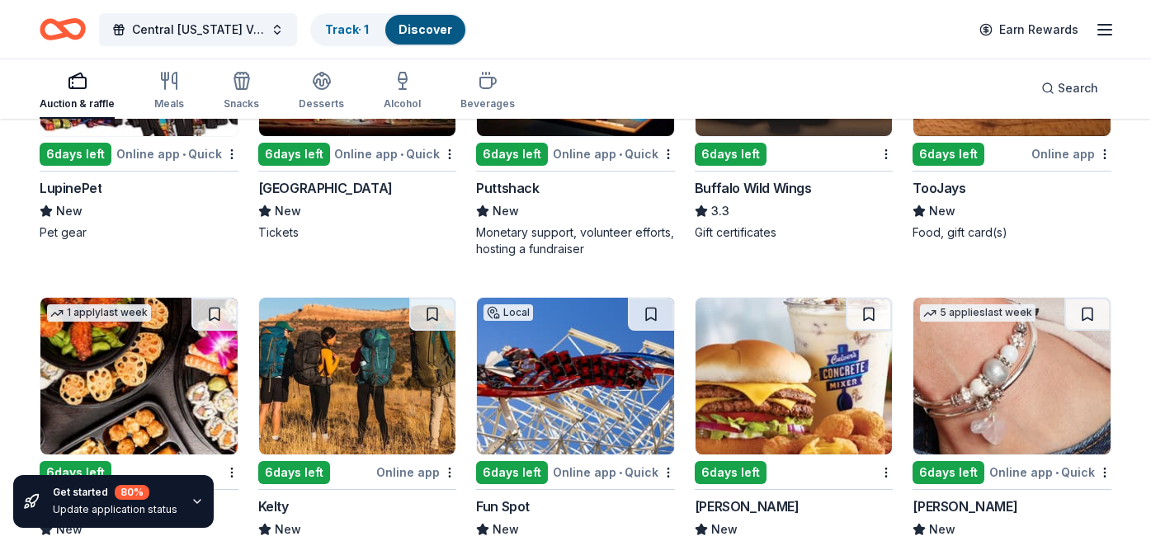
scroll to position [9839, 0]
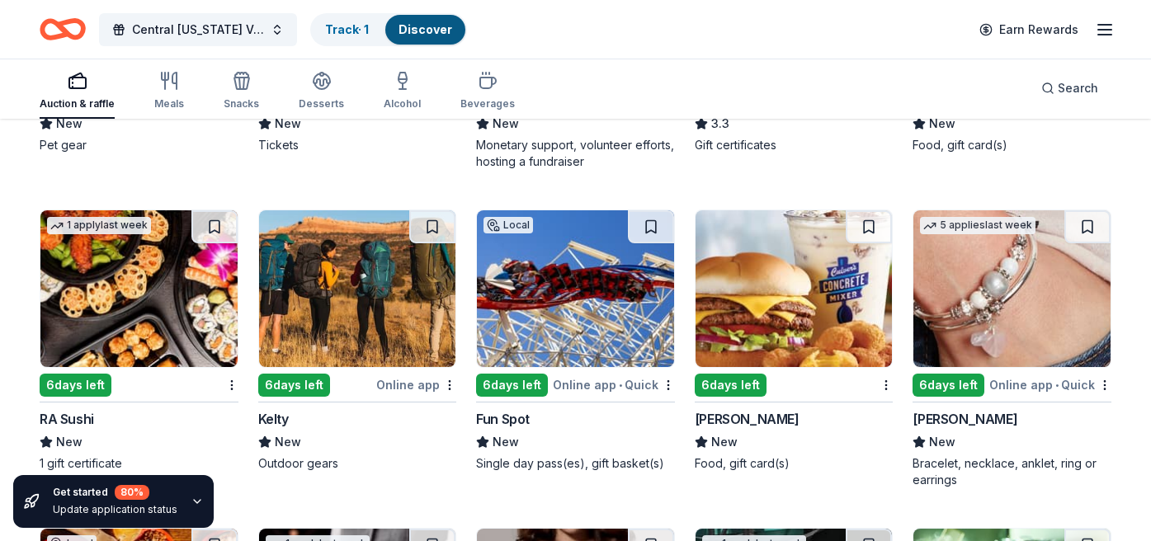
click at [521, 423] on div "Fun Spot" at bounding box center [503, 419] width 54 height 20
click at [971, 418] on div "Lizzy James" at bounding box center [965, 419] width 105 height 20
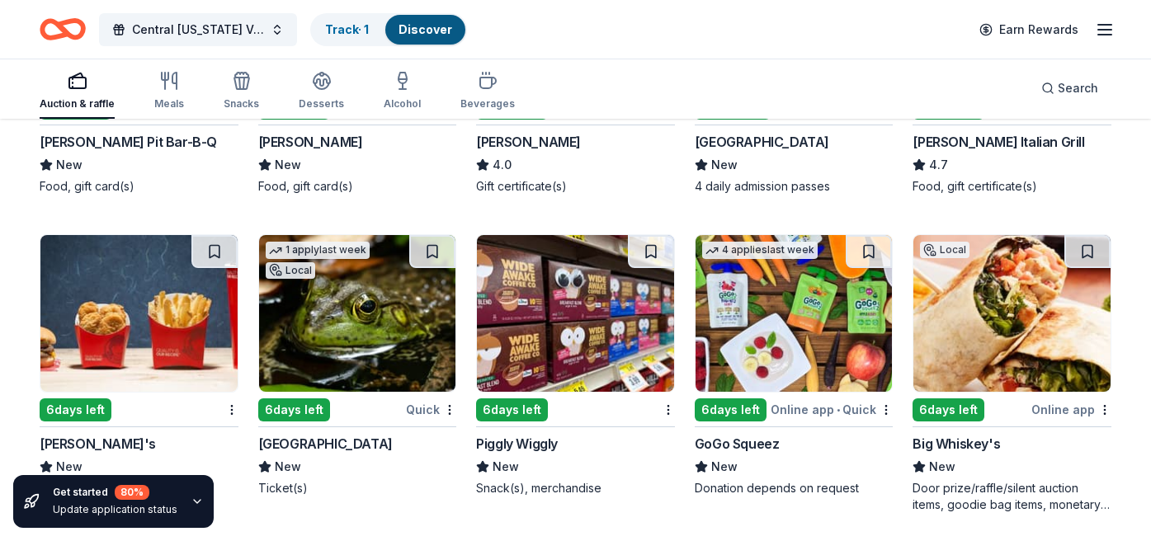
scroll to position [10446, 0]
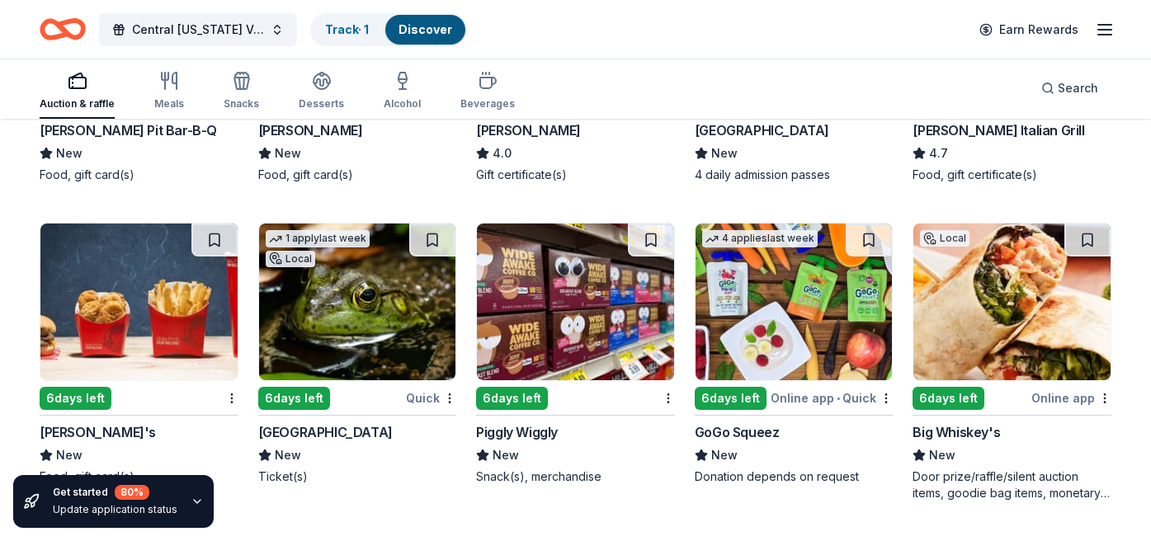
click at [340, 432] on div "Tree Hill Nature Center" at bounding box center [325, 433] width 135 height 20
click at [527, 436] on div "Piggly Wiggly" at bounding box center [517, 433] width 82 height 20
click at [752, 425] on div "GoGo Squeez" at bounding box center [737, 433] width 85 height 20
click at [954, 426] on div "Big Whiskey's" at bounding box center [956, 433] width 87 height 20
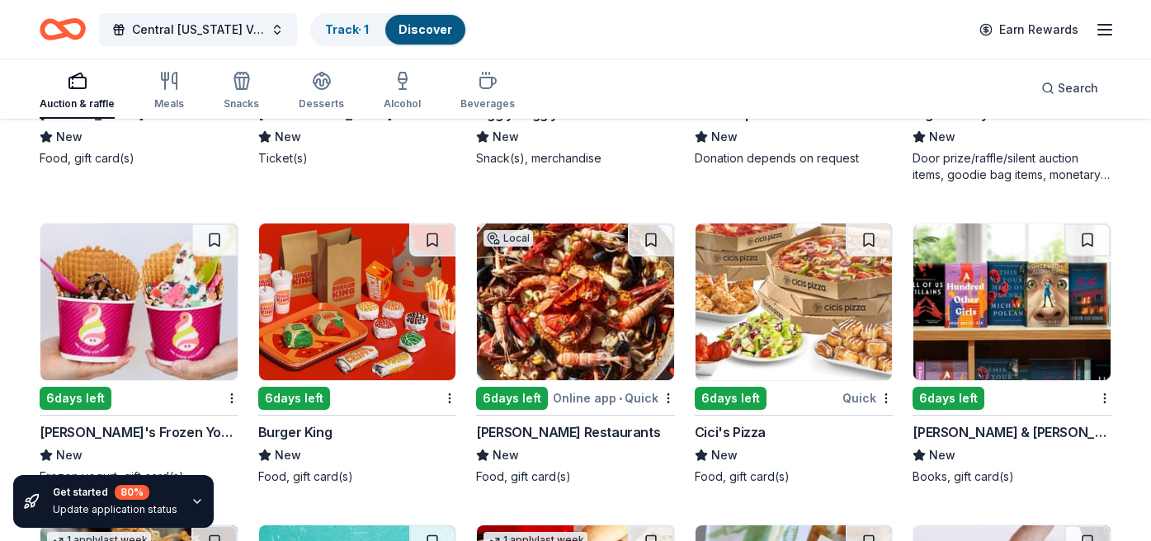
scroll to position [10798, 0]
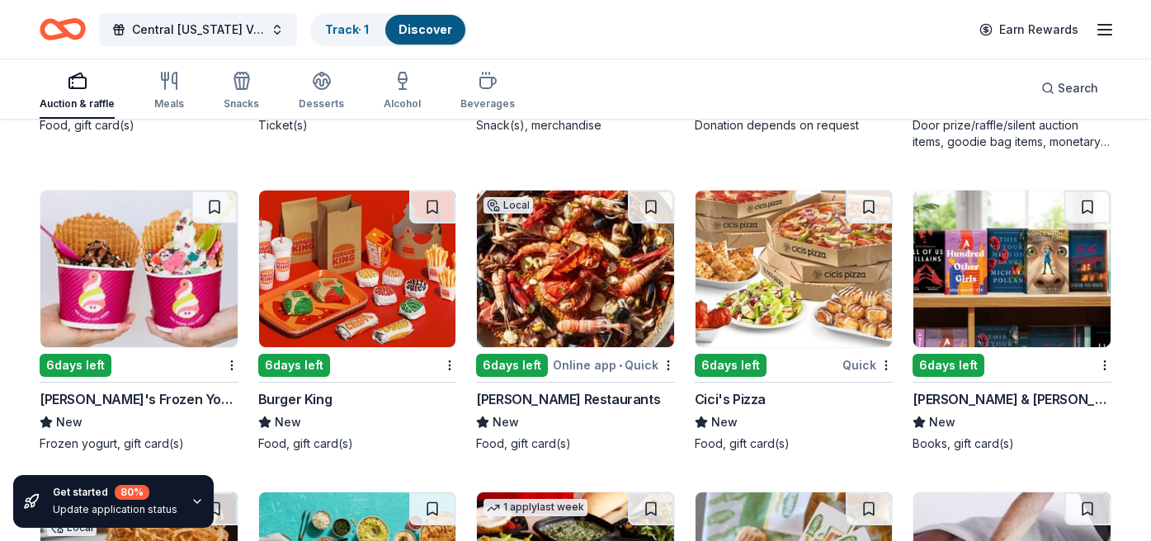
click at [118, 392] on div "Menchie's Frozen Yogurt" at bounding box center [139, 400] width 199 height 20
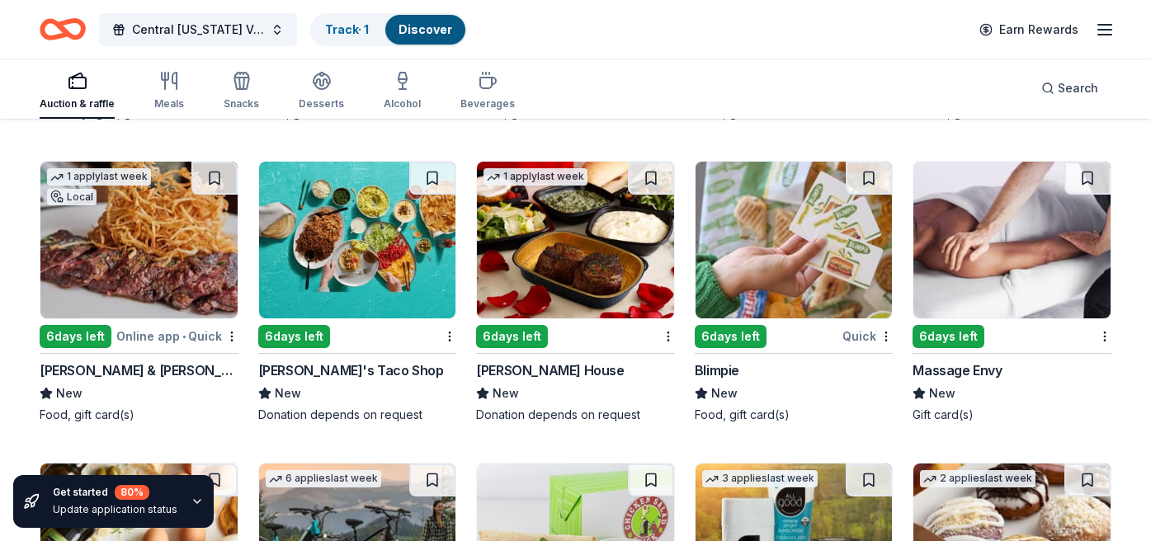
scroll to position [11162, 0]
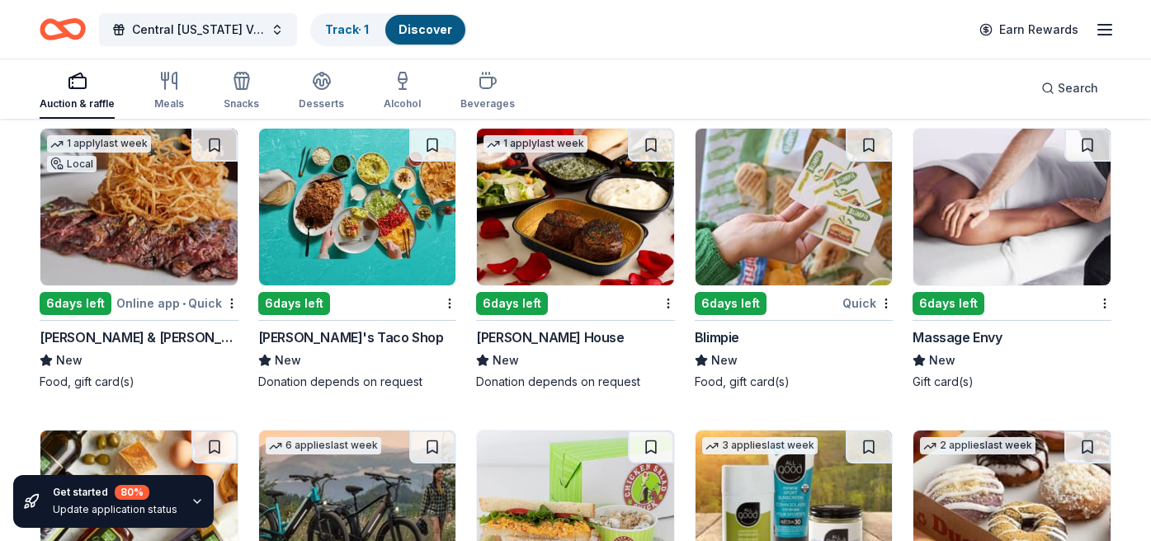
click at [971, 345] on div "Massage Envy" at bounding box center [957, 338] width 89 height 20
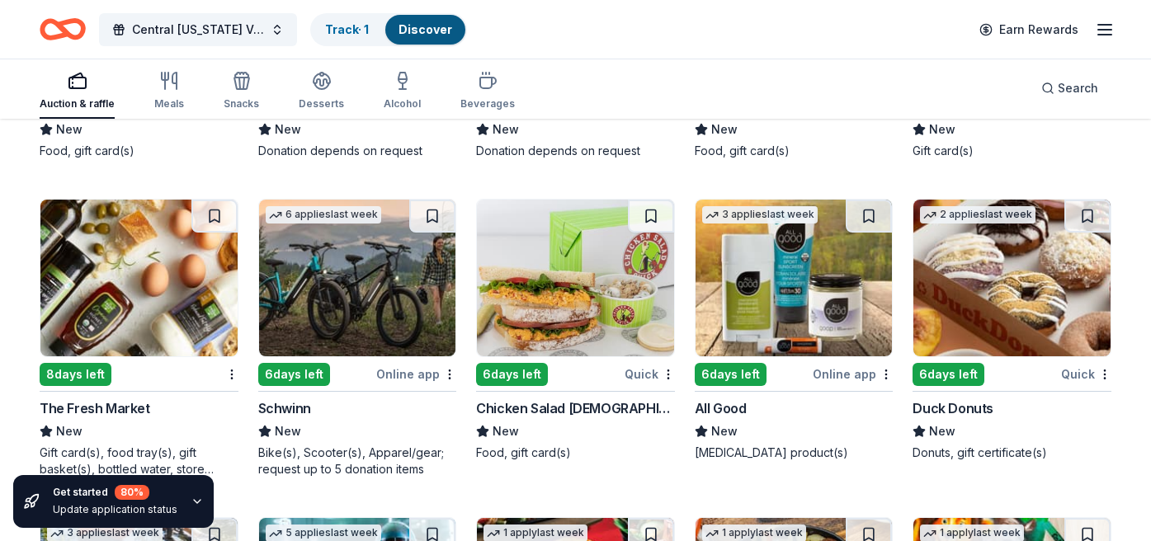
scroll to position [11426, 0]
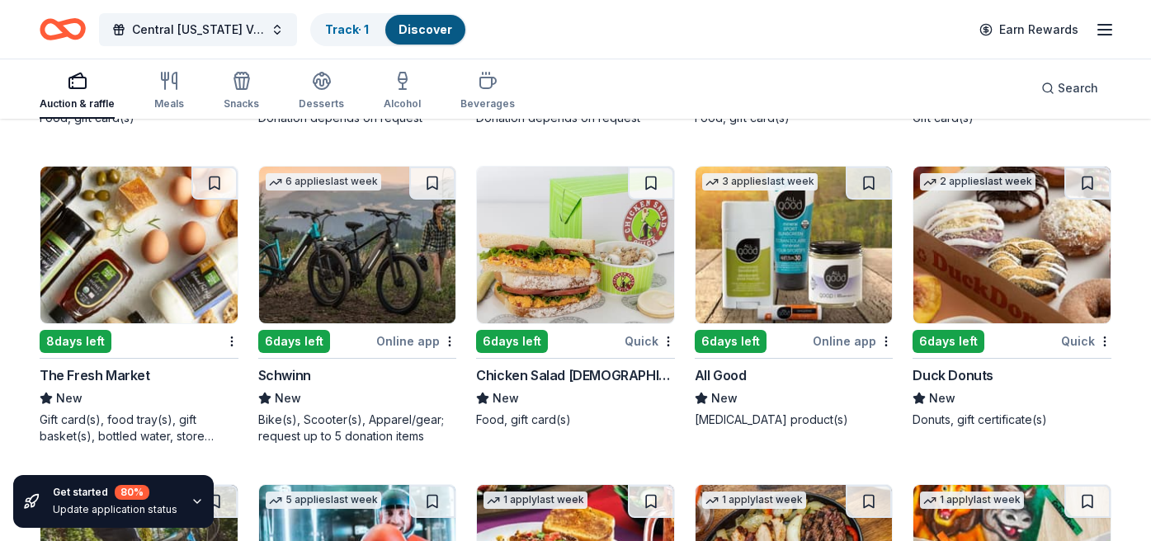
click at [852, 338] on div "Online app" at bounding box center [853, 341] width 80 height 21
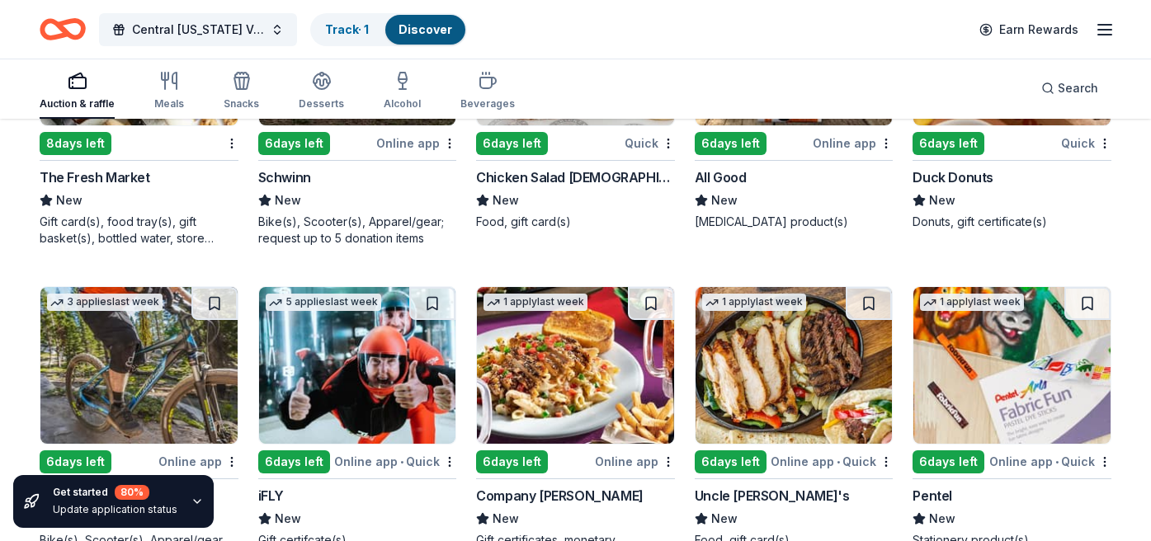
scroll to position [11723, 0]
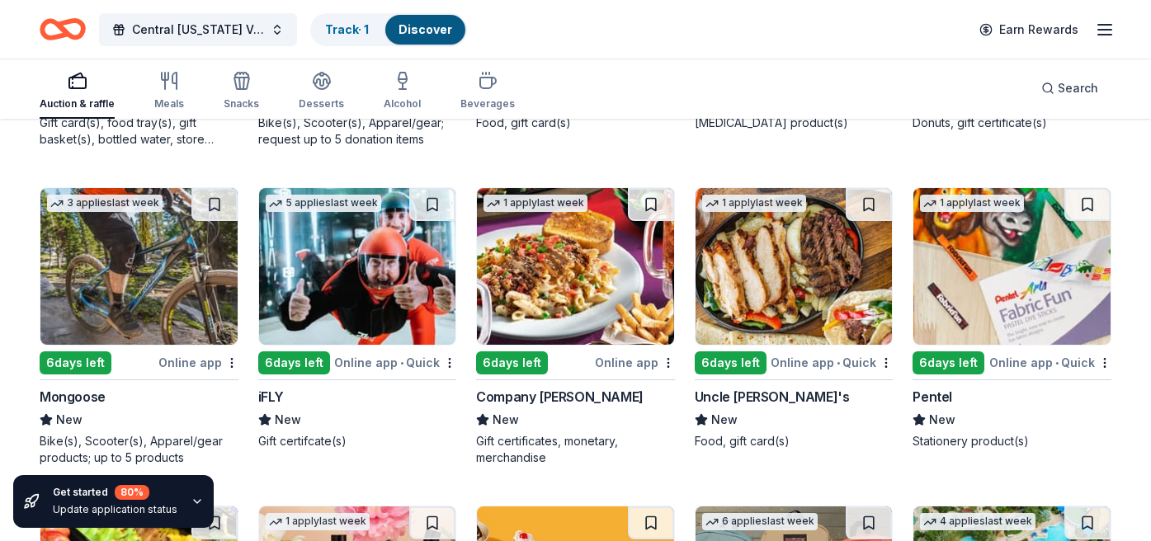
click at [275, 390] on div "iFLY" at bounding box center [271, 397] width 26 height 20
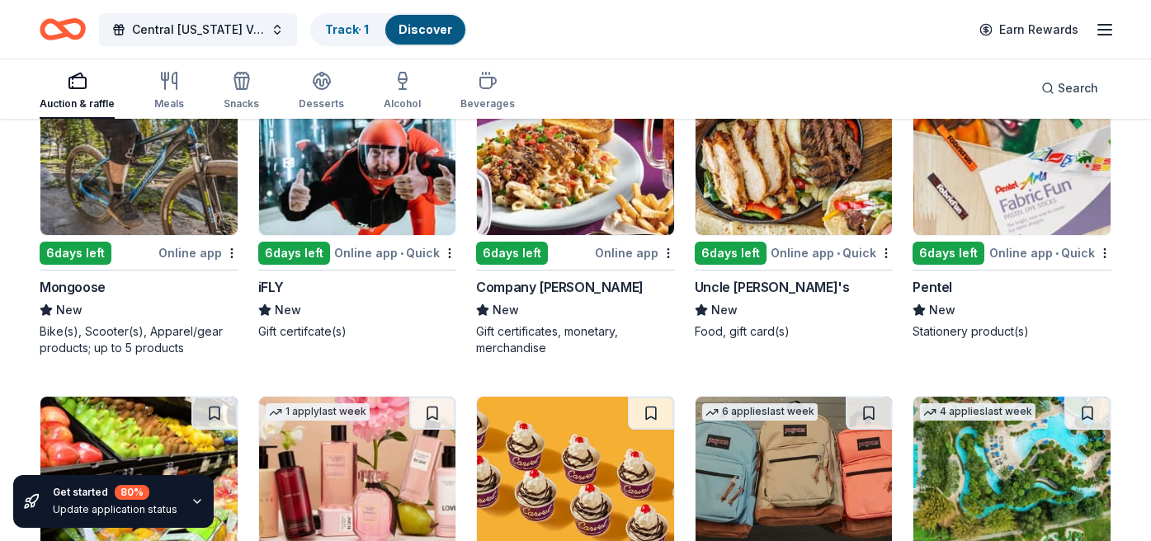
scroll to position [11987, 0]
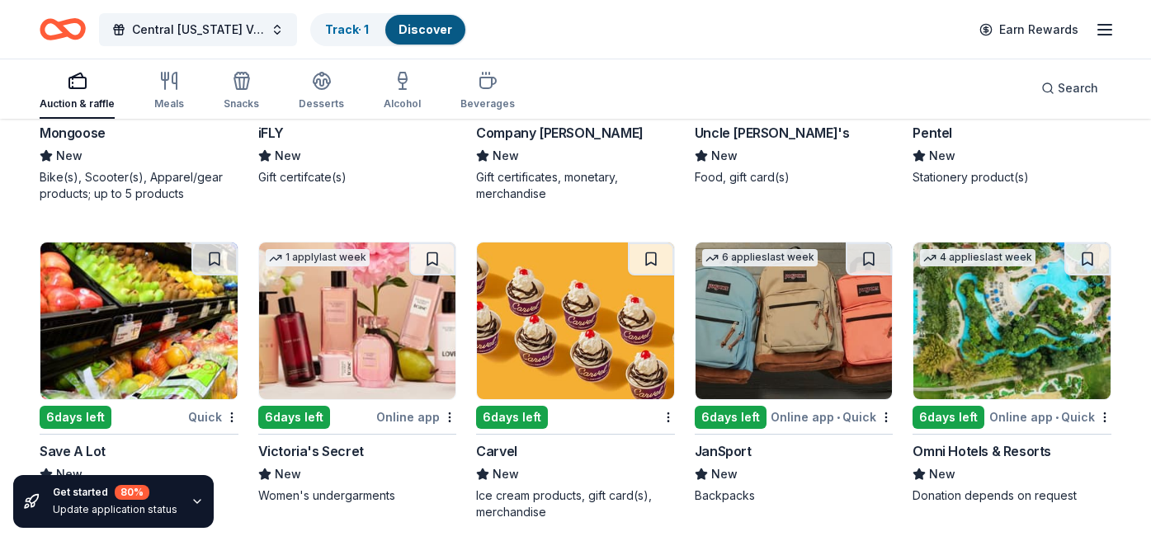
click at [314, 457] on div "Victoria's Secret" at bounding box center [311, 452] width 106 height 20
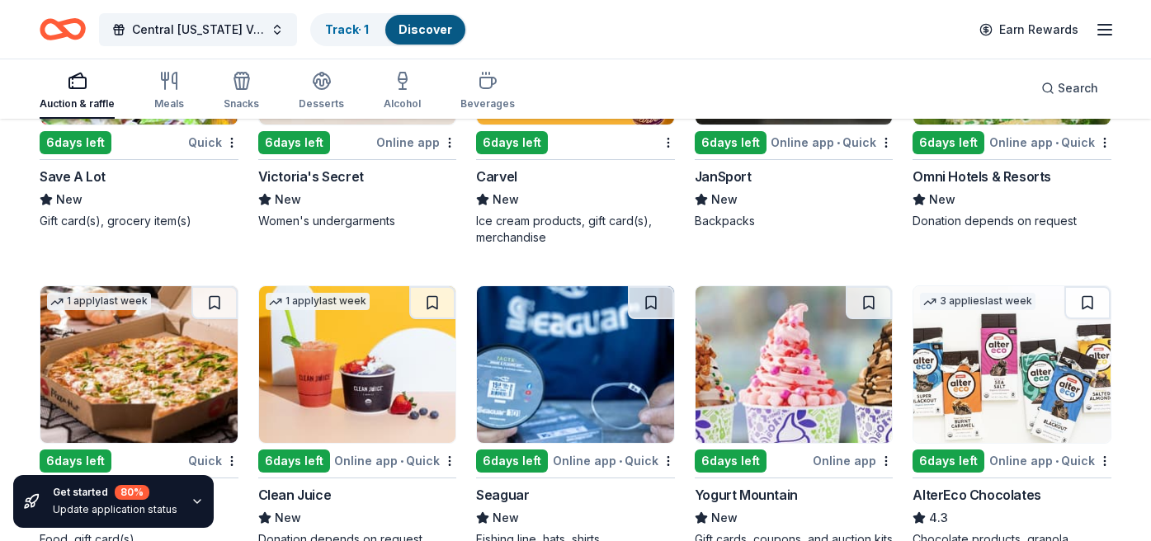
scroll to position [12417, 0]
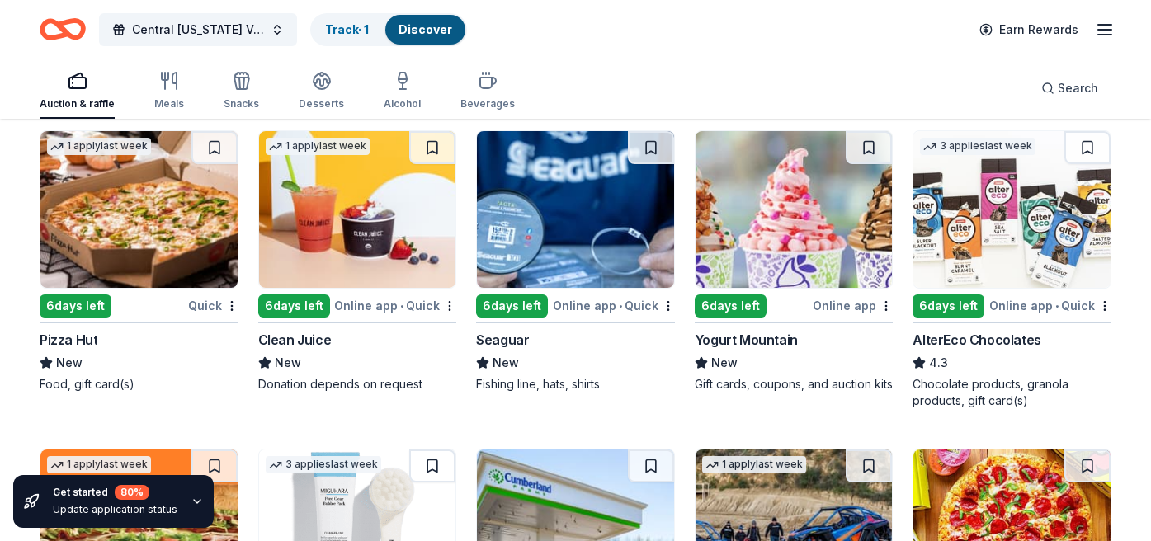
click at [376, 308] on div "Online app • Quick" at bounding box center [395, 305] width 122 height 21
click at [953, 339] on div "AlterEco Chocolates" at bounding box center [977, 340] width 128 height 20
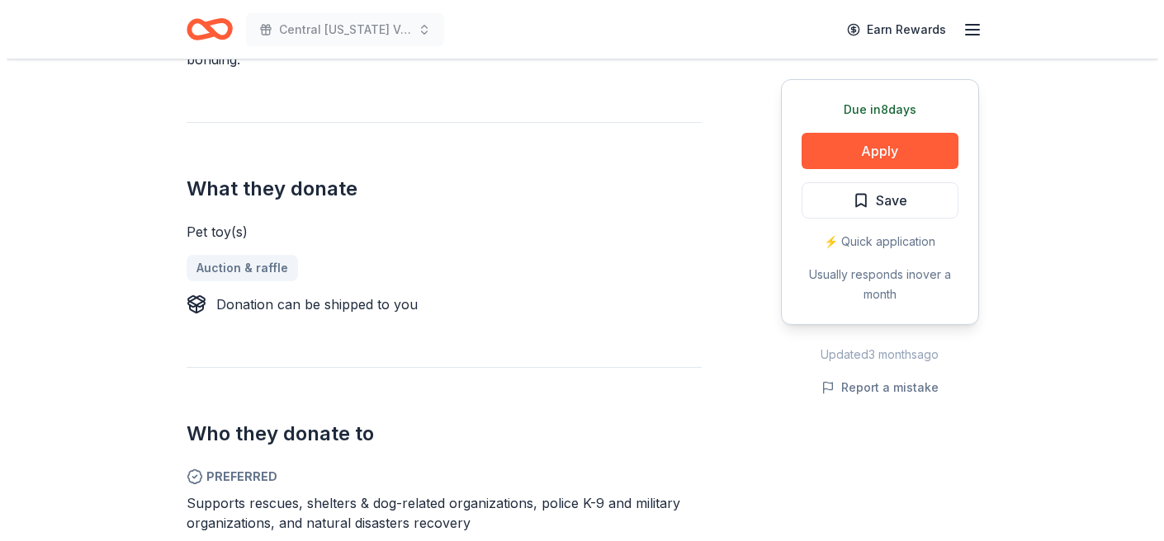
scroll to position [748, 0]
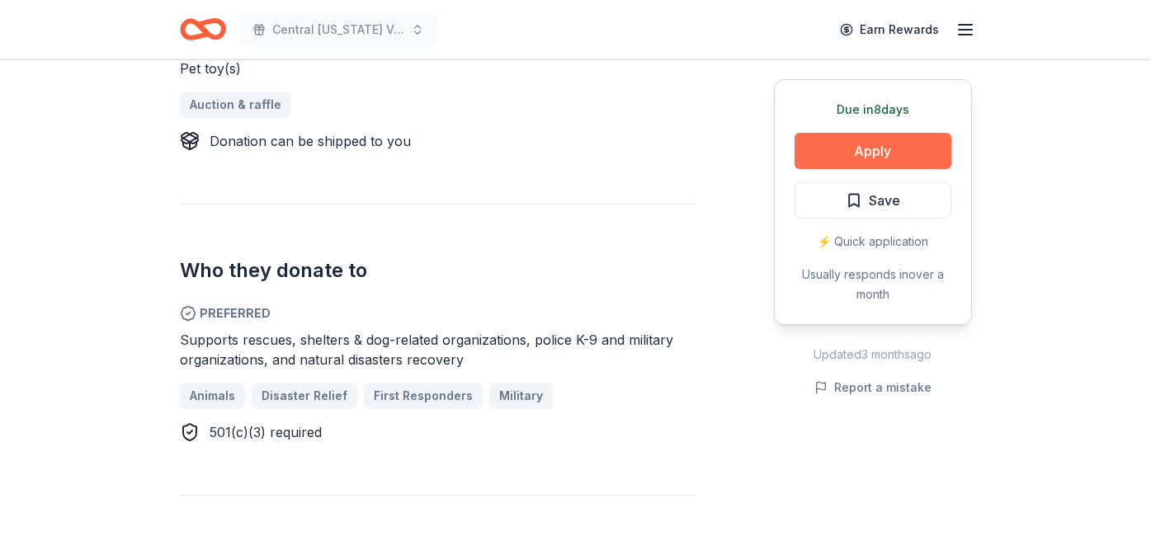
click at [880, 143] on button "Apply" at bounding box center [873, 151] width 157 height 36
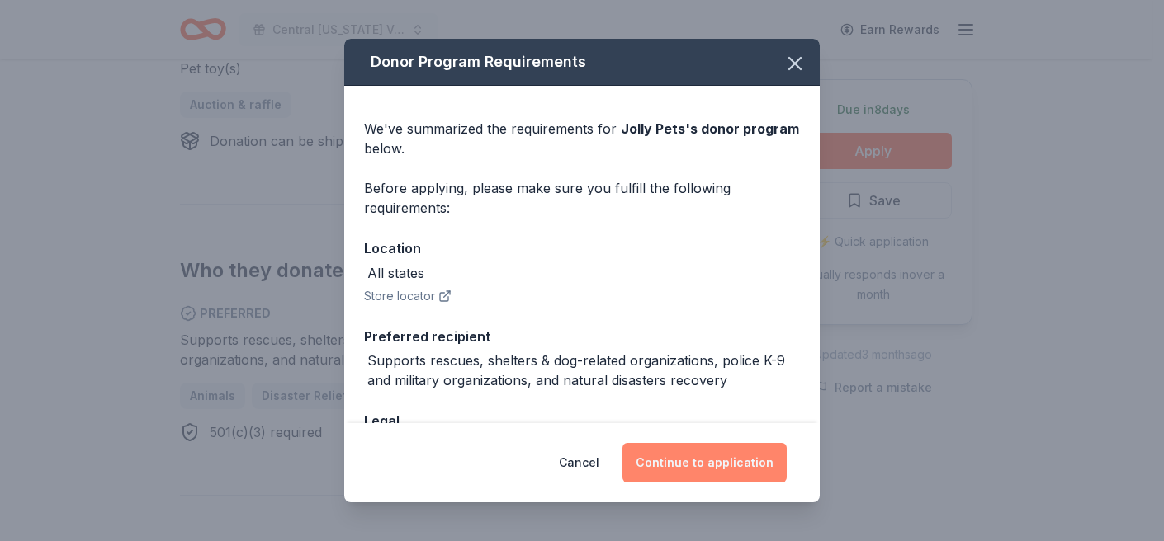
drag, startPoint x: 751, startPoint y: 471, endPoint x: 759, endPoint y: 475, distance: 9.2
click at [759, 475] on button "Continue to application" at bounding box center [704, 463] width 164 height 40
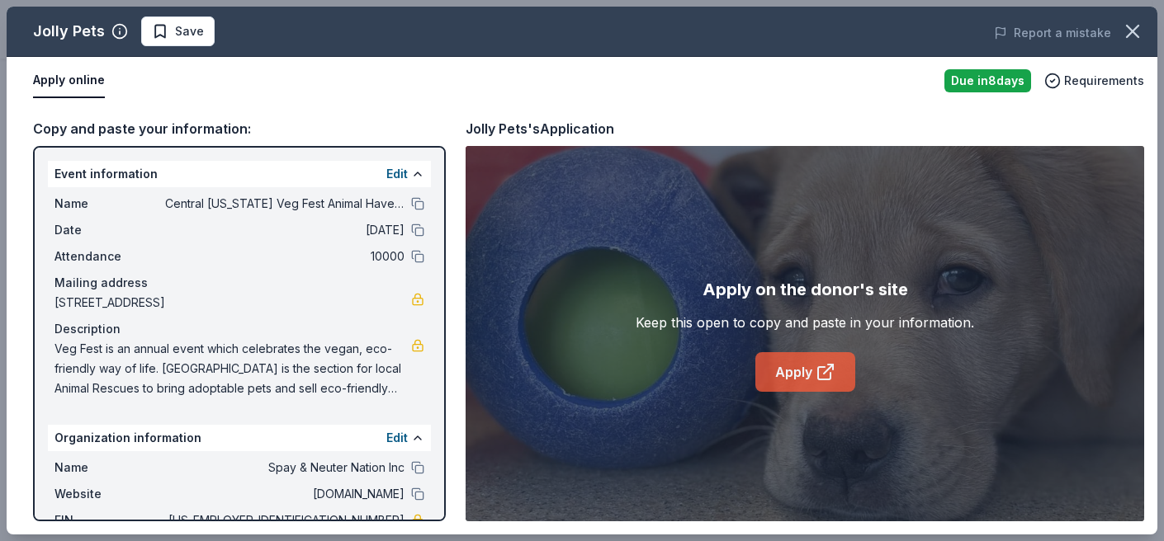
click at [819, 373] on icon at bounding box center [825, 372] width 20 height 20
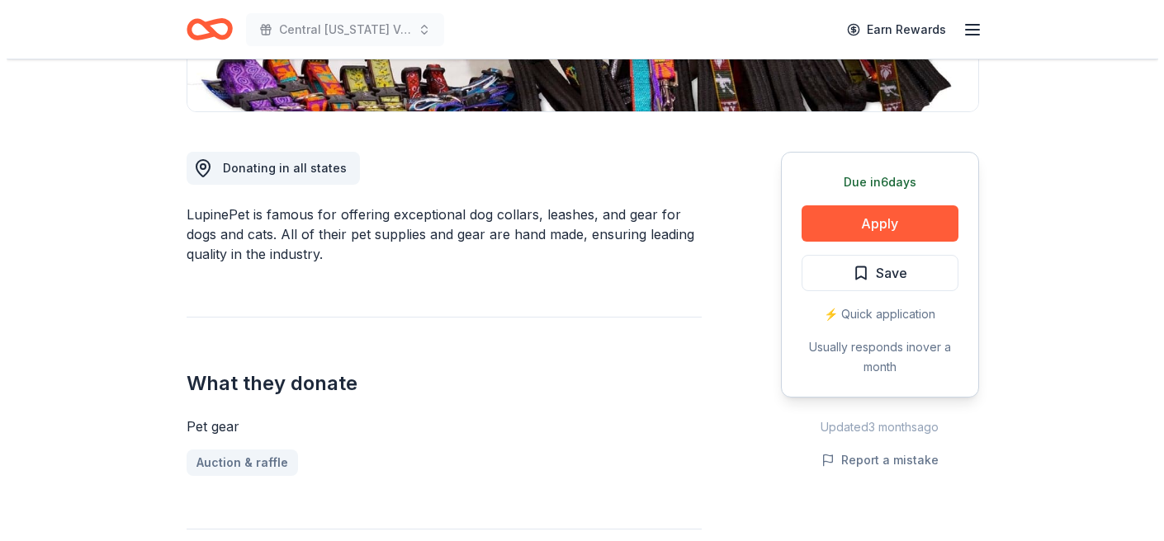
scroll to position [445, 0]
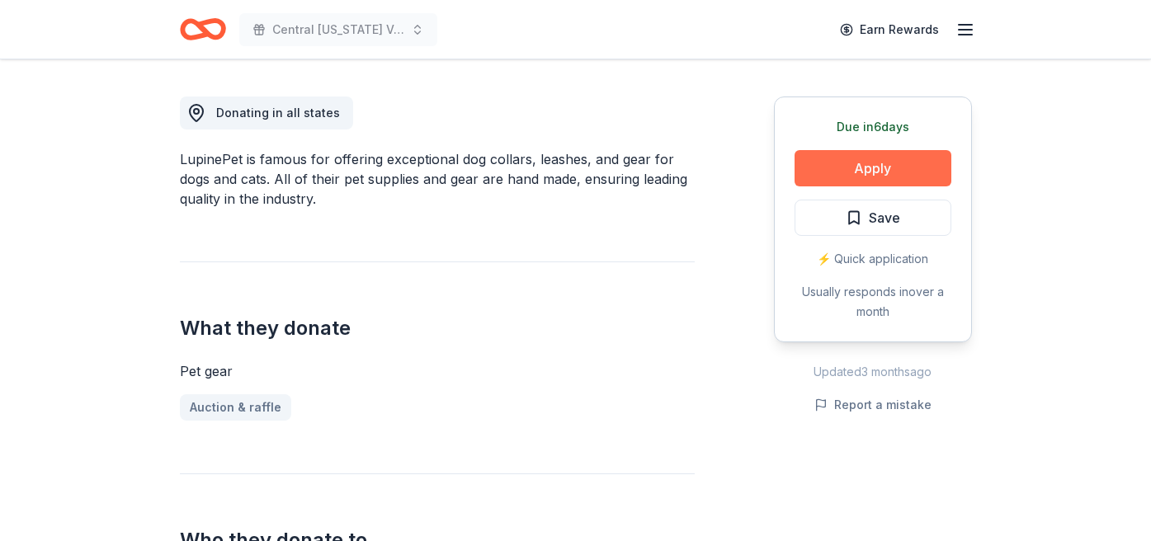
click at [884, 178] on button "Apply" at bounding box center [873, 168] width 157 height 36
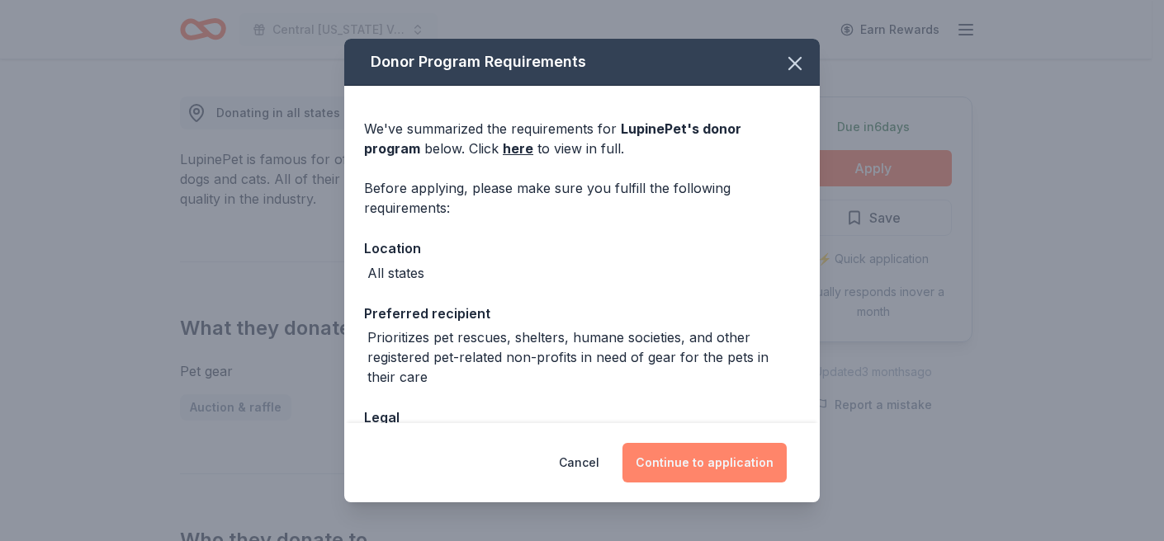
click at [700, 468] on button "Continue to application" at bounding box center [704, 463] width 164 height 40
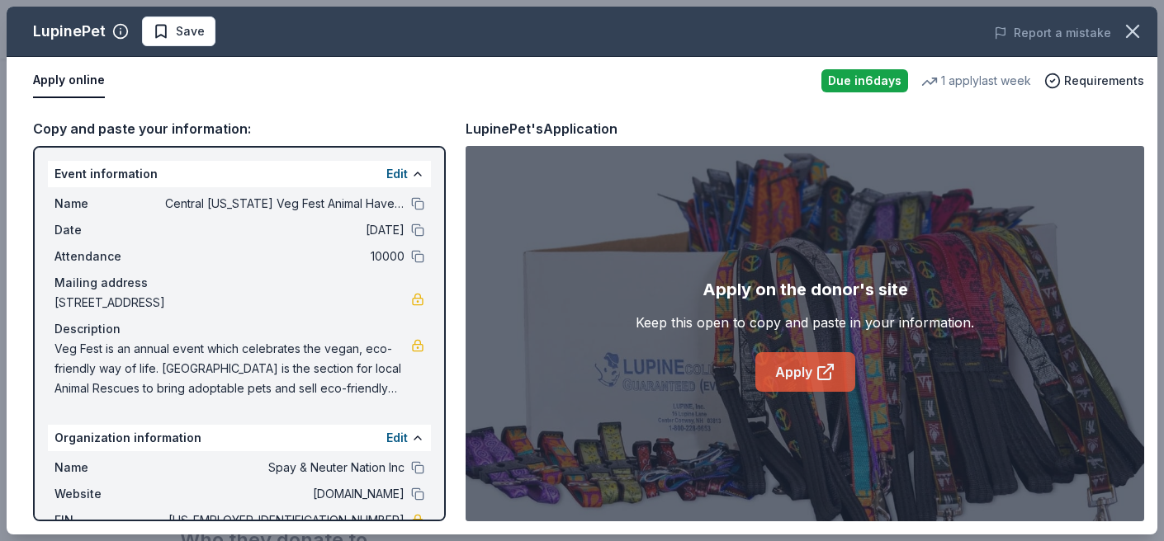
click at [798, 366] on link "Apply" at bounding box center [805, 372] width 100 height 40
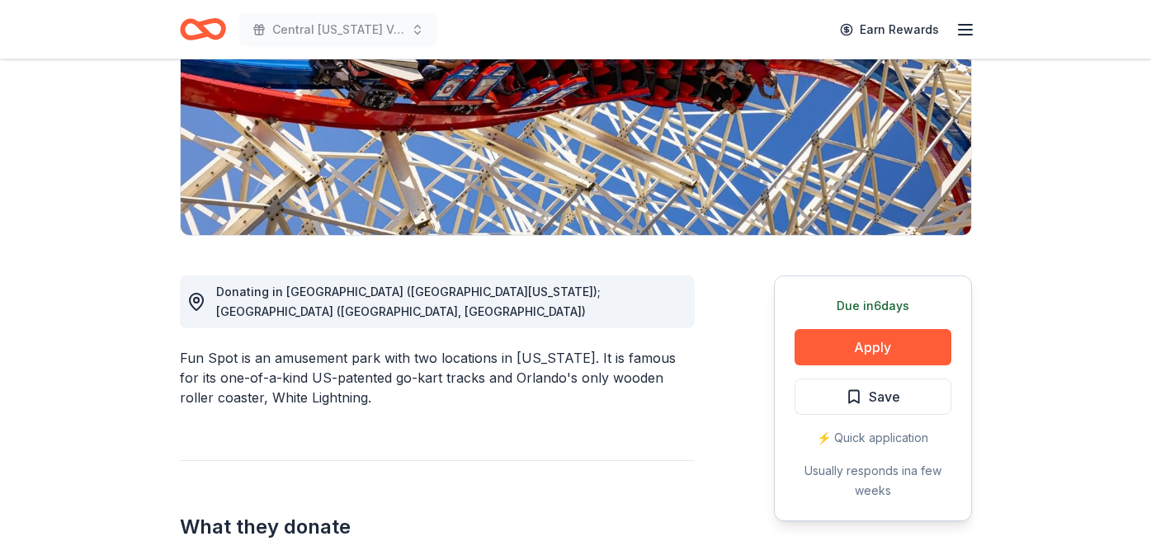
scroll to position [299, 0]
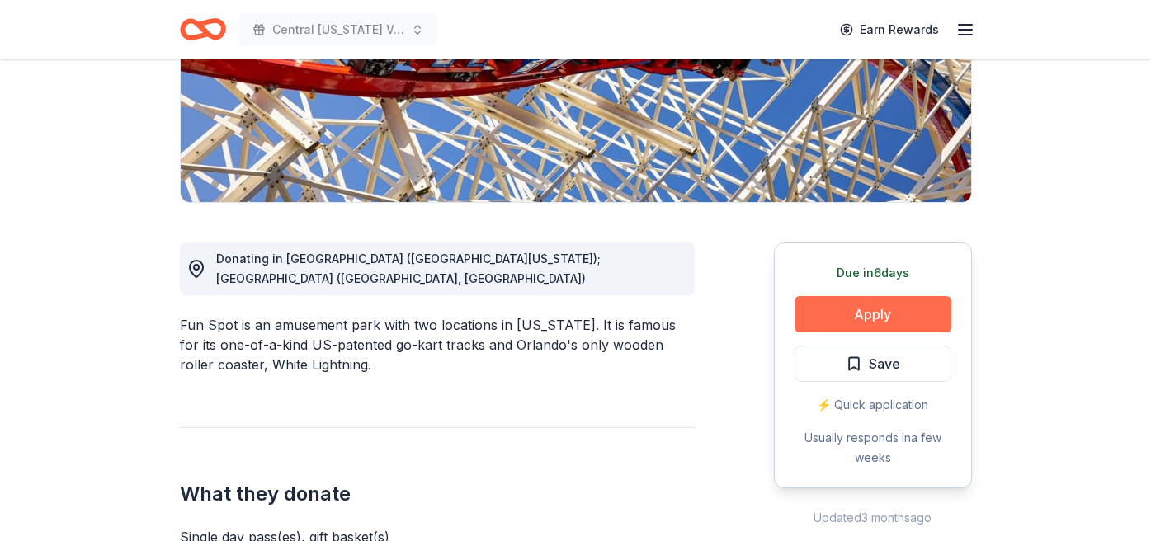
click at [844, 321] on button "Apply" at bounding box center [873, 314] width 157 height 36
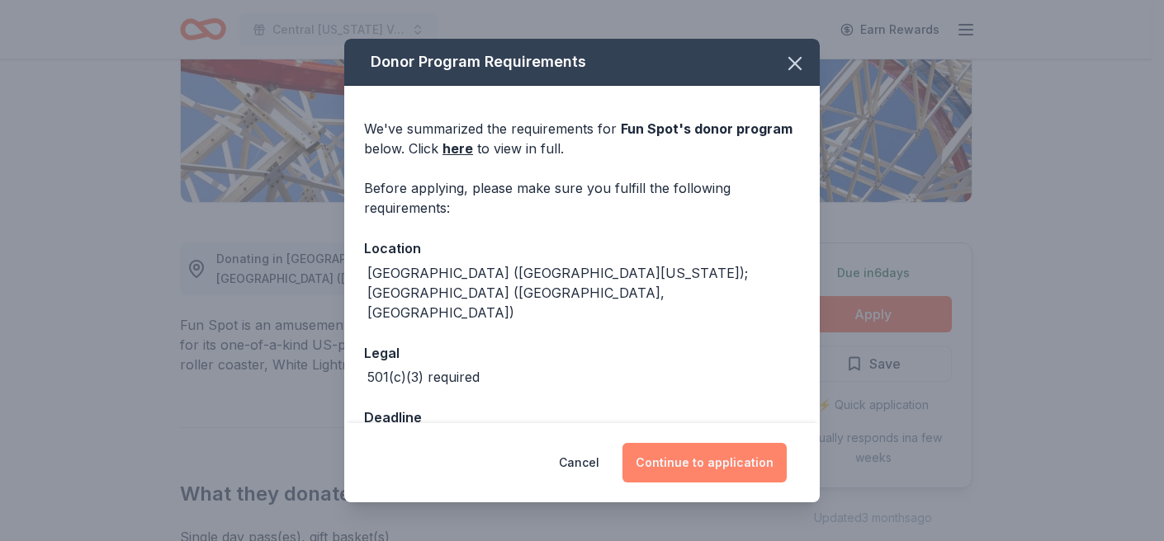
click at [693, 464] on button "Continue to application" at bounding box center [704, 463] width 164 height 40
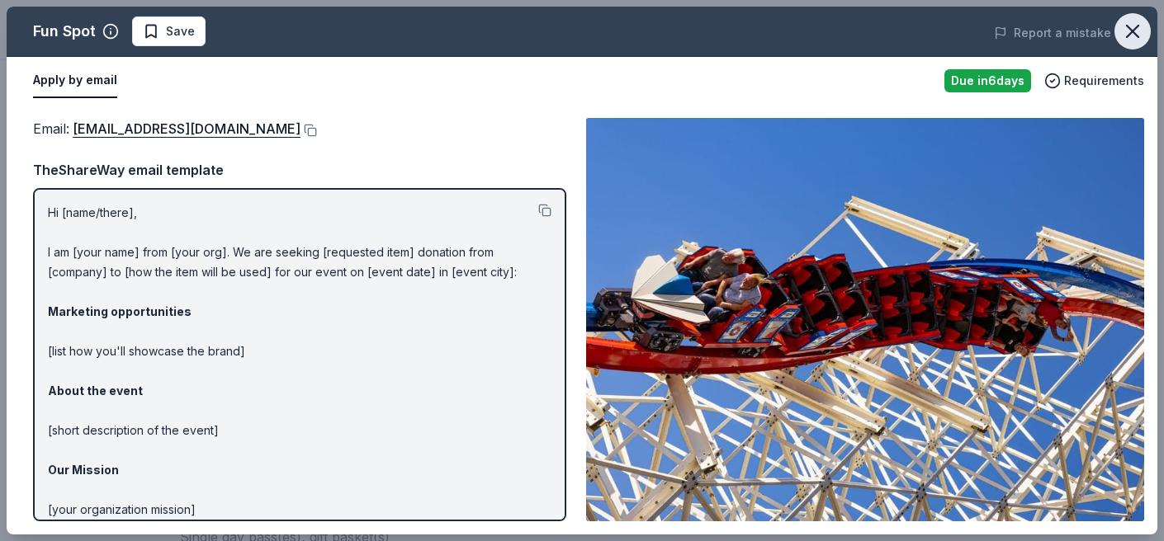
click at [1136, 33] on icon "button" at bounding box center [1132, 31] width 23 height 23
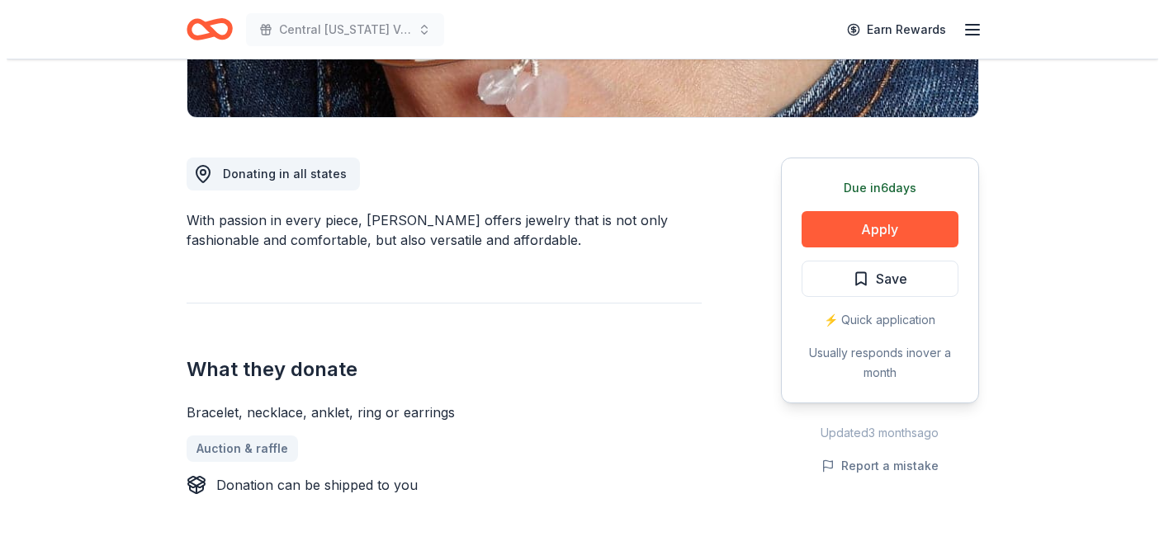
scroll to position [471, 0]
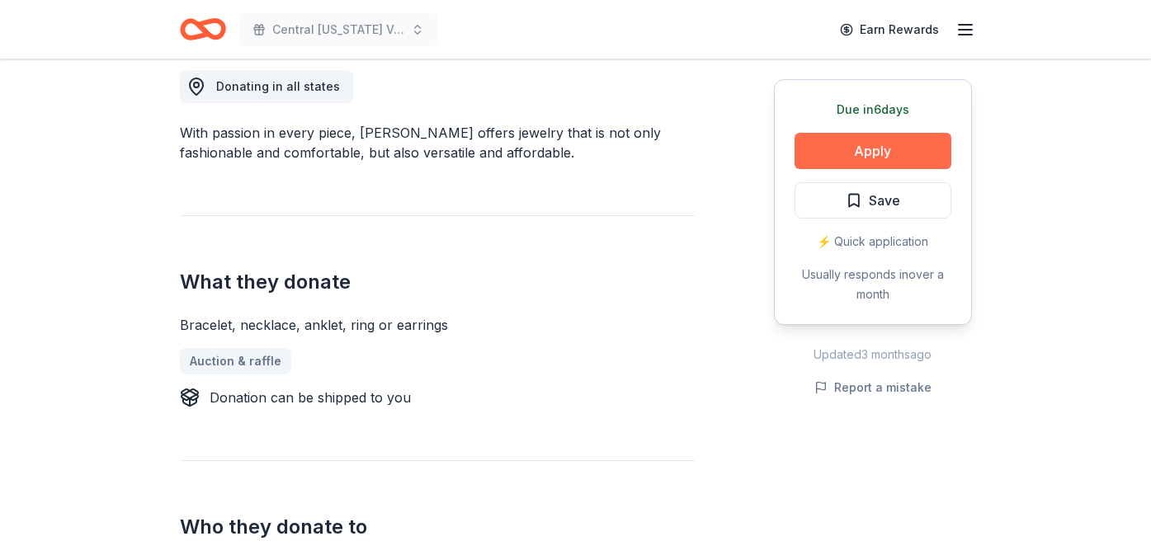
click at [842, 147] on button "Apply" at bounding box center [873, 151] width 157 height 36
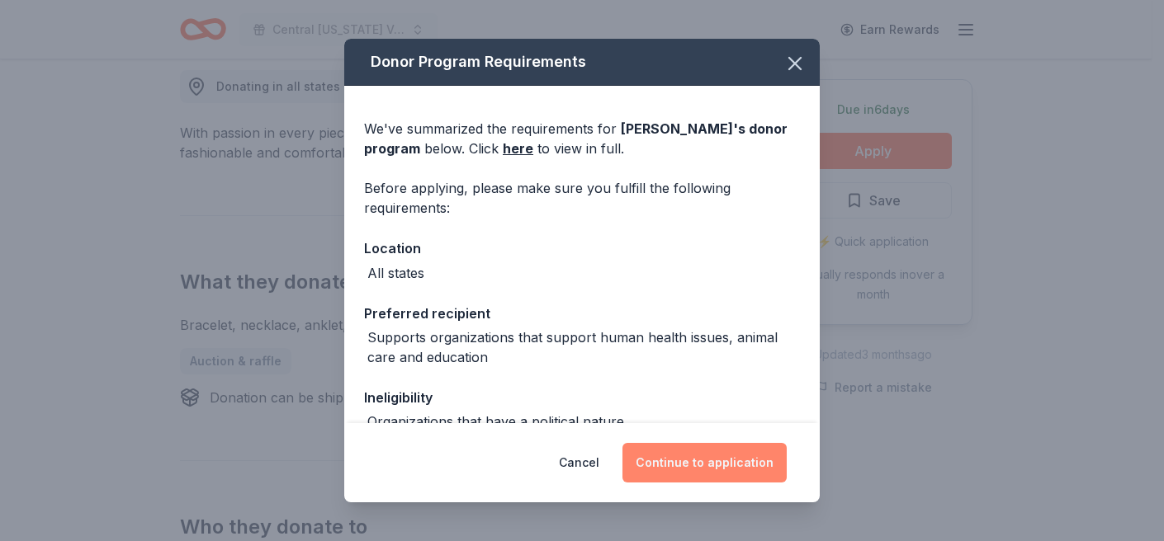
click at [707, 465] on button "Continue to application" at bounding box center [704, 463] width 164 height 40
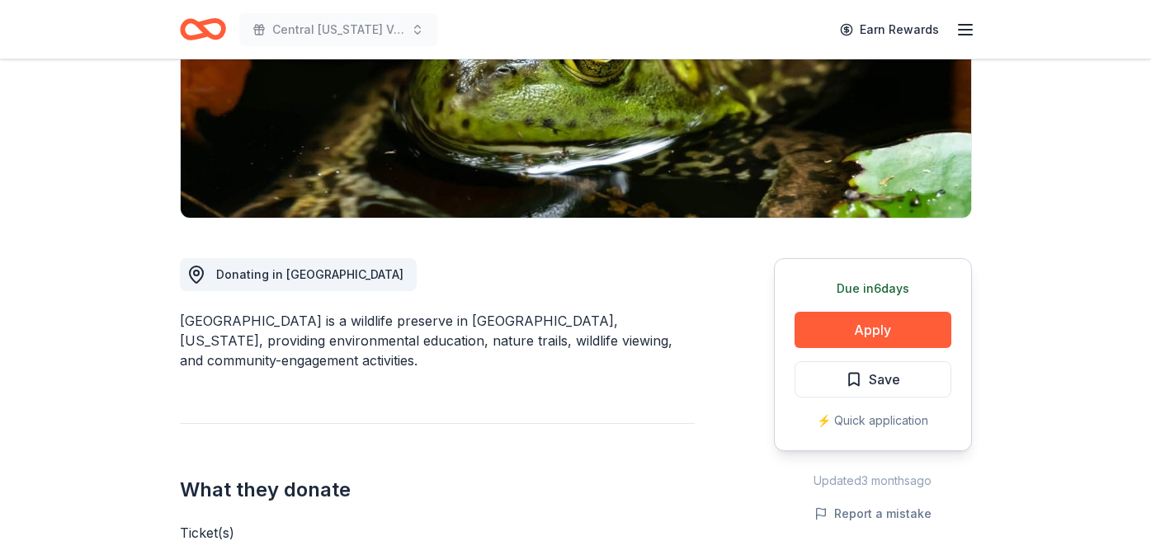
scroll to position [390, 0]
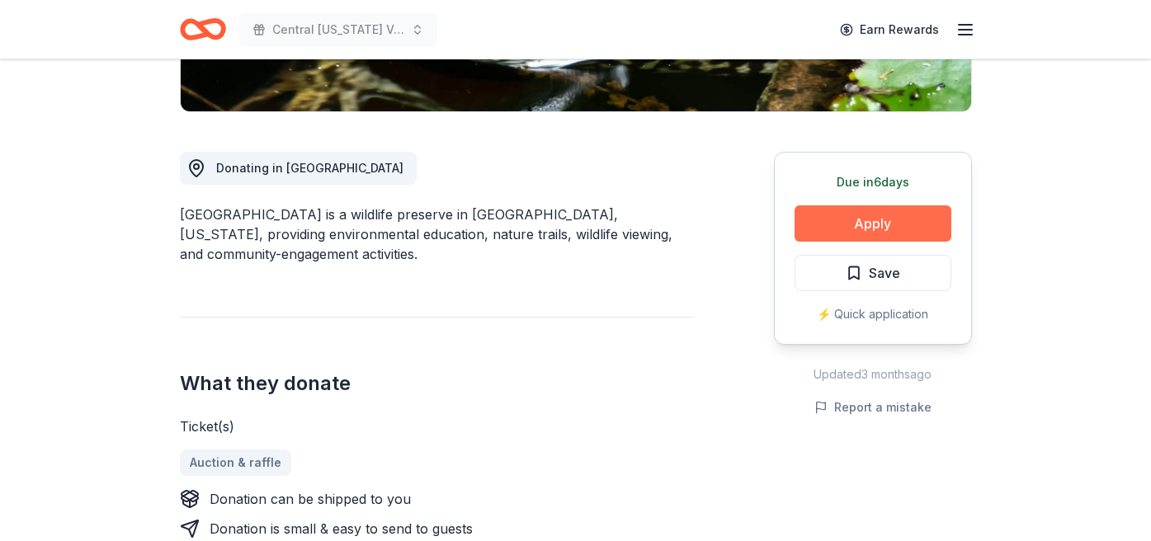
click at [887, 229] on button "Apply" at bounding box center [873, 224] width 157 height 36
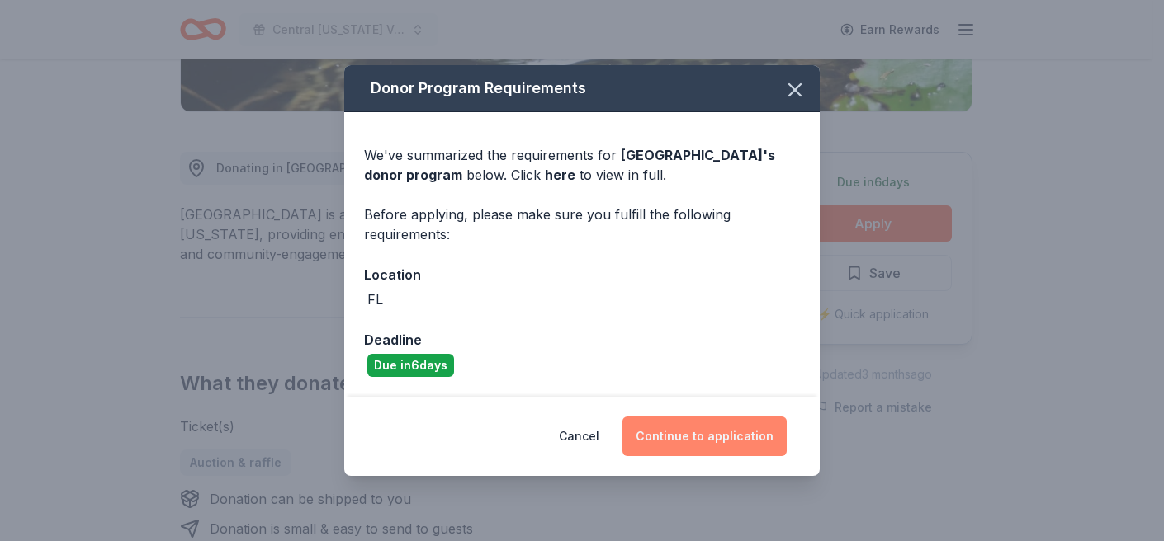
click at [707, 440] on button "Continue to application" at bounding box center [704, 437] width 164 height 40
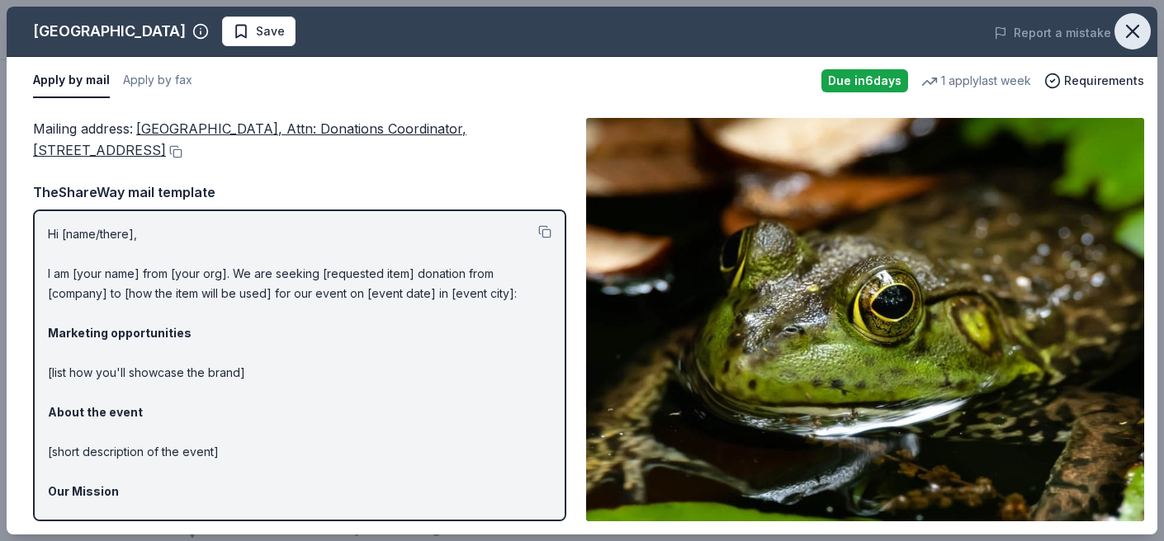
click at [1129, 26] on icon "button" at bounding box center [1132, 31] width 23 height 23
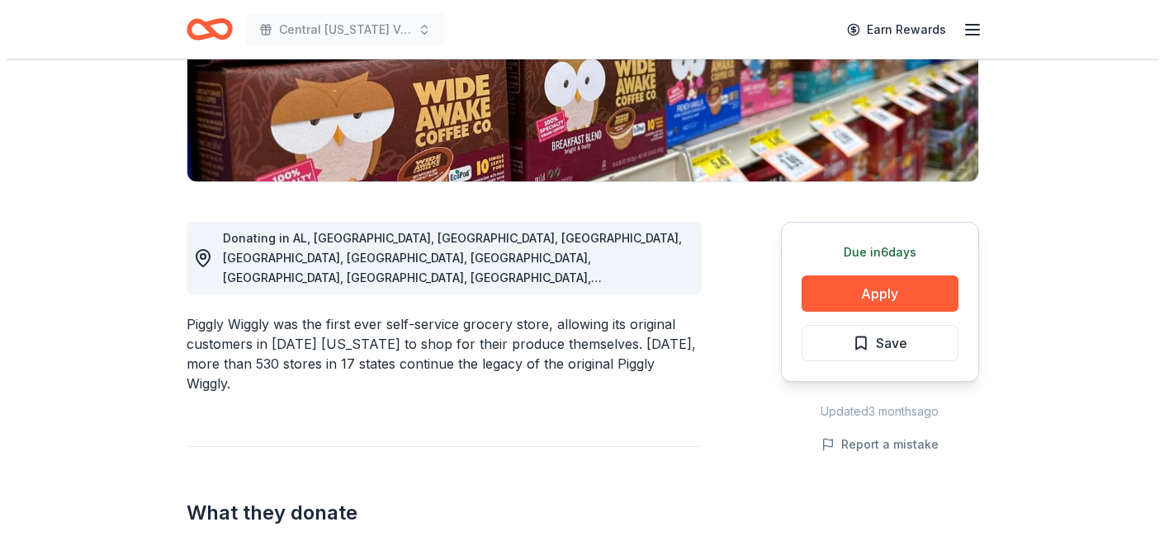
scroll to position [433, 0]
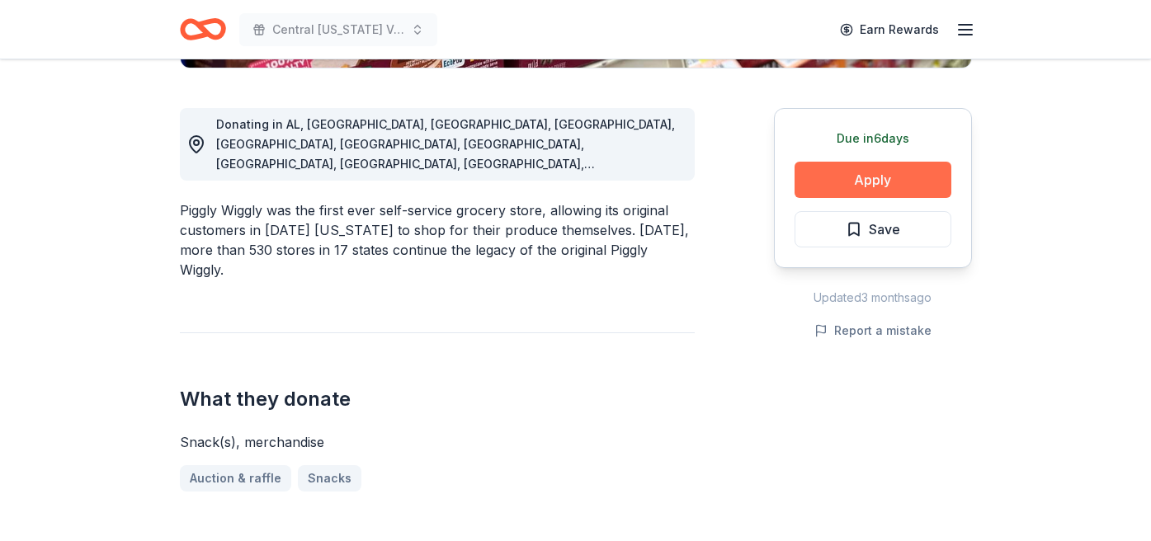
click at [844, 173] on button "Apply" at bounding box center [873, 180] width 157 height 36
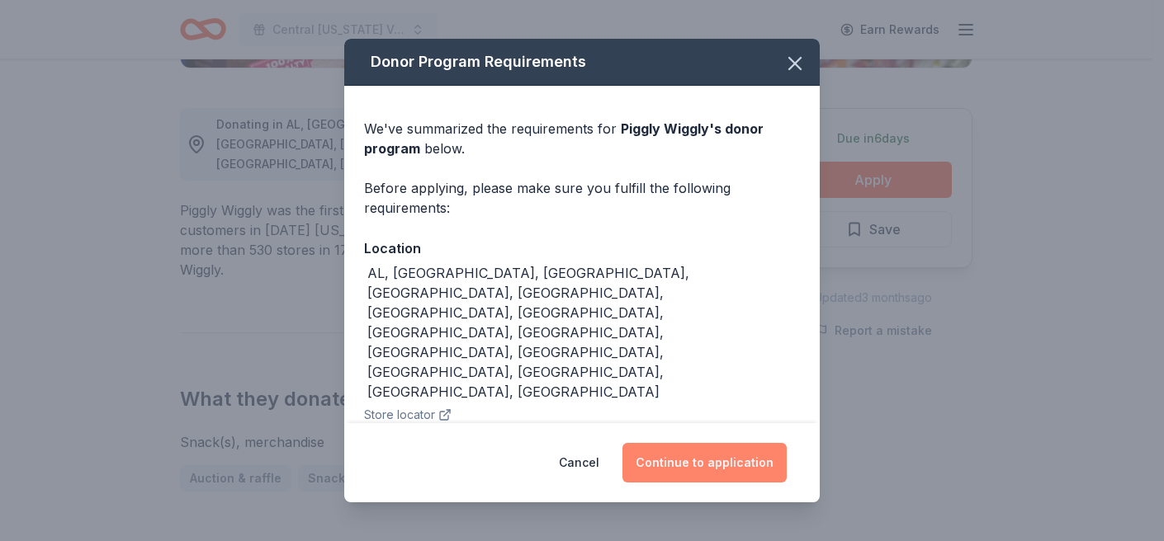
click at [741, 450] on button "Continue to application" at bounding box center [704, 463] width 164 height 40
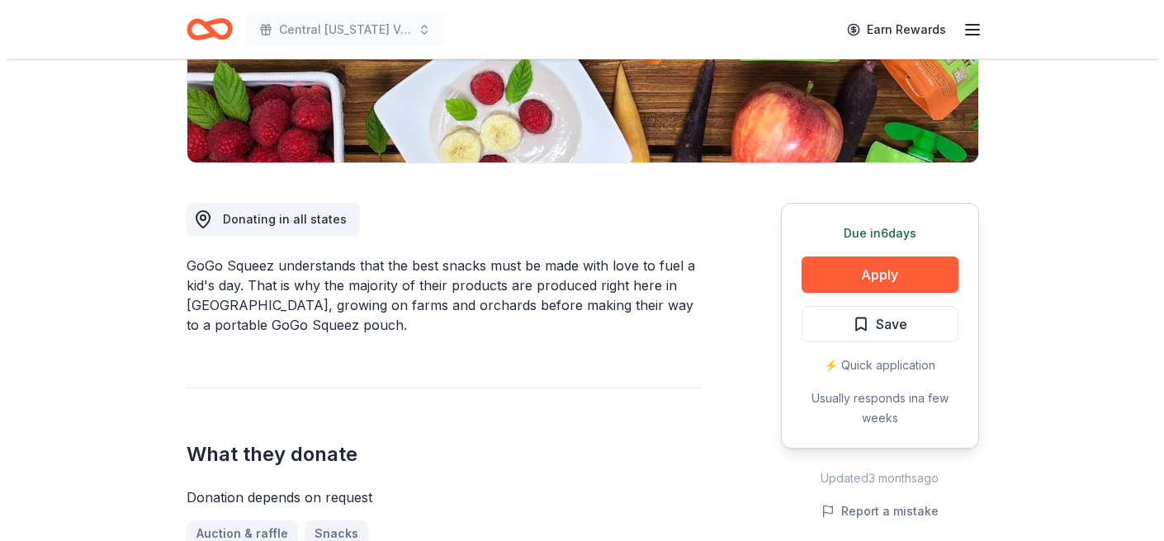
scroll to position [343, 0]
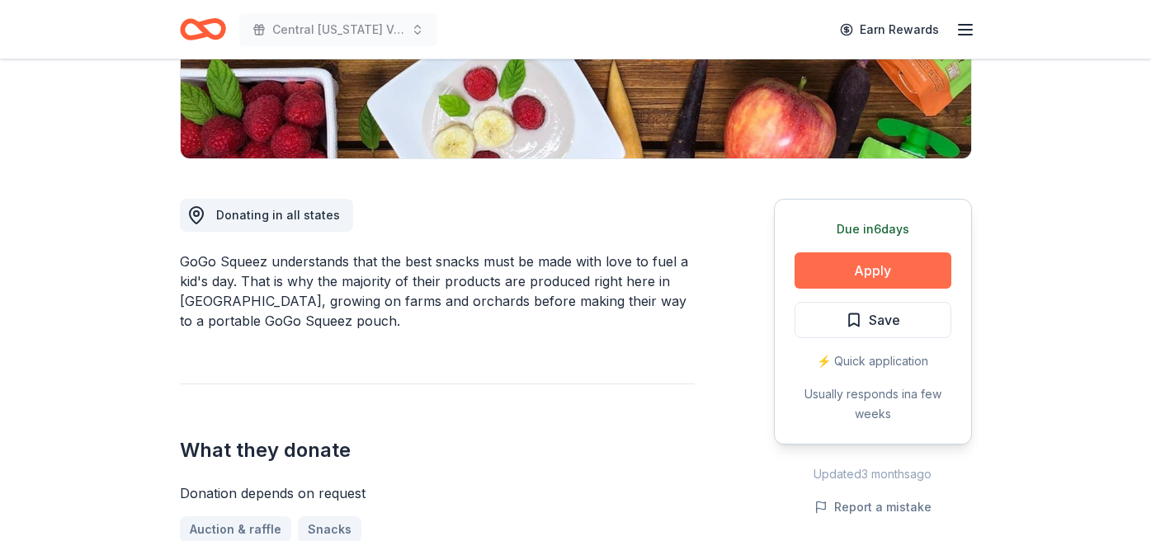
click at [850, 274] on button "Apply" at bounding box center [873, 271] width 157 height 36
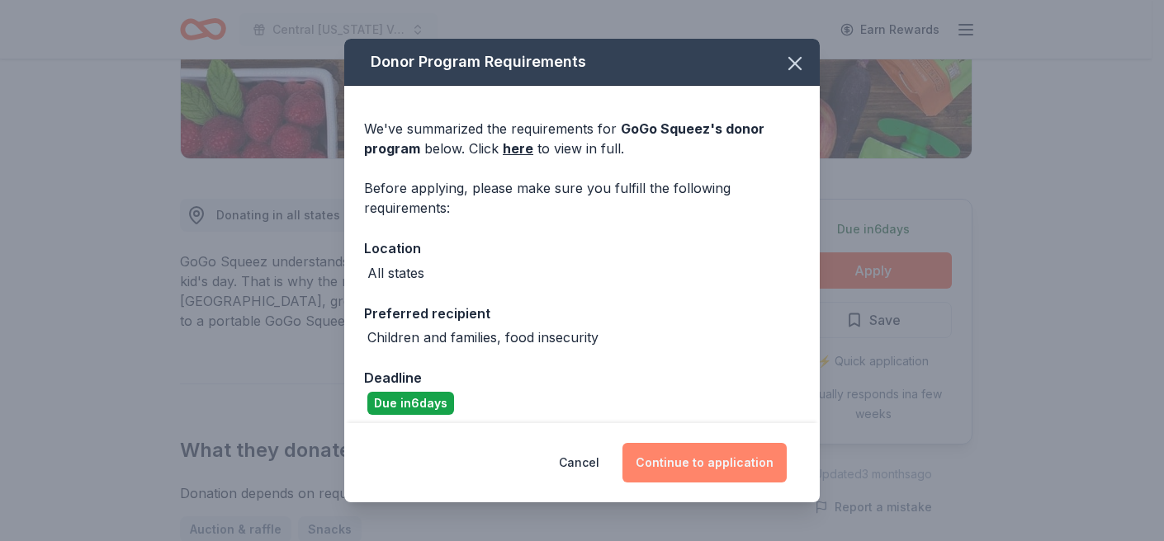
click at [702, 458] on button "Continue to application" at bounding box center [704, 463] width 164 height 40
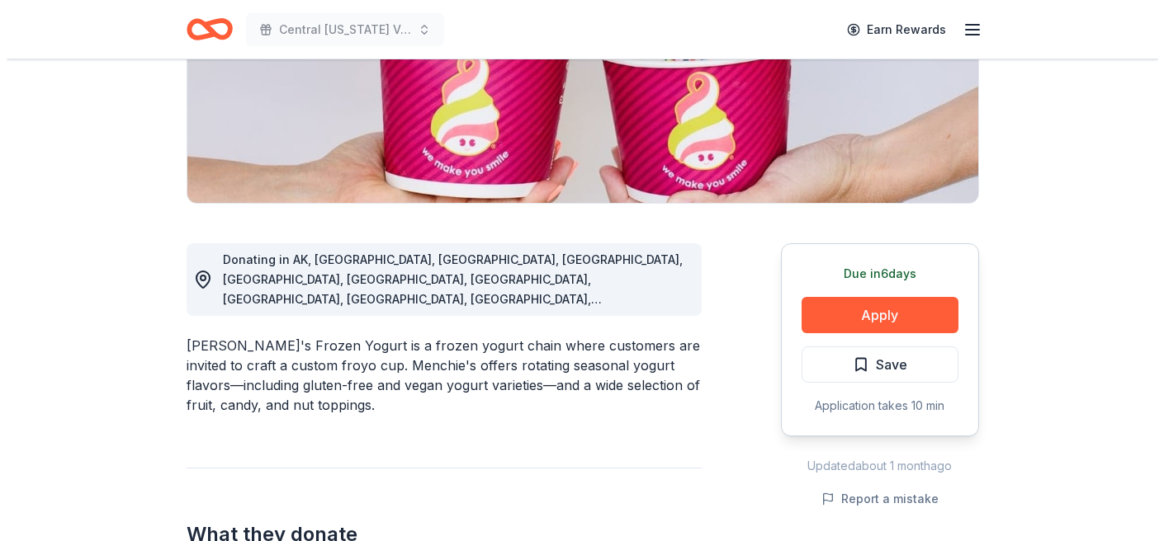
scroll to position [329, 0]
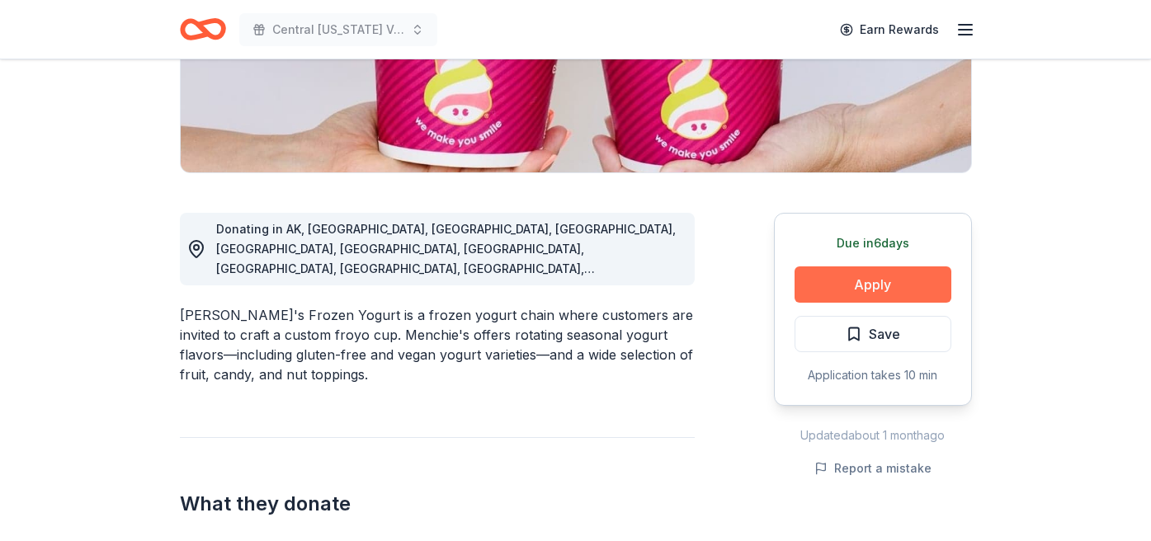
click at [855, 284] on button "Apply" at bounding box center [873, 285] width 157 height 36
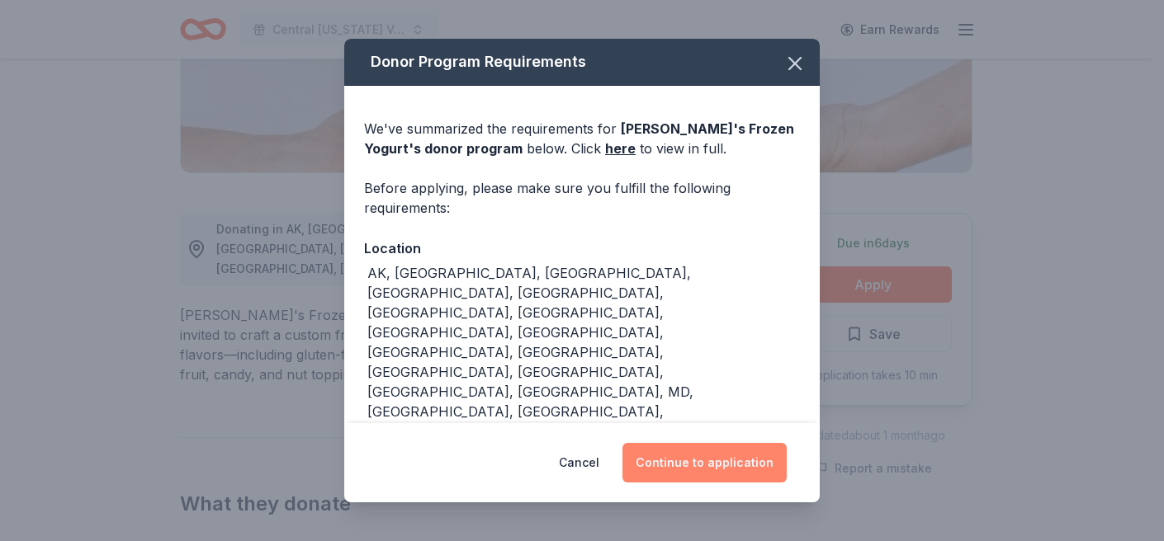
click at [699, 465] on button "Continue to application" at bounding box center [704, 463] width 164 height 40
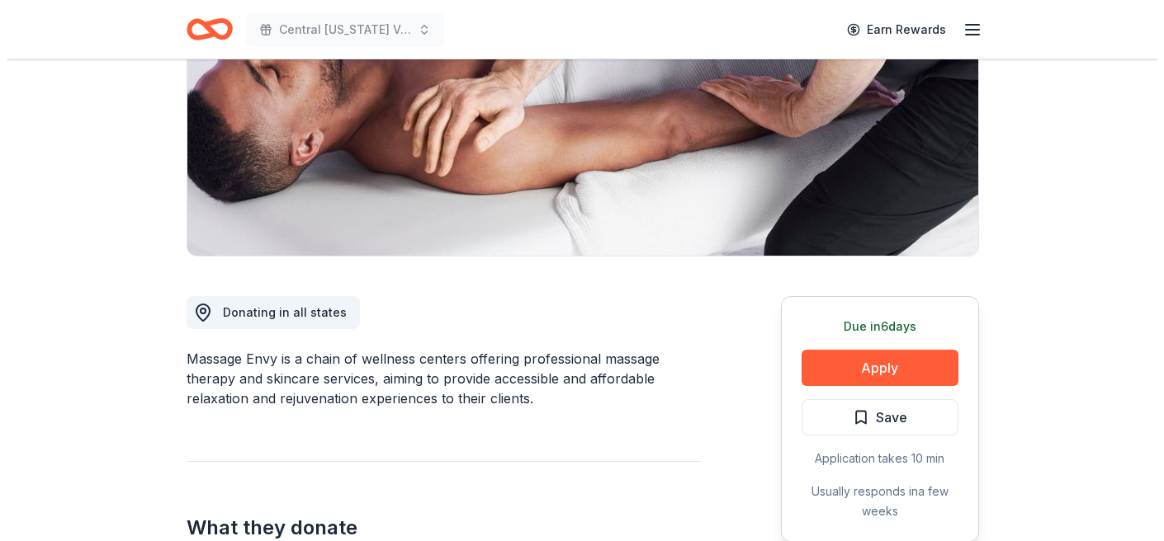
scroll to position [317, 0]
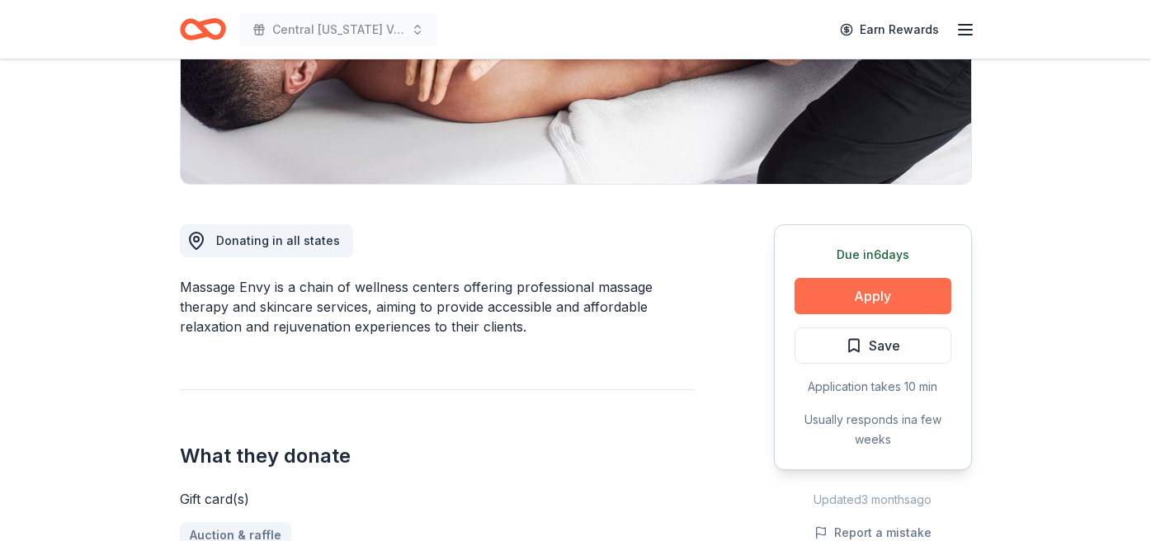
click at [894, 305] on button "Apply" at bounding box center [873, 296] width 157 height 36
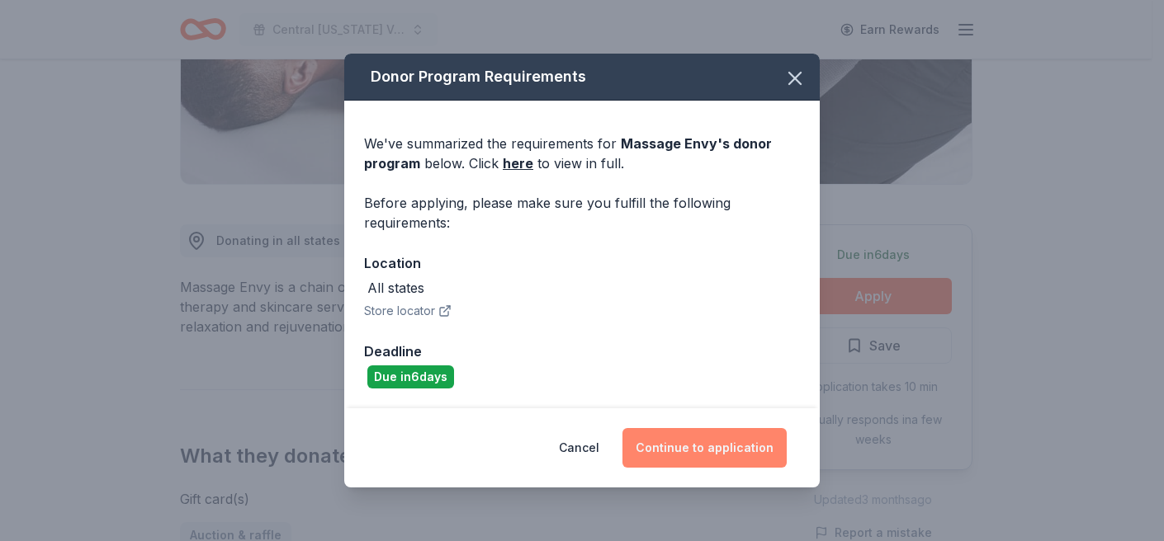
click at [705, 455] on button "Continue to application" at bounding box center [704, 448] width 164 height 40
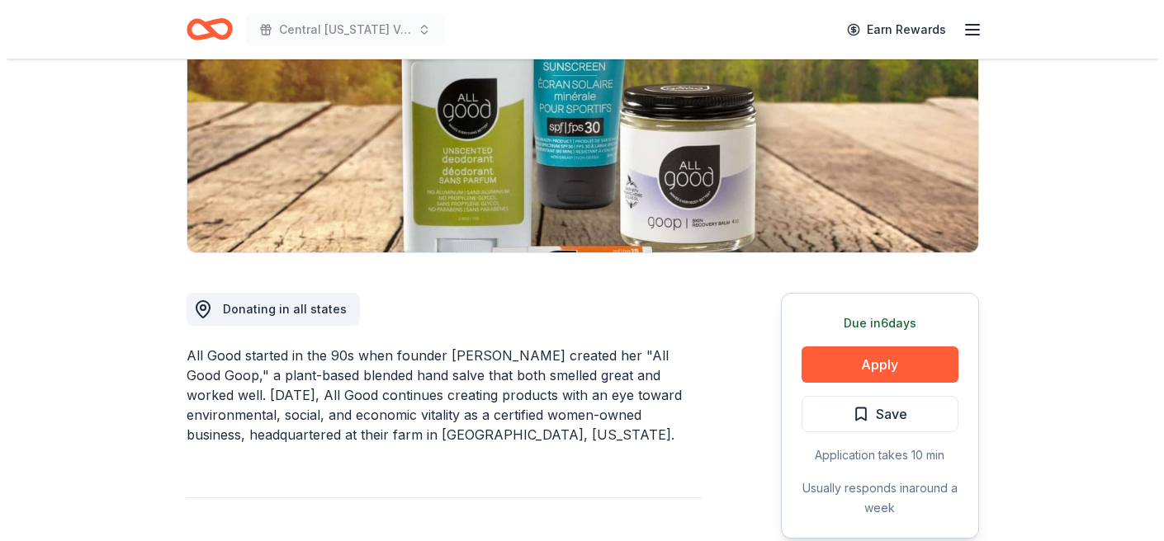
scroll to position [251, 0]
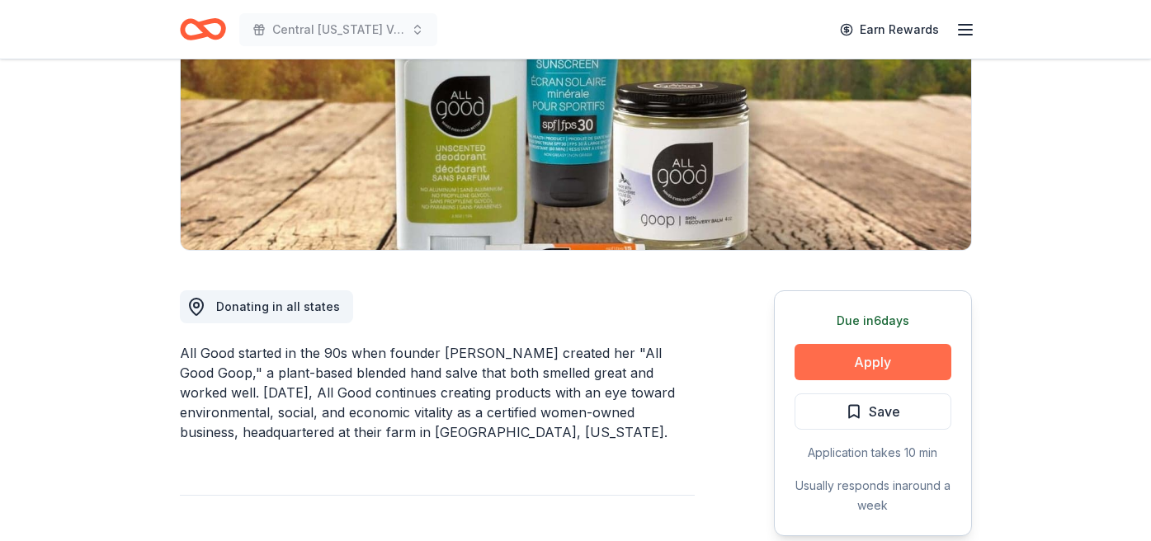
click at [877, 360] on button "Apply" at bounding box center [873, 362] width 157 height 36
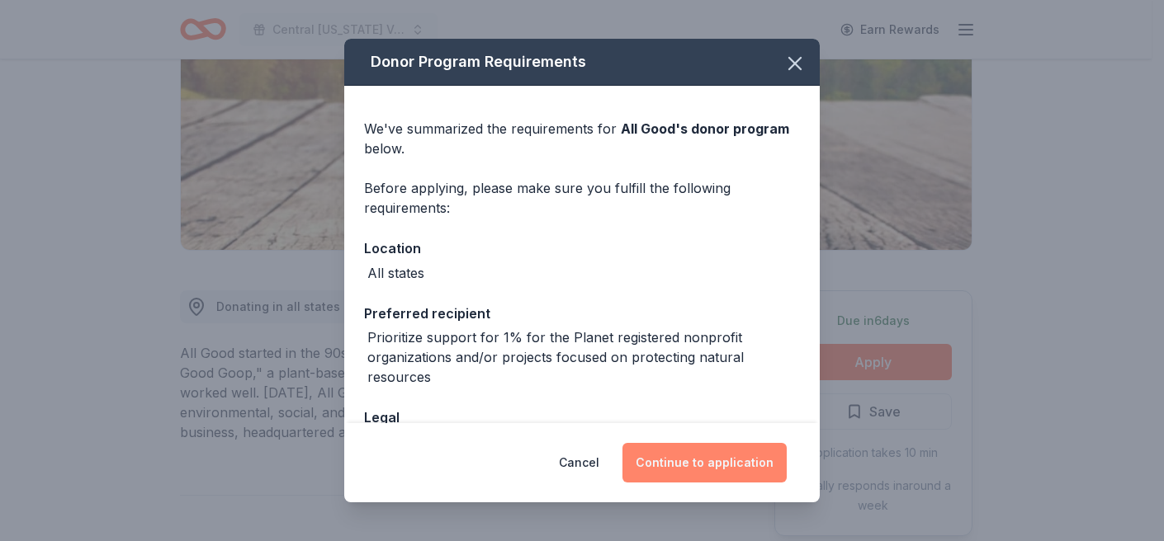
click at [709, 459] on button "Continue to application" at bounding box center [704, 463] width 164 height 40
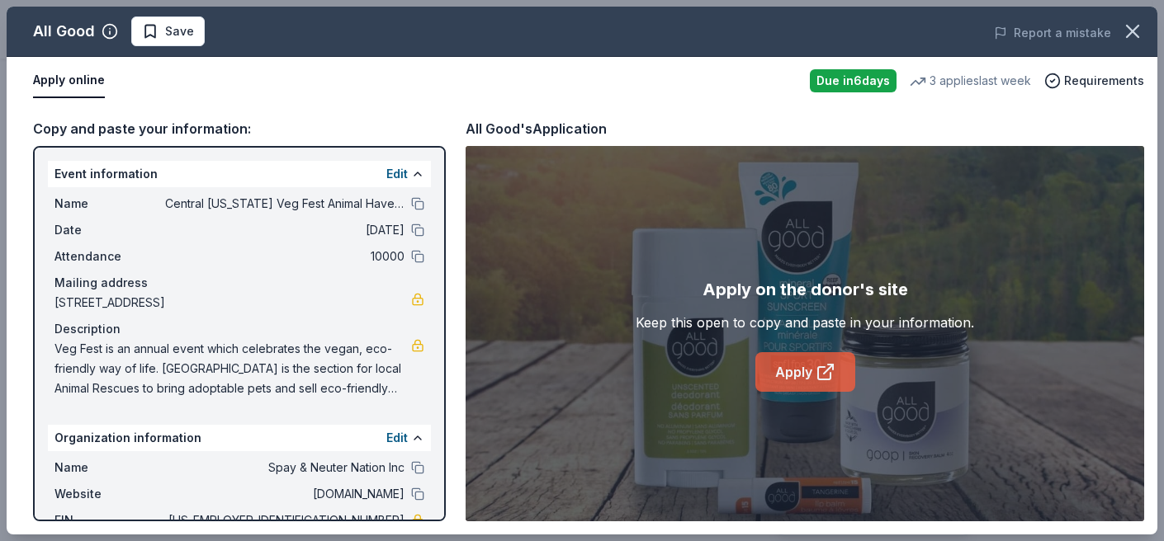
click at [773, 376] on link "Apply" at bounding box center [805, 372] width 100 height 40
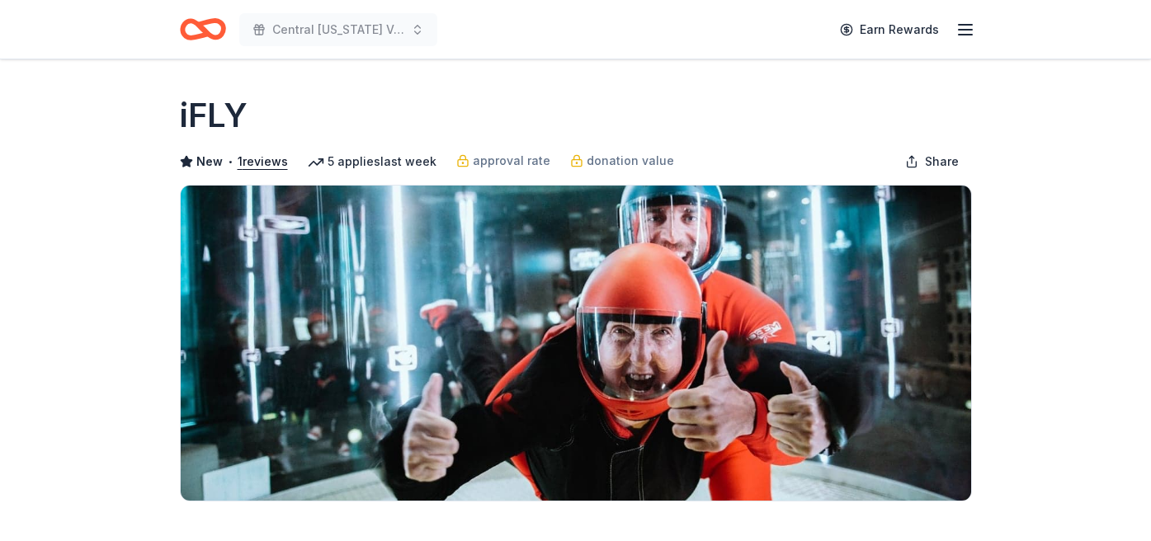
drag, startPoint x: 1149, startPoint y: 95, endPoint x: 1150, endPoint y: 111, distance: 15.7
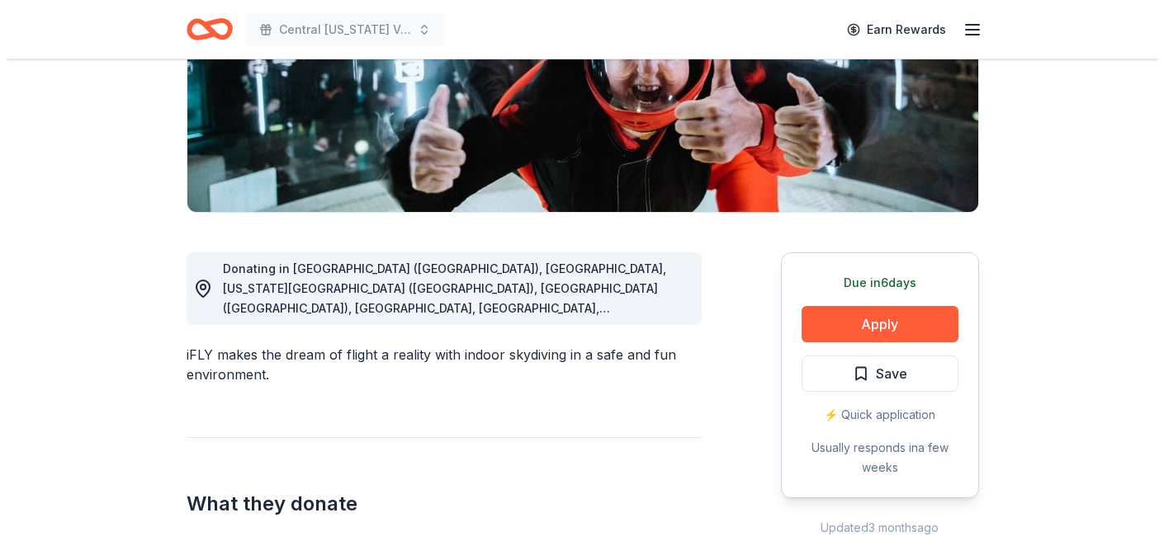
scroll to position [371, 0]
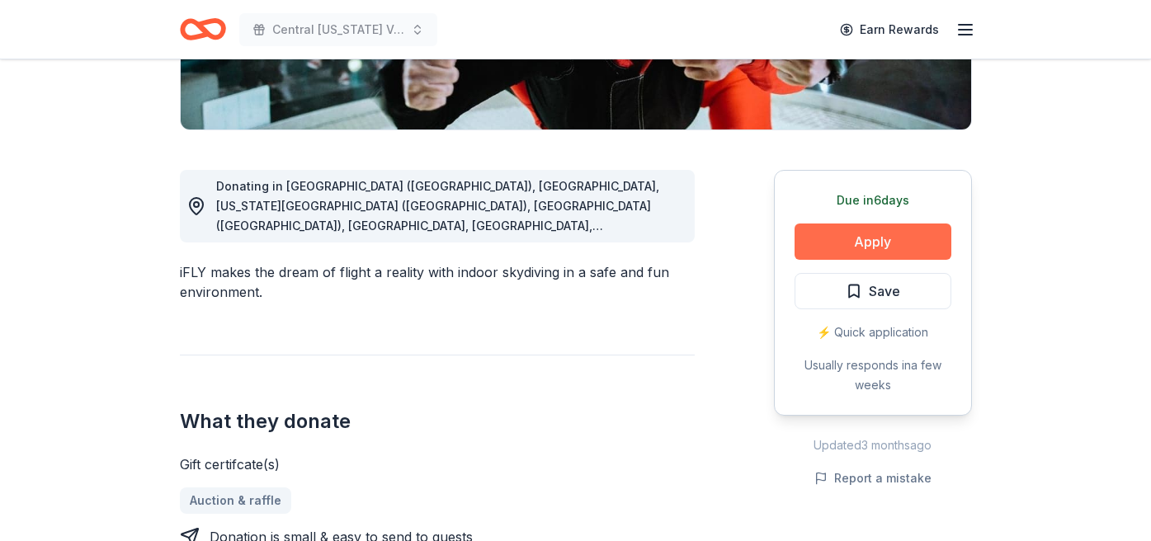
click at [844, 234] on button "Apply" at bounding box center [873, 242] width 157 height 36
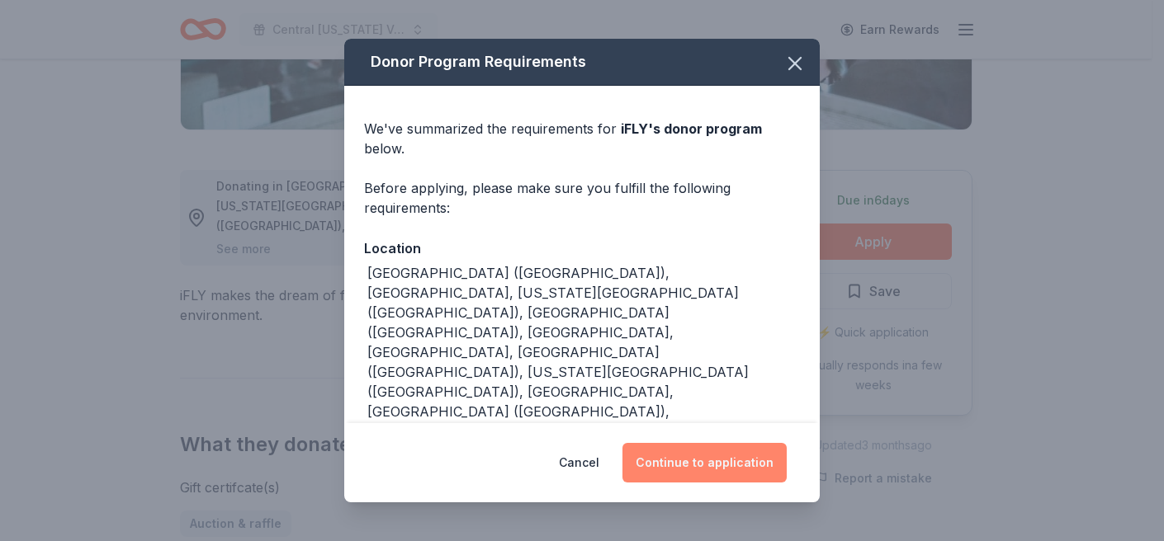
click at [703, 465] on button "Continue to application" at bounding box center [704, 463] width 164 height 40
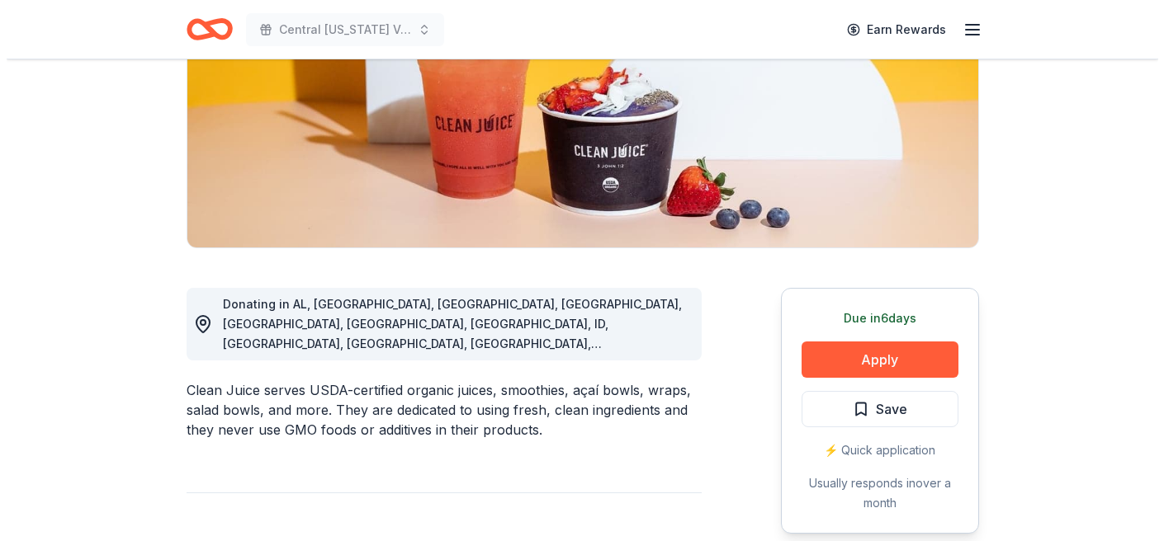
scroll to position [347, 0]
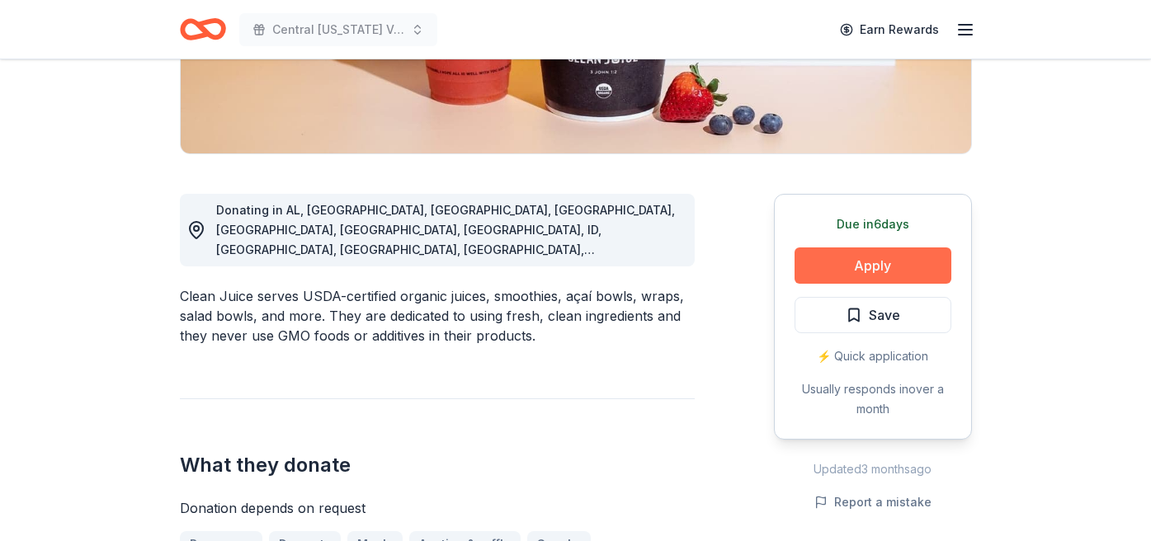
click at [834, 263] on button "Apply" at bounding box center [873, 266] width 157 height 36
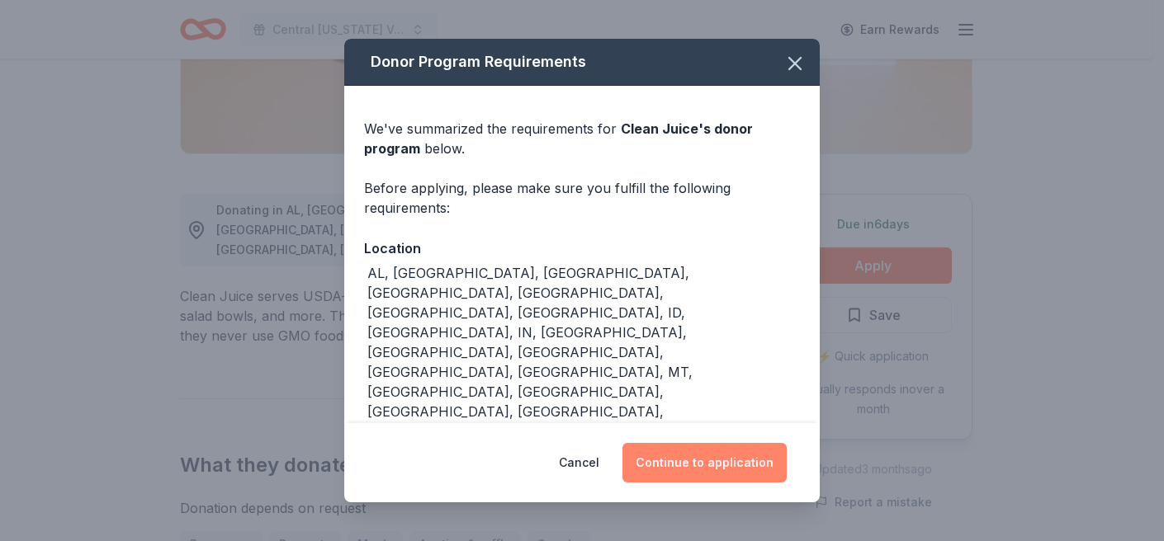
click at [648, 443] on button "Continue to application" at bounding box center [704, 463] width 164 height 40
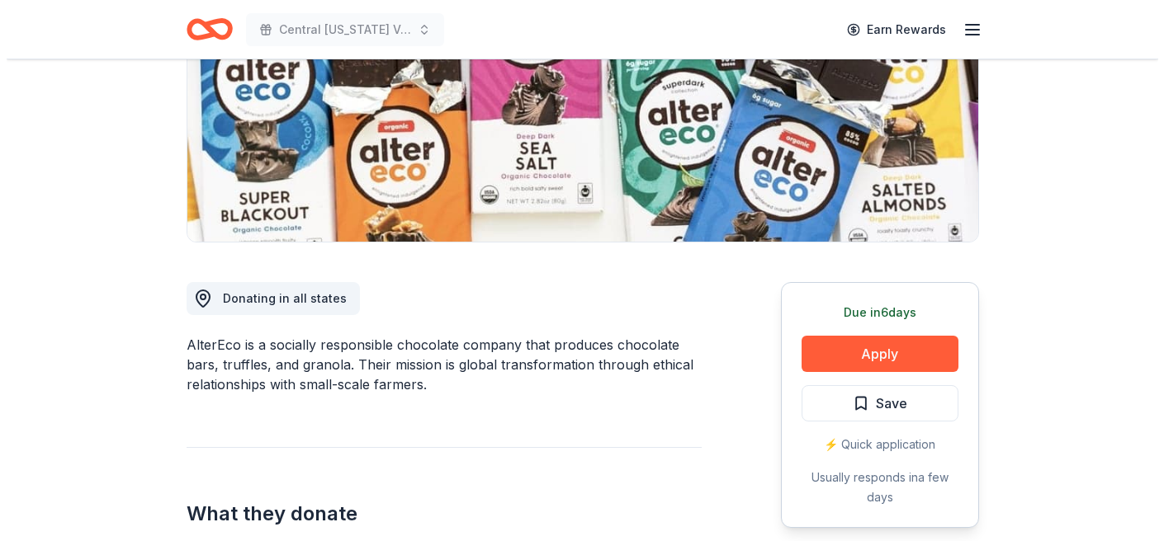
scroll to position [333, 0]
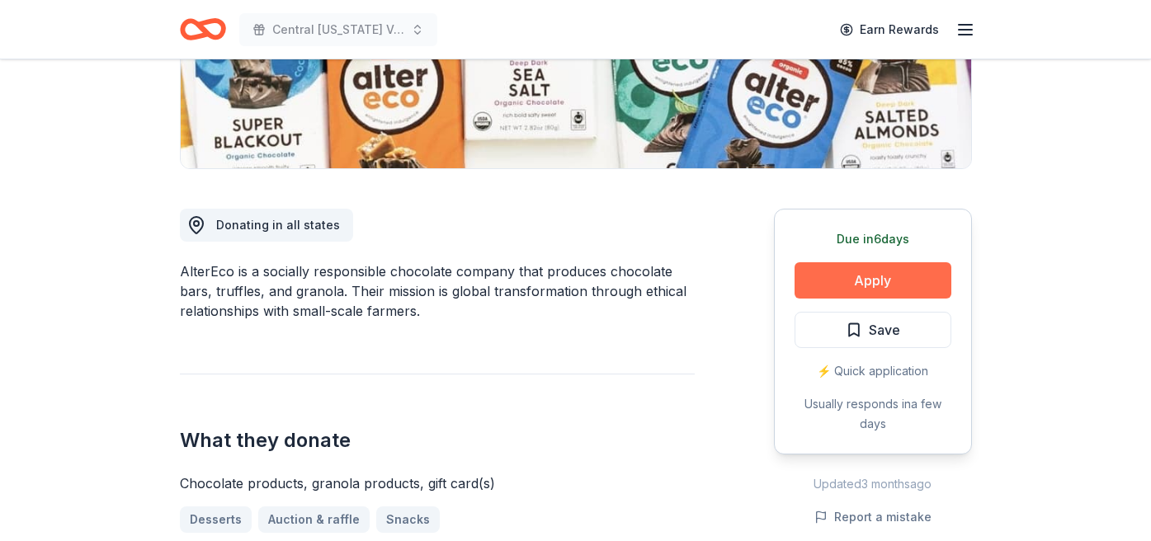
click at [856, 281] on button "Apply" at bounding box center [873, 280] width 157 height 36
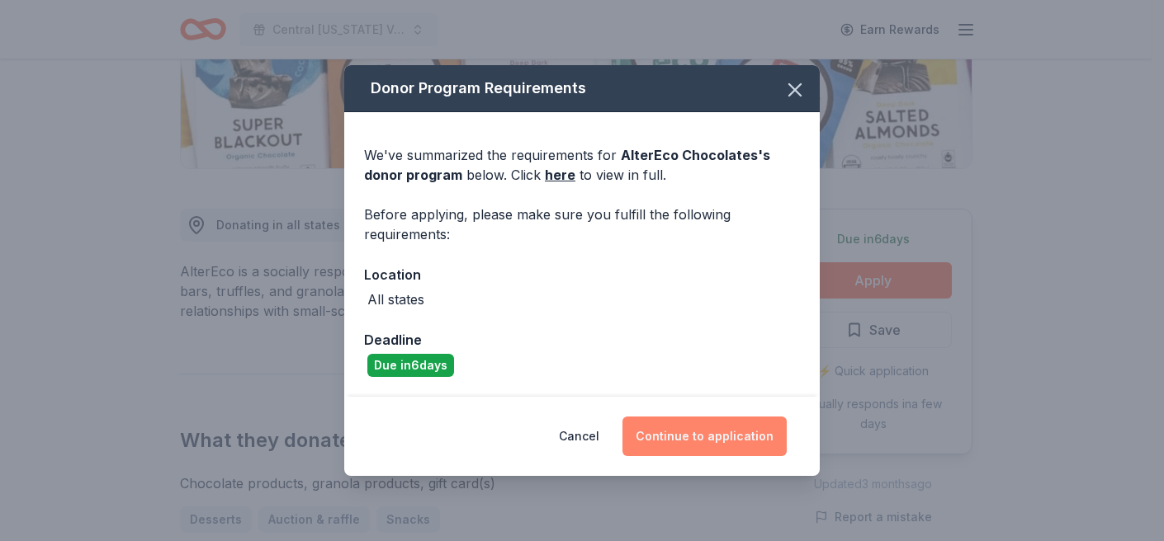
click at [726, 442] on button "Continue to application" at bounding box center [704, 437] width 164 height 40
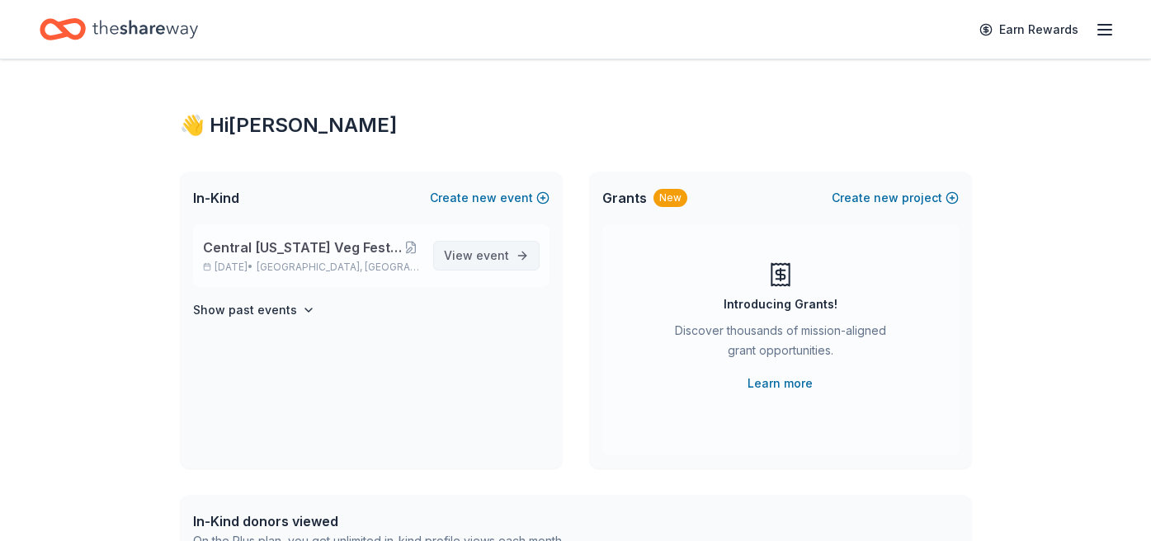
click at [479, 265] on span "View event" at bounding box center [476, 256] width 65 height 20
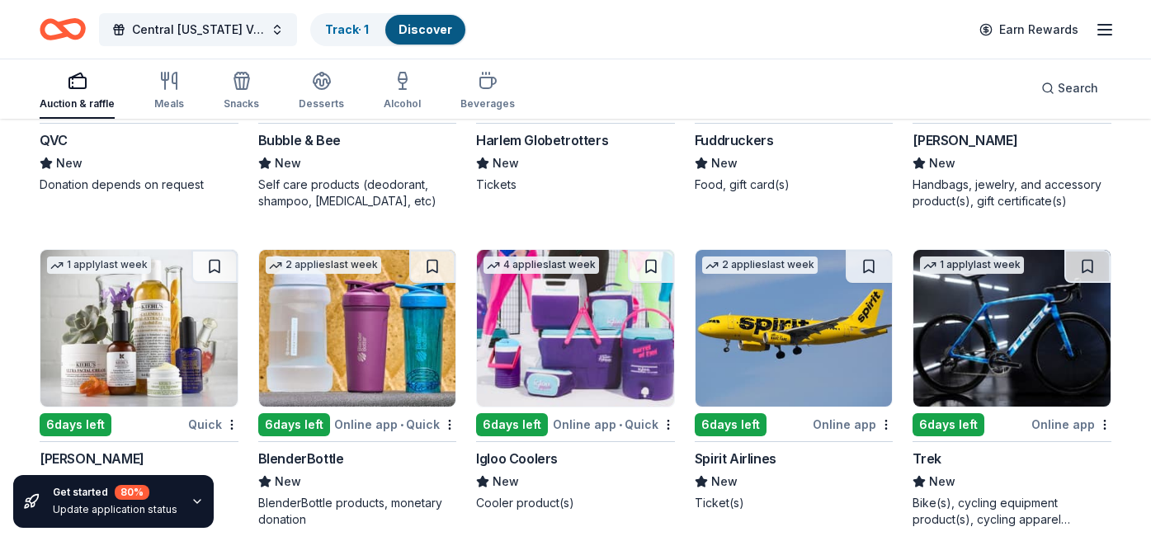
scroll to position [13331, 0]
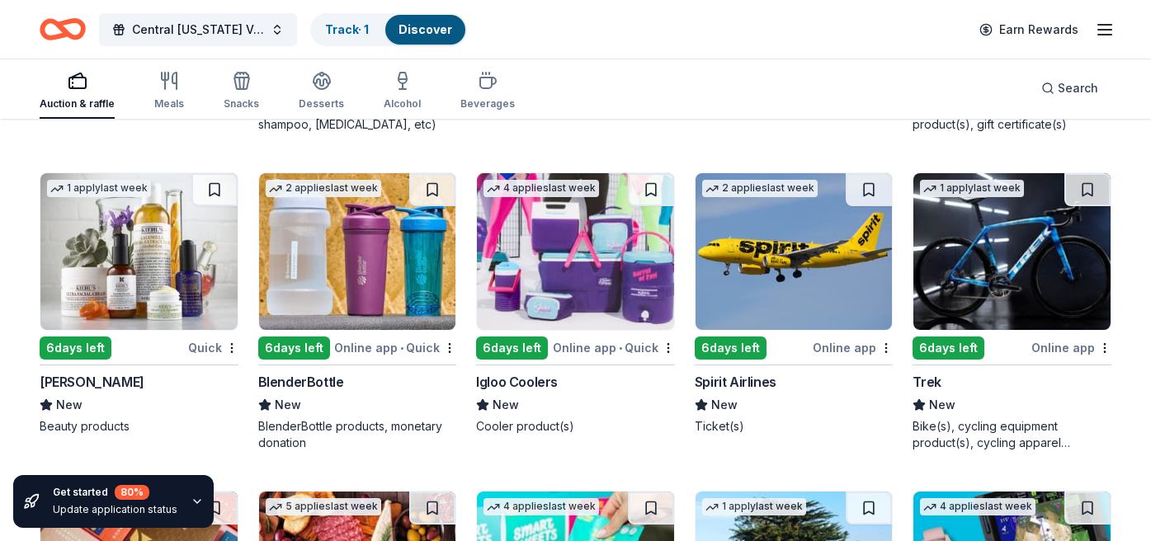
click at [334, 379] on div "BlenderBottle" at bounding box center [301, 382] width 86 height 20
click at [572, 347] on div "Online app • Quick" at bounding box center [614, 348] width 122 height 21
click at [594, 346] on div "Online app • Quick" at bounding box center [614, 348] width 122 height 21
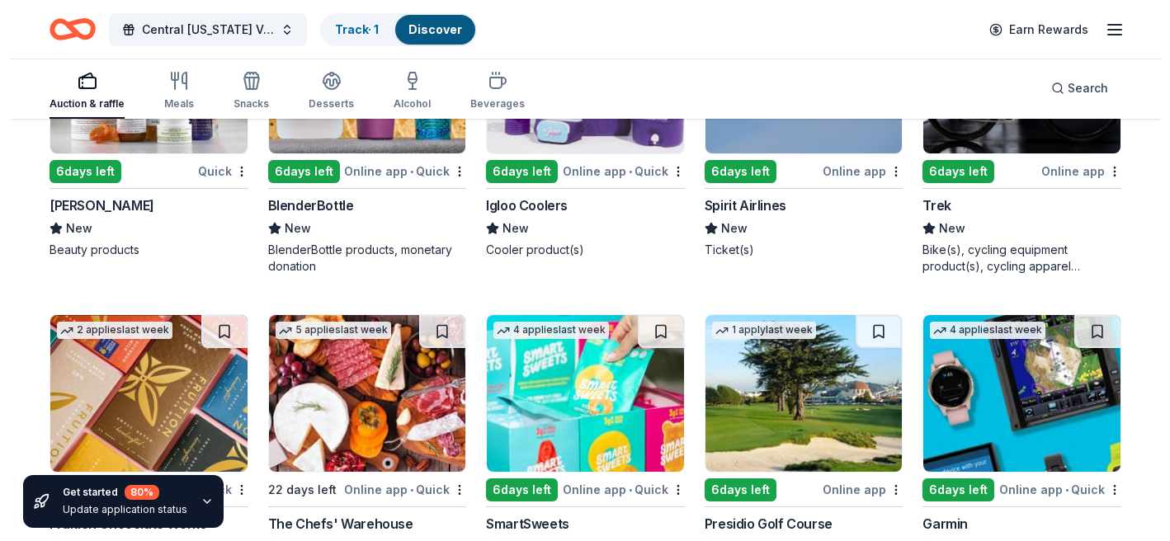
scroll to position [13661, 0]
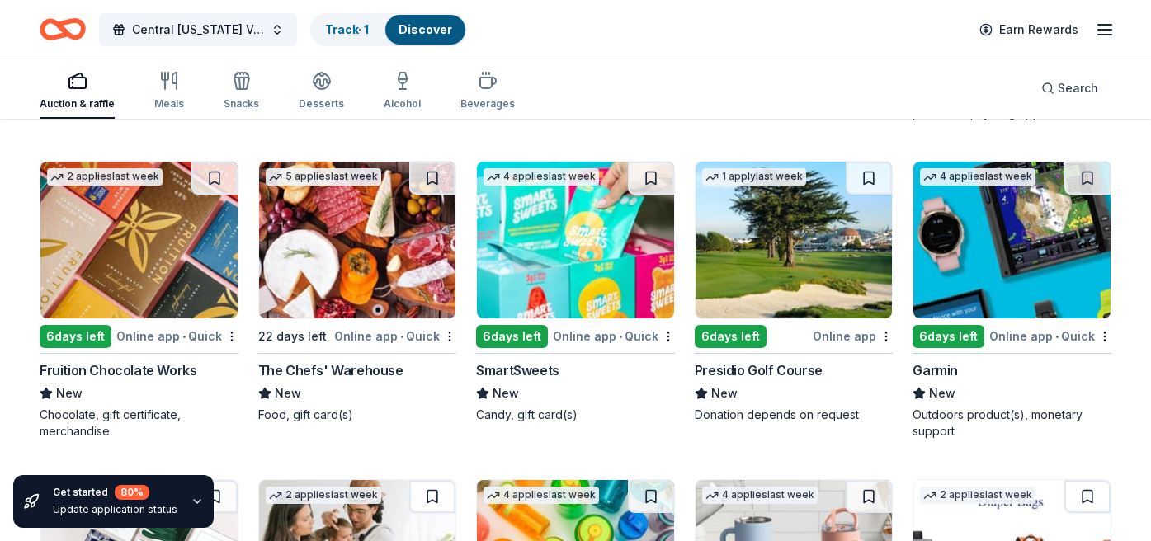
click at [125, 366] on div "Fruition Chocolate Works" at bounding box center [118, 371] width 157 height 20
click at [517, 368] on div "SmartSweets" at bounding box center [517, 371] width 83 height 20
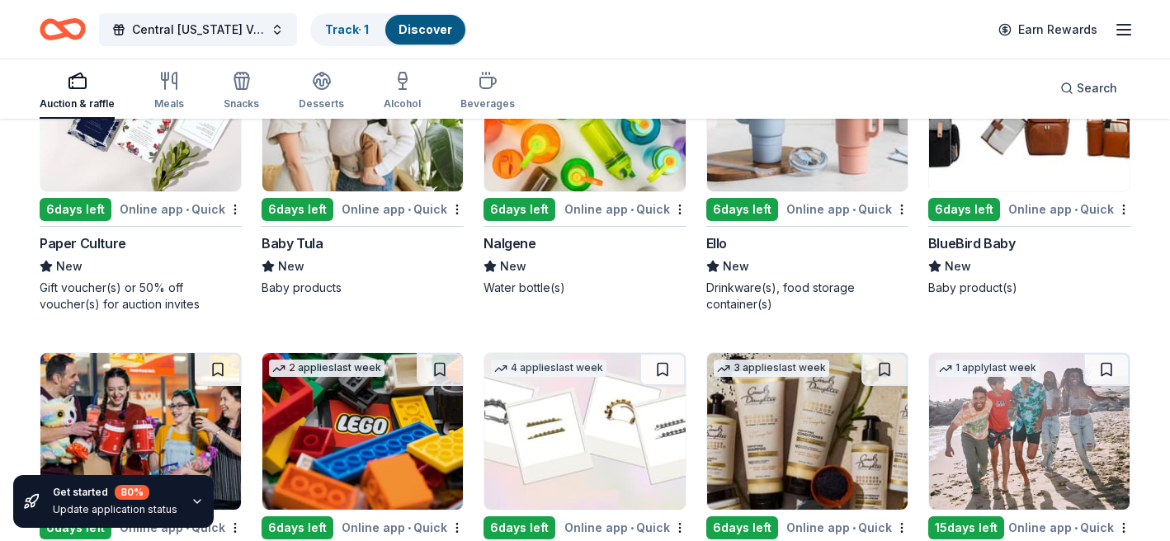
scroll to position [14057, 0]
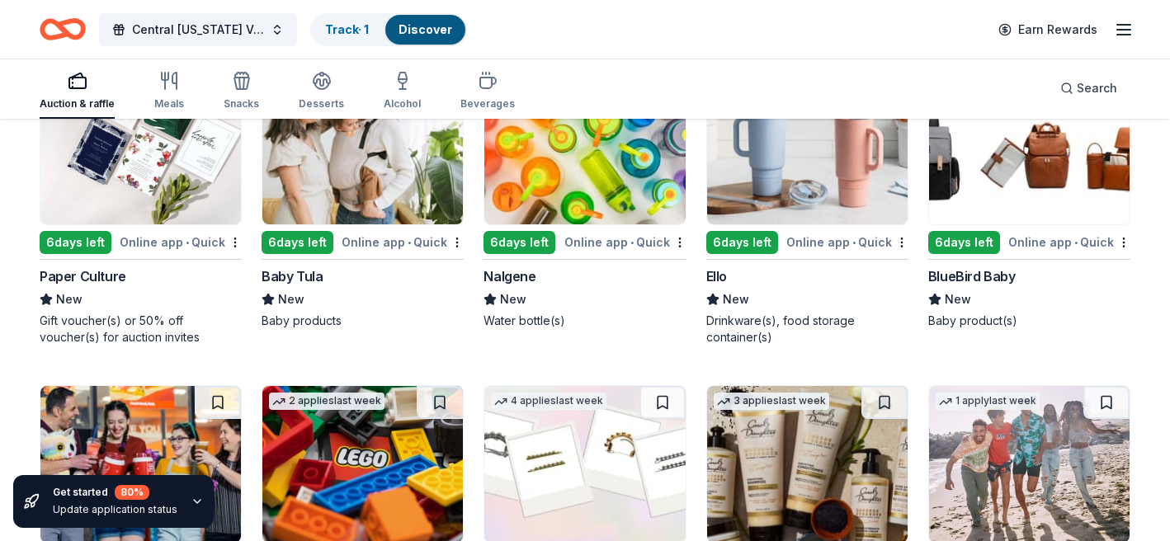
click at [296, 286] on div "Baby Tula" at bounding box center [292, 277] width 61 height 20
click at [79, 286] on div "Paper Culture" at bounding box center [83, 277] width 87 height 20
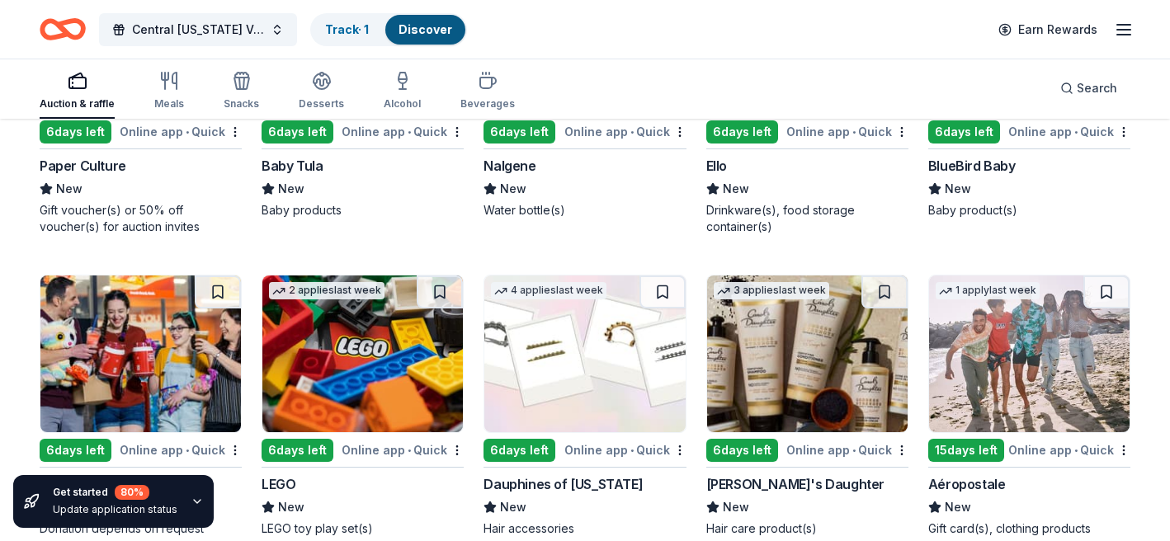
scroll to position [14311, 0]
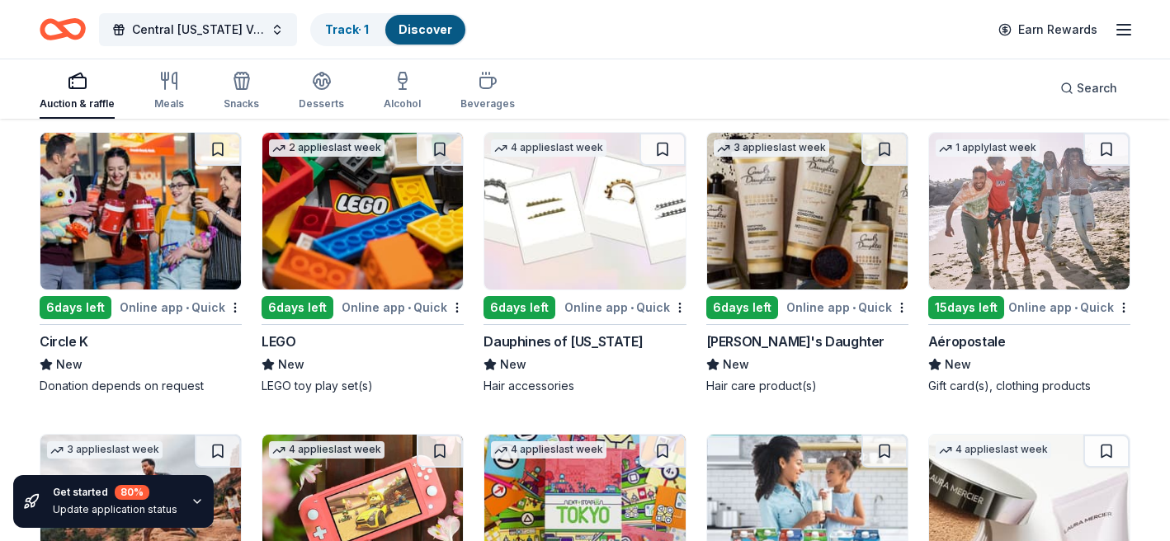
click at [376, 318] on div "Online app • Quick" at bounding box center [403, 307] width 122 height 21
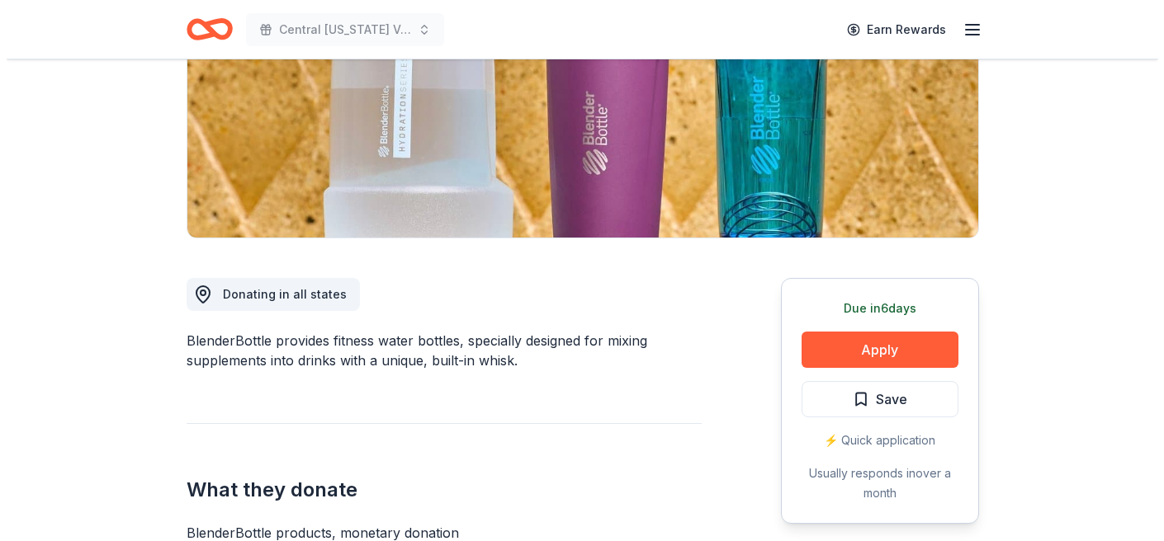
scroll to position [304, 0]
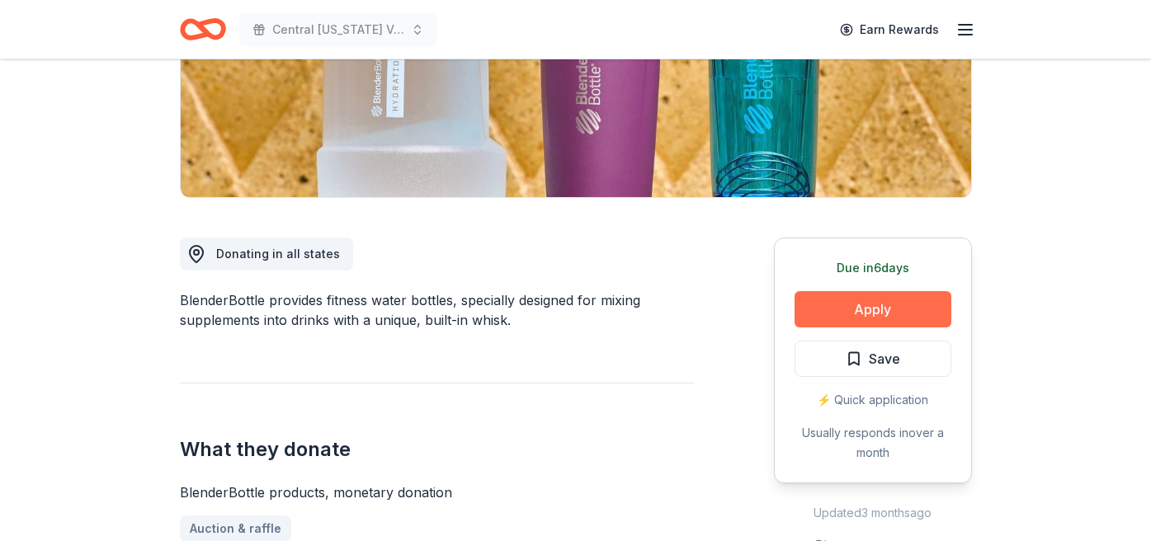
click at [834, 306] on button "Apply" at bounding box center [873, 309] width 157 height 36
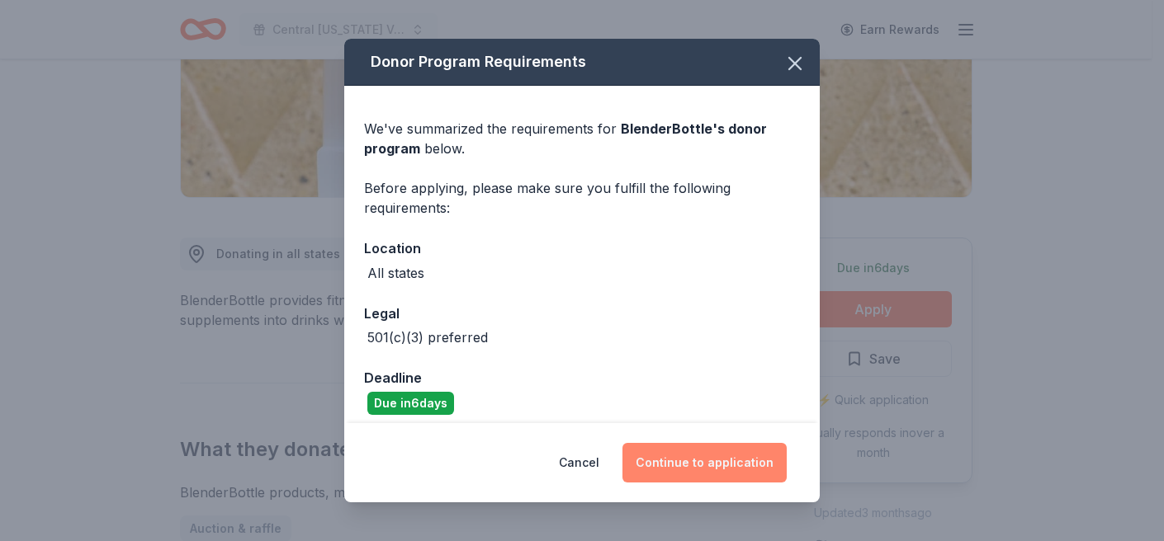
click at [690, 468] on button "Continue to application" at bounding box center [704, 463] width 164 height 40
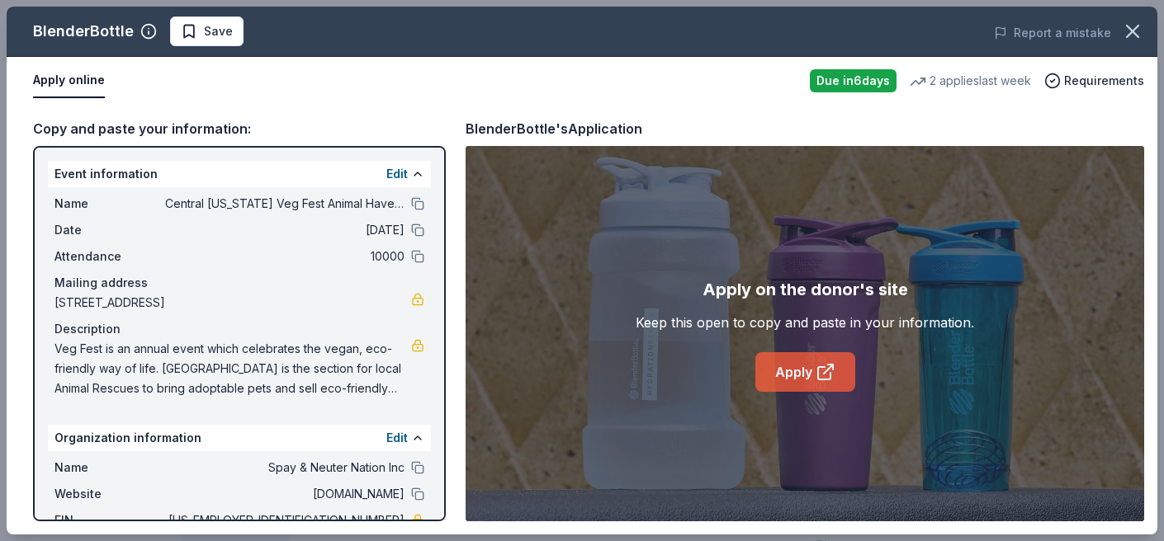
click at [803, 370] on link "Apply" at bounding box center [805, 372] width 100 height 40
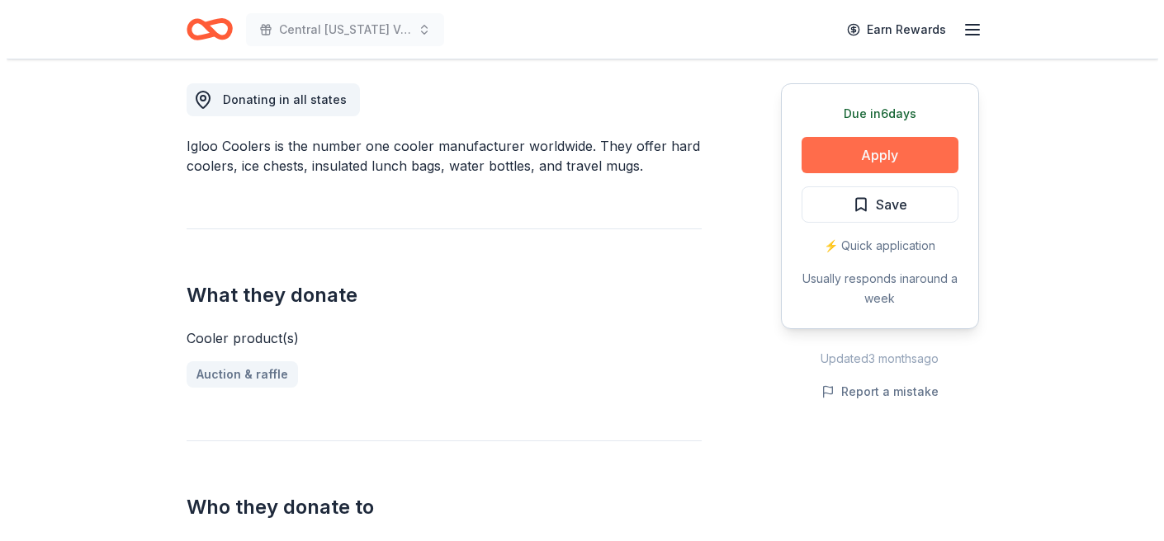
scroll to position [461, 0]
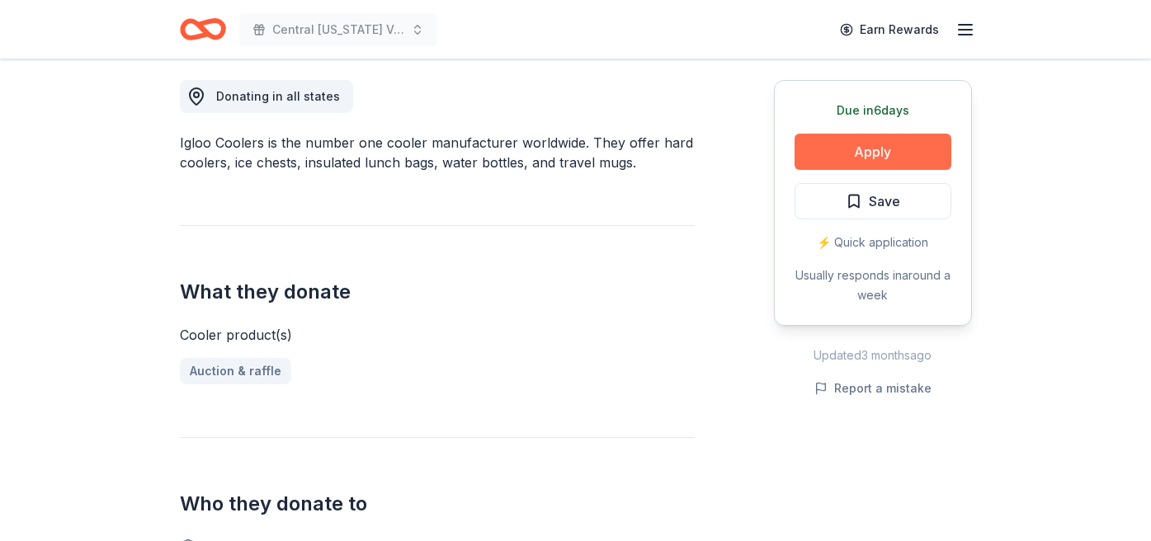
click at [880, 156] on button "Apply" at bounding box center [873, 152] width 157 height 36
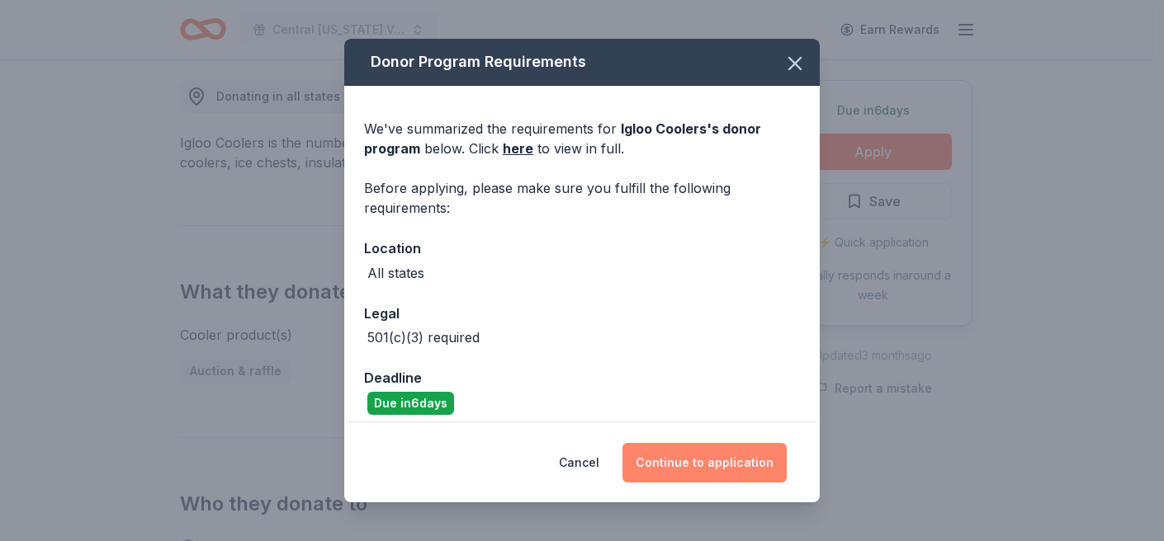
click at [732, 458] on button "Continue to application" at bounding box center [704, 463] width 164 height 40
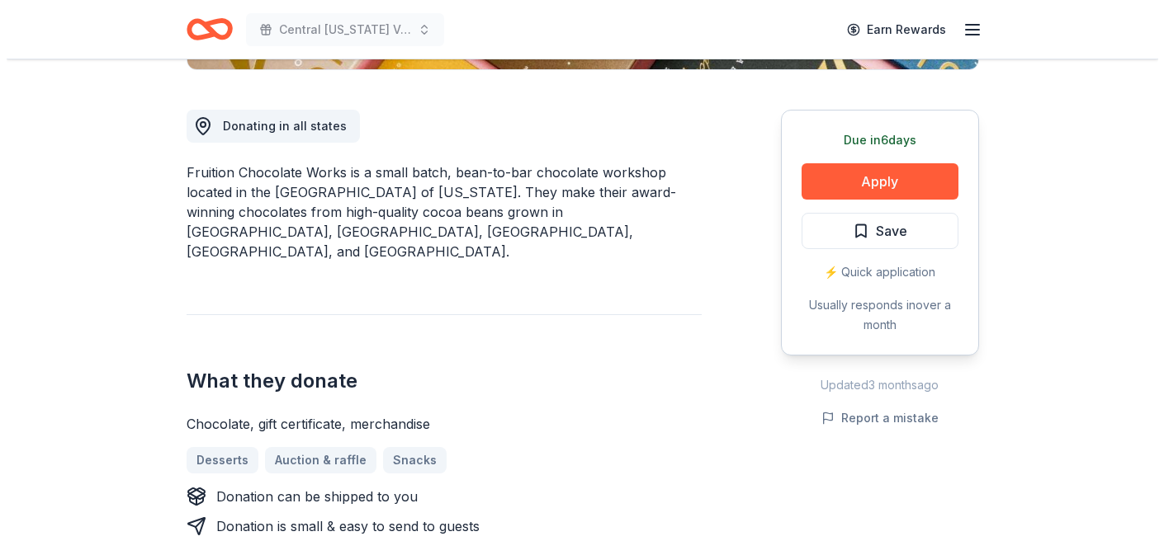
scroll to position [471, 0]
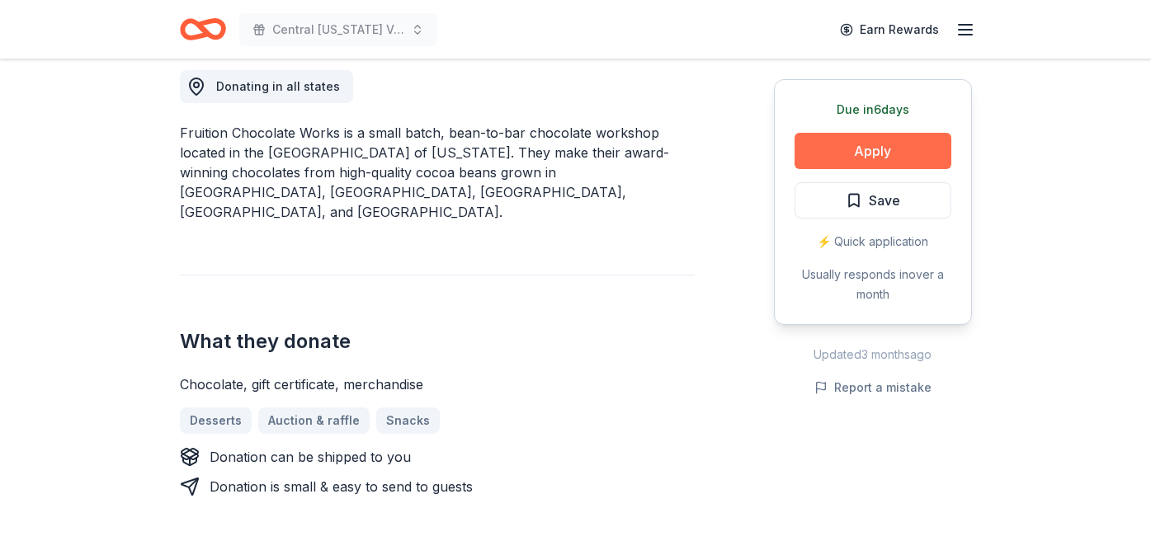
click at [830, 149] on button "Apply" at bounding box center [873, 151] width 157 height 36
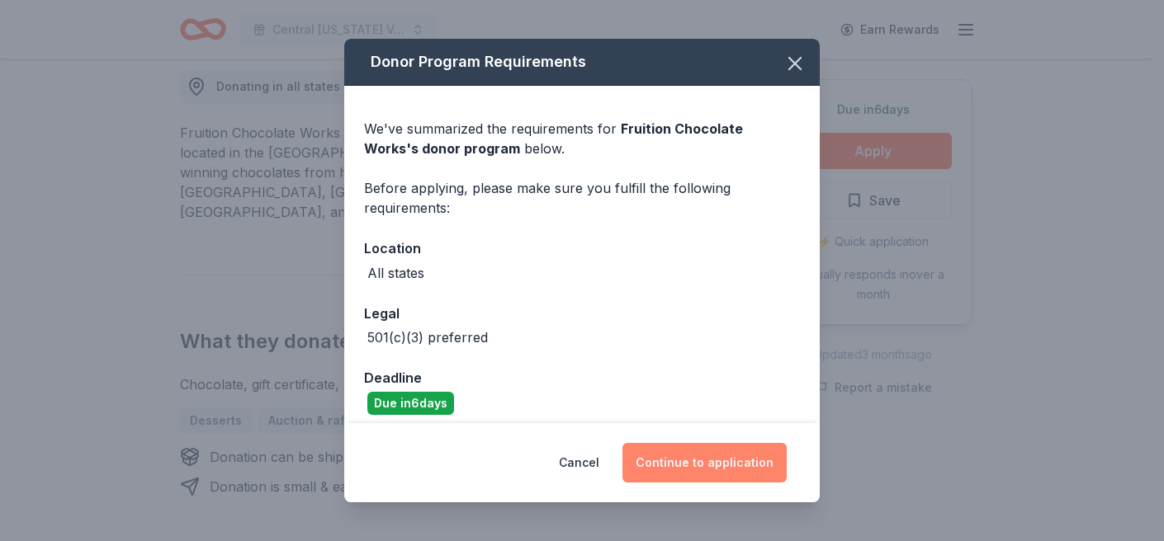
click at [773, 459] on button "Continue to application" at bounding box center [704, 463] width 164 height 40
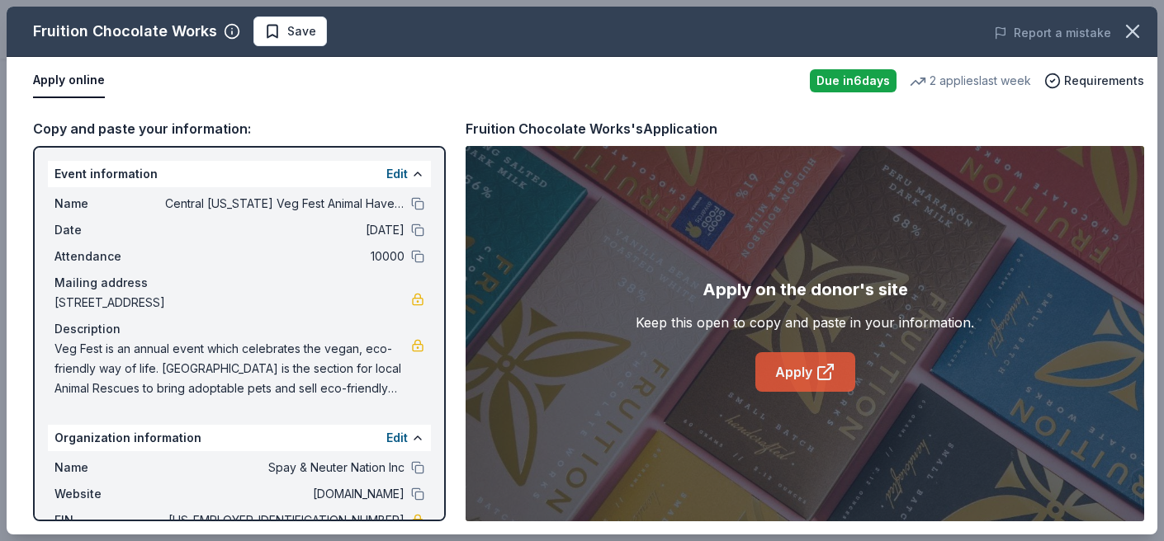
click at [804, 377] on link "Apply" at bounding box center [805, 372] width 100 height 40
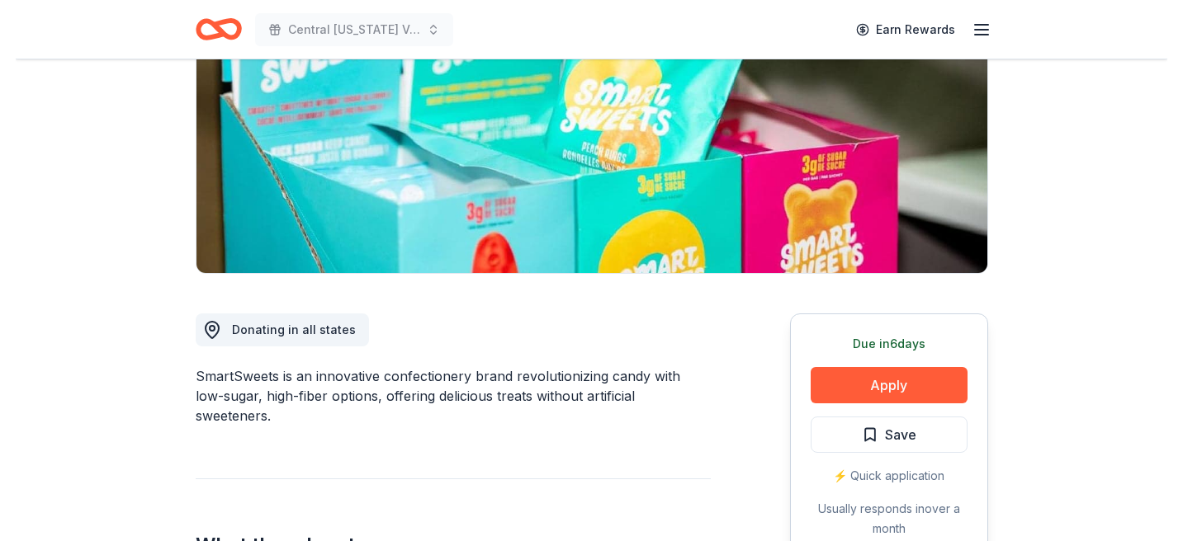
scroll to position [204, 0]
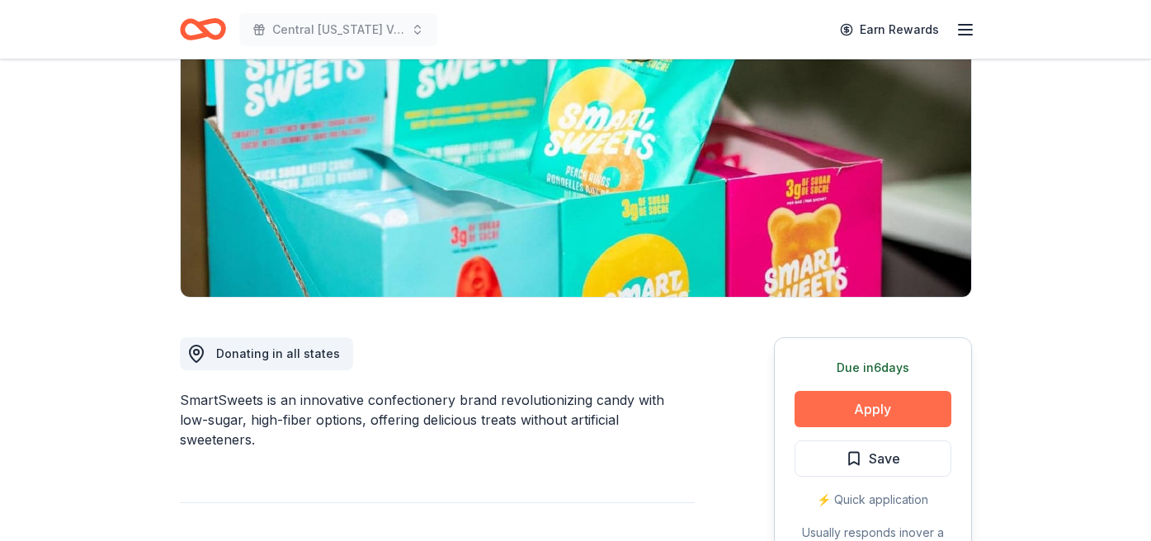
click at [857, 393] on button "Apply" at bounding box center [873, 409] width 157 height 36
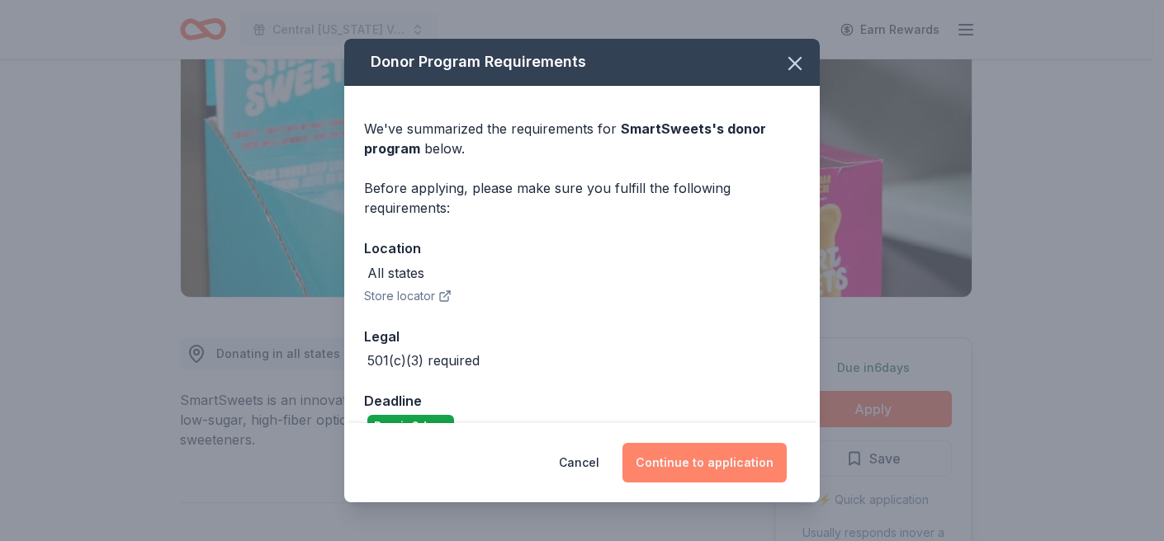
click at [717, 452] on button "Continue to application" at bounding box center [704, 463] width 164 height 40
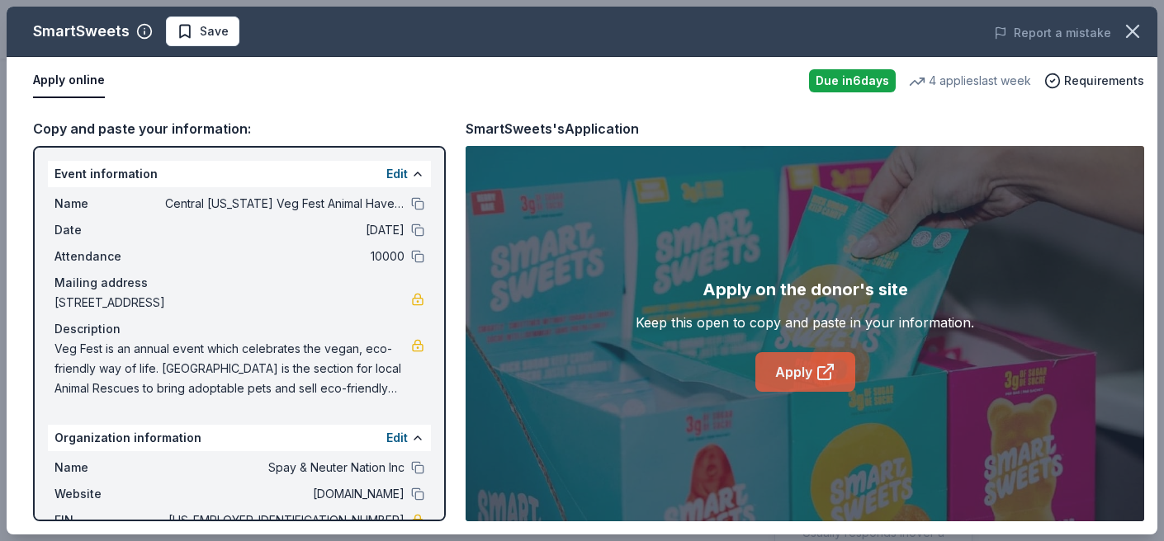
click at [805, 371] on link "Apply" at bounding box center [805, 372] width 100 height 40
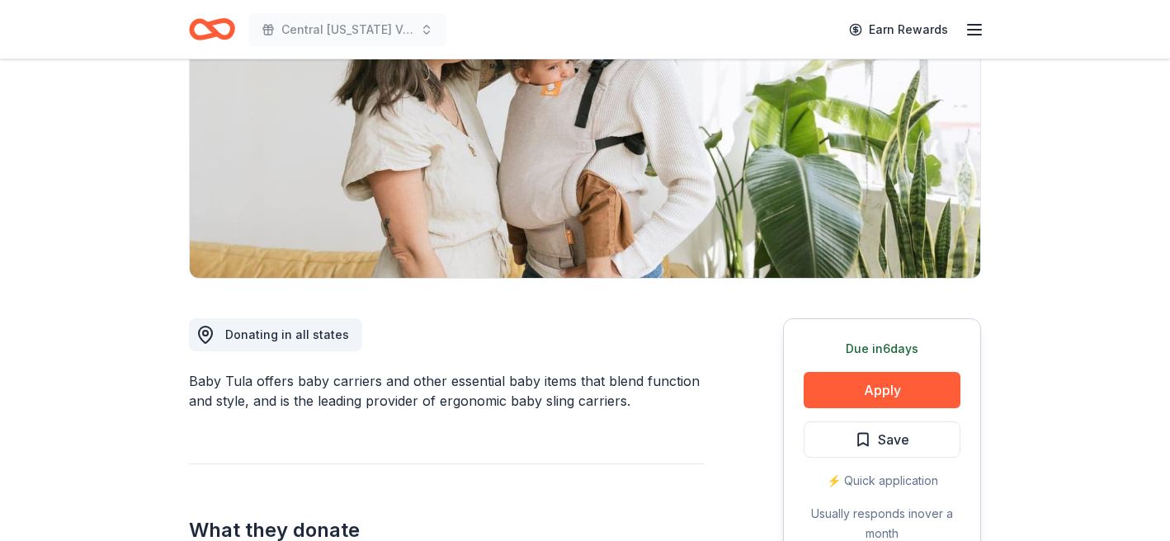
scroll to position [107, 0]
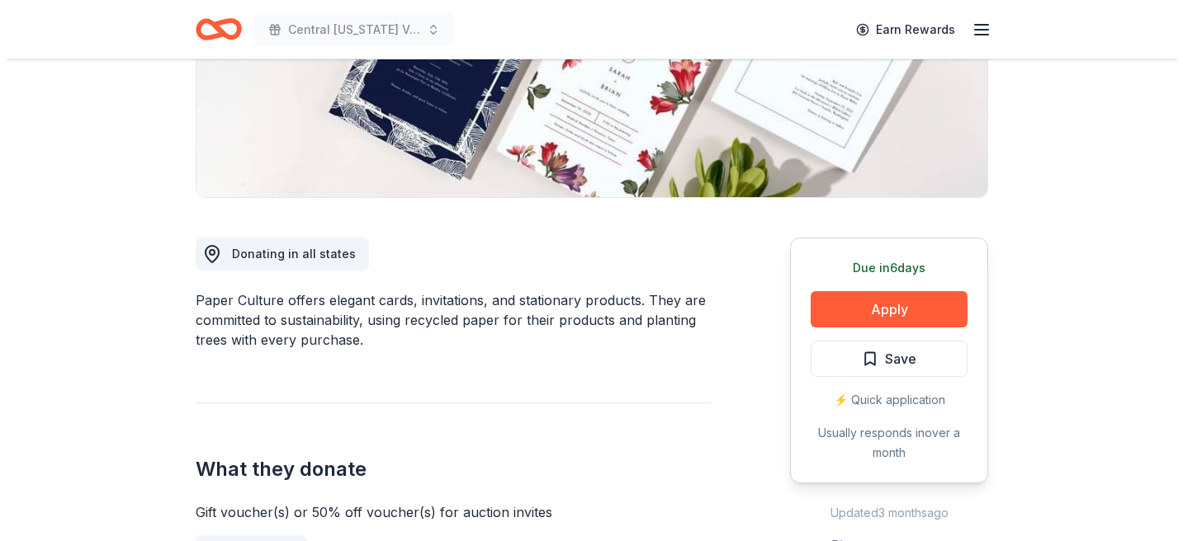
scroll to position [224, 0]
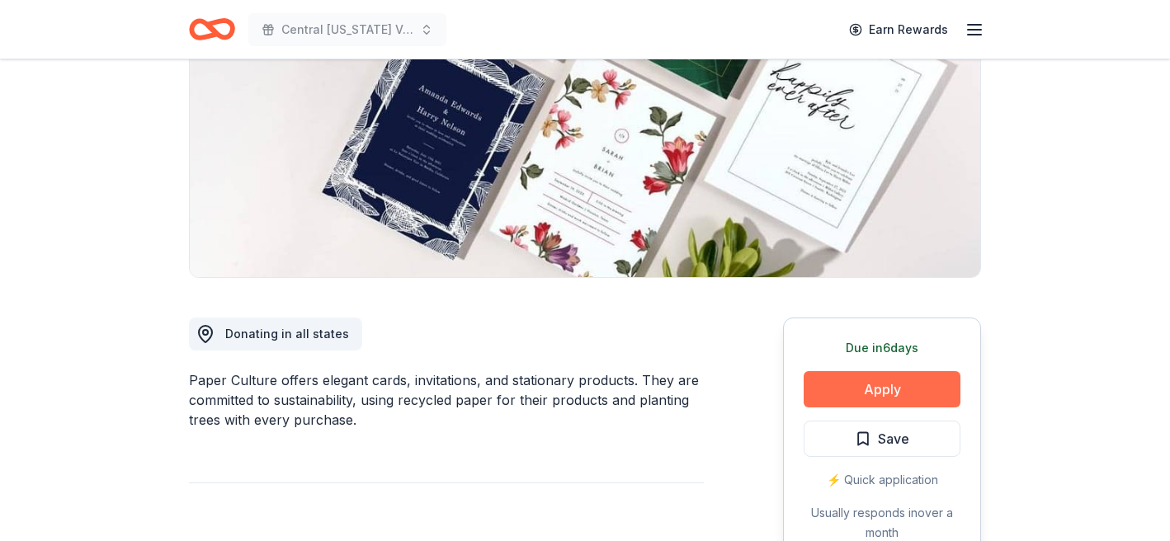
click at [905, 396] on button "Apply" at bounding box center [882, 389] width 157 height 36
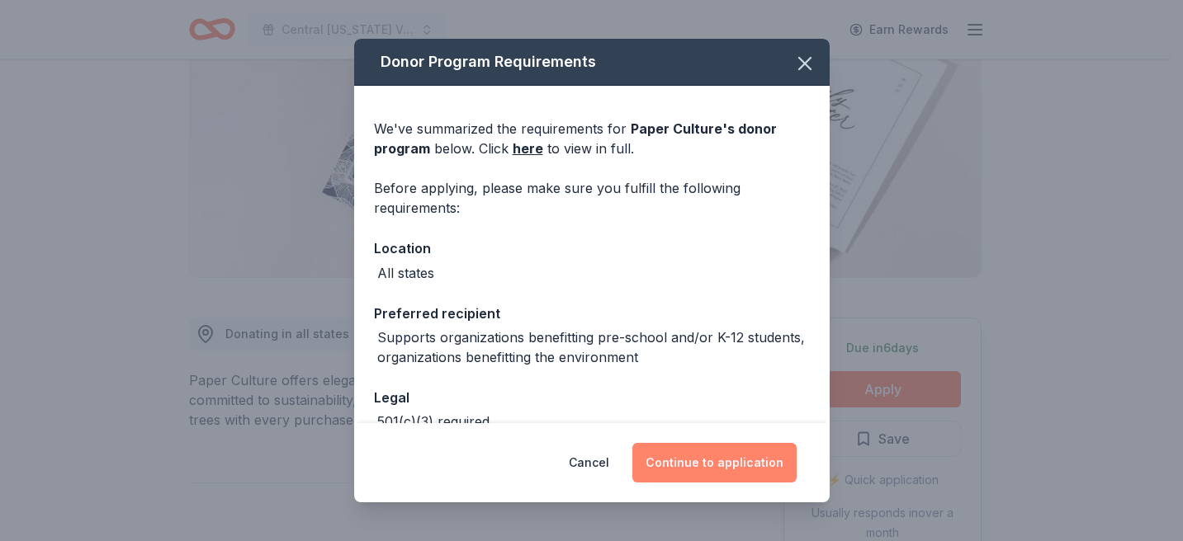
click at [730, 459] on button "Continue to application" at bounding box center [714, 463] width 164 height 40
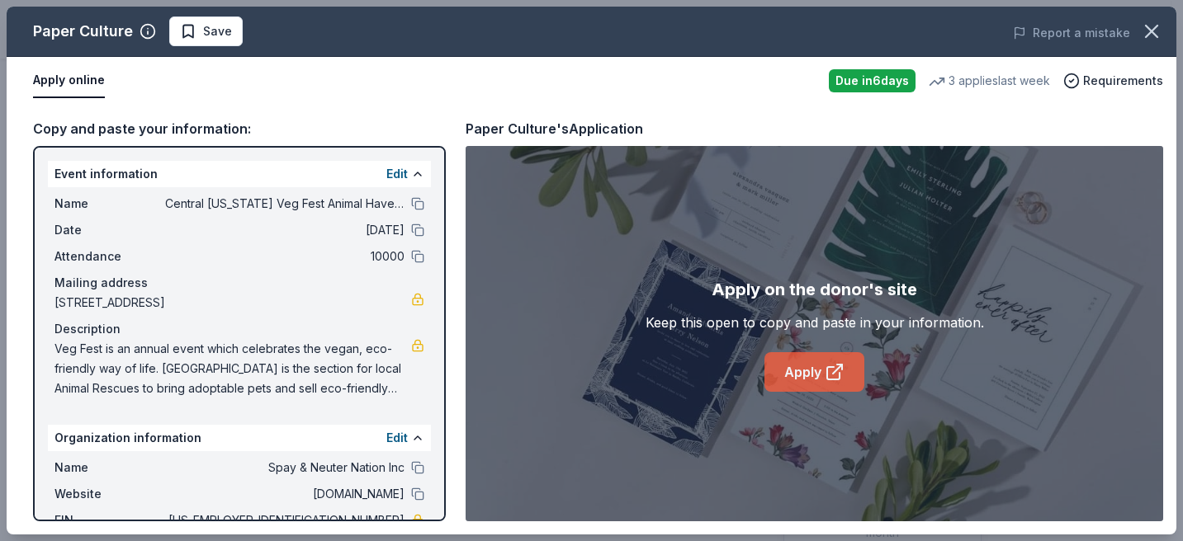
click at [811, 374] on link "Apply" at bounding box center [814, 372] width 100 height 40
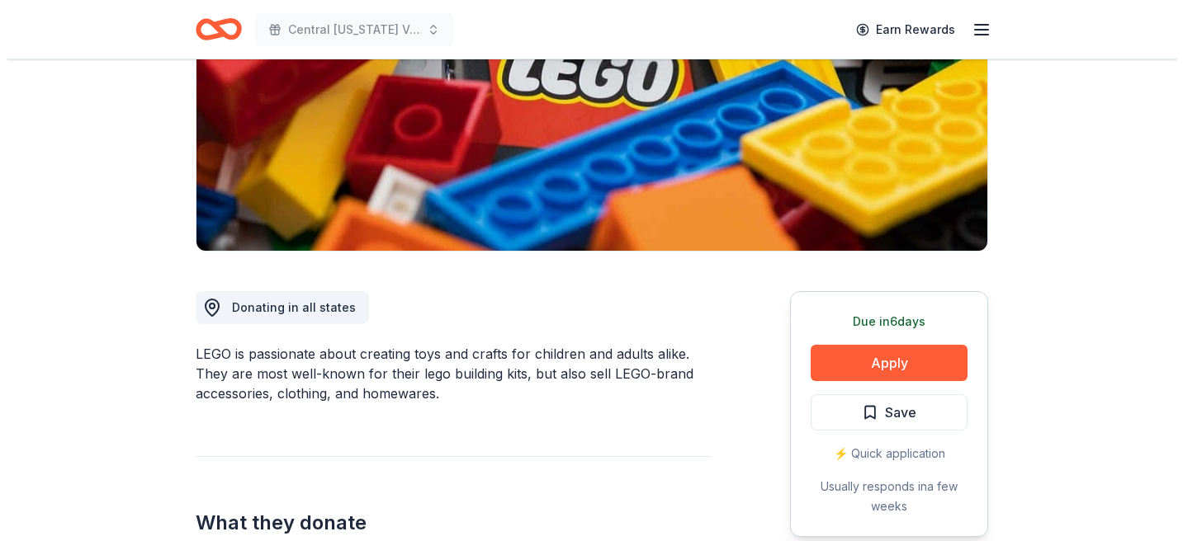
scroll to position [416, 0]
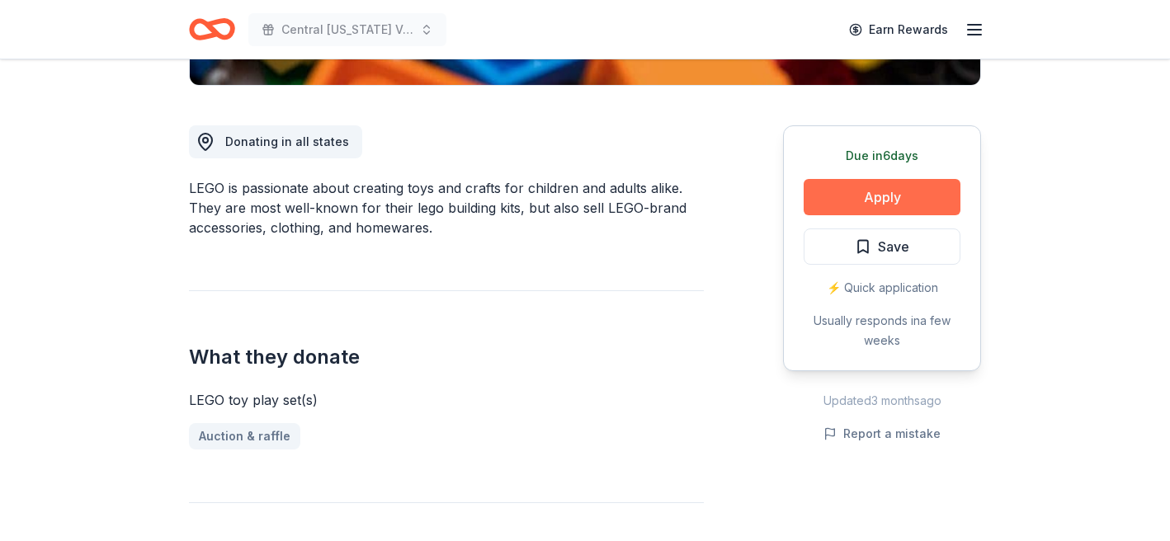
click at [818, 201] on button "Apply" at bounding box center [882, 197] width 157 height 36
